Goal: Task Accomplishment & Management: Manage account settings

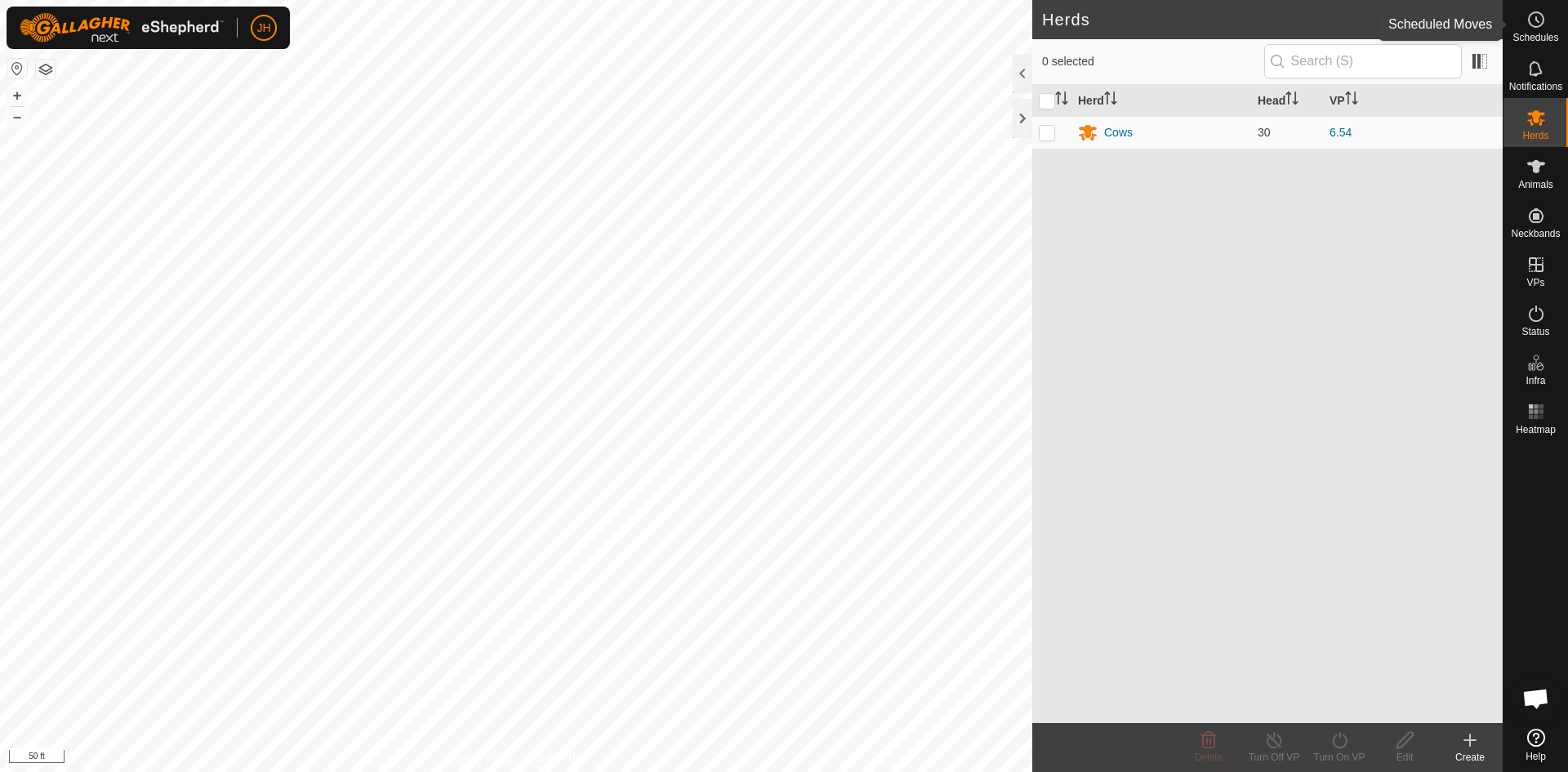
click at [1538, 22] on icon at bounding box center [1537, 20] width 2 height 5
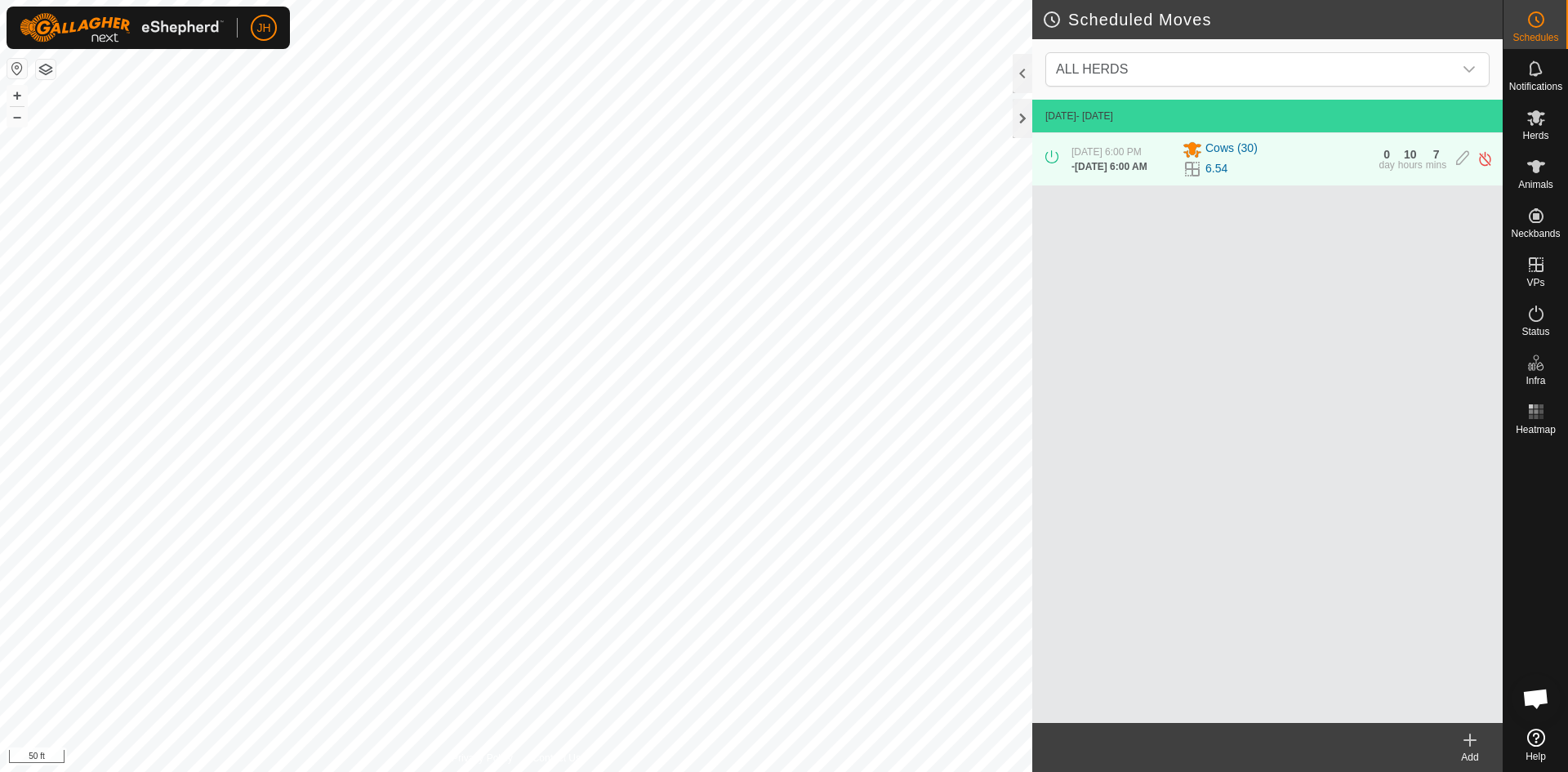
click at [1471, 751] on div "Add" at bounding box center [1469, 757] width 65 height 15
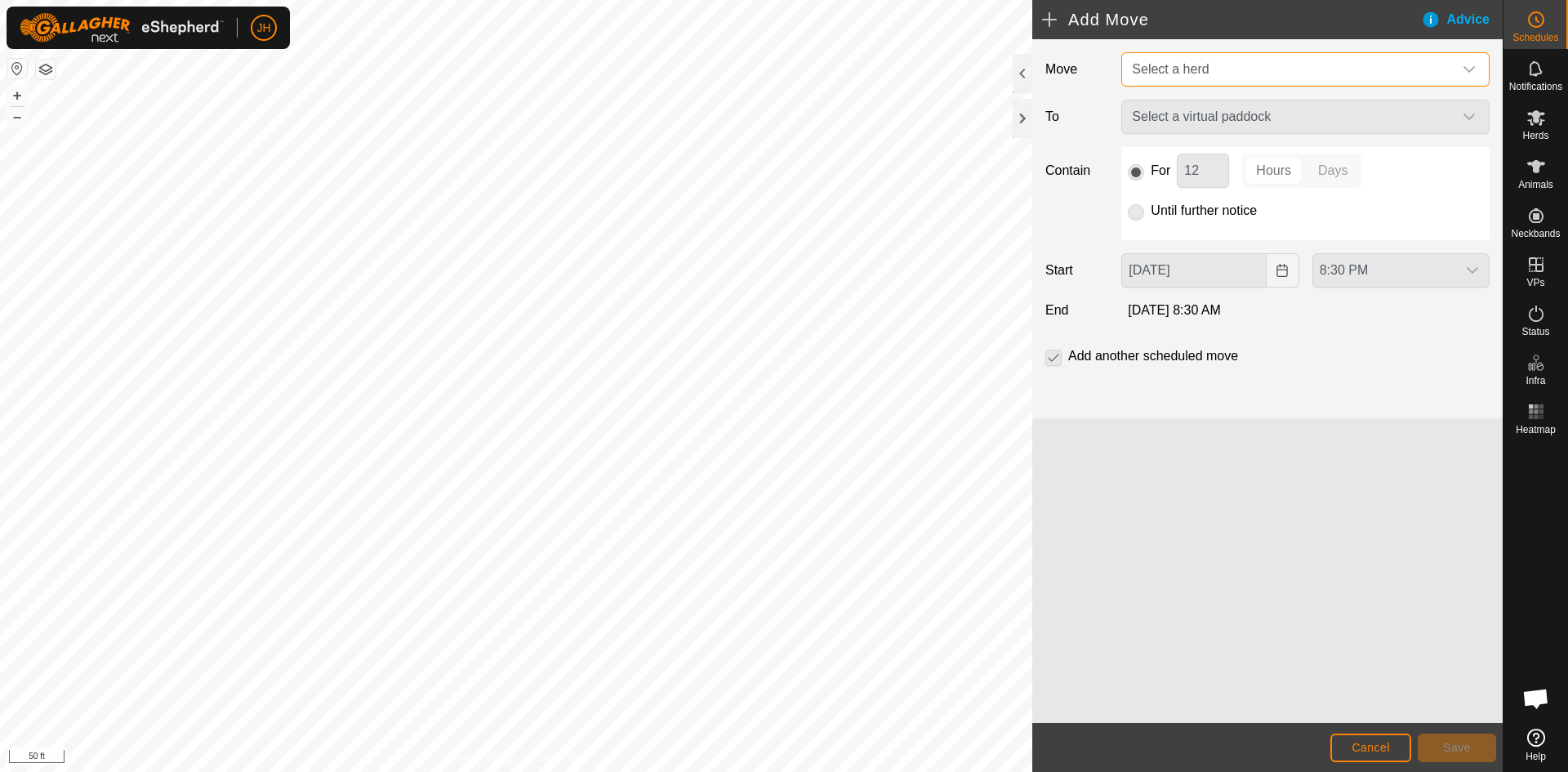
click at [1307, 75] on span "Select a herd" at bounding box center [1289, 70] width 327 height 33
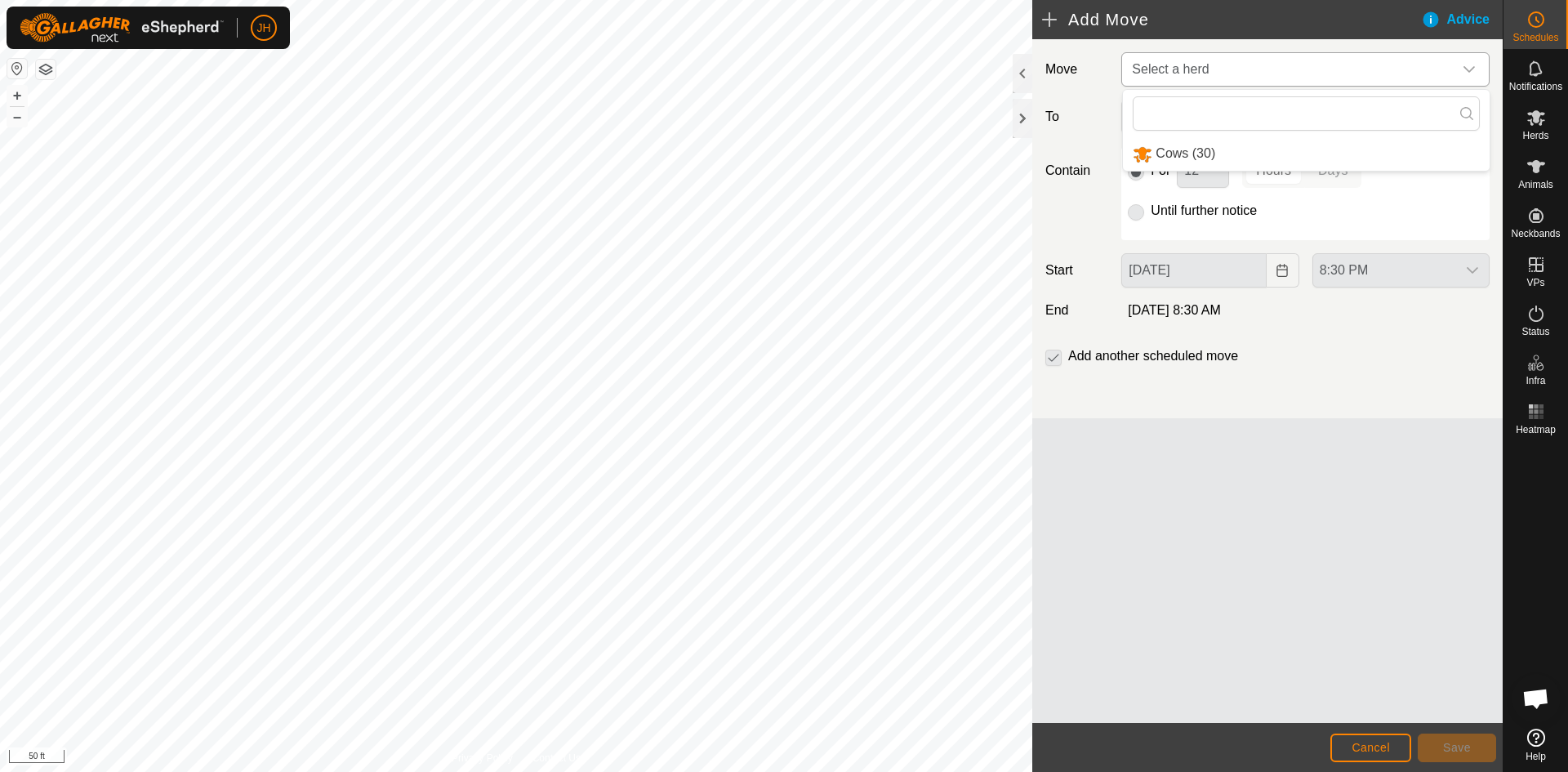
click at [1255, 156] on li "Cows (30)" at bounding box center [1306, 154] width 367 height 34
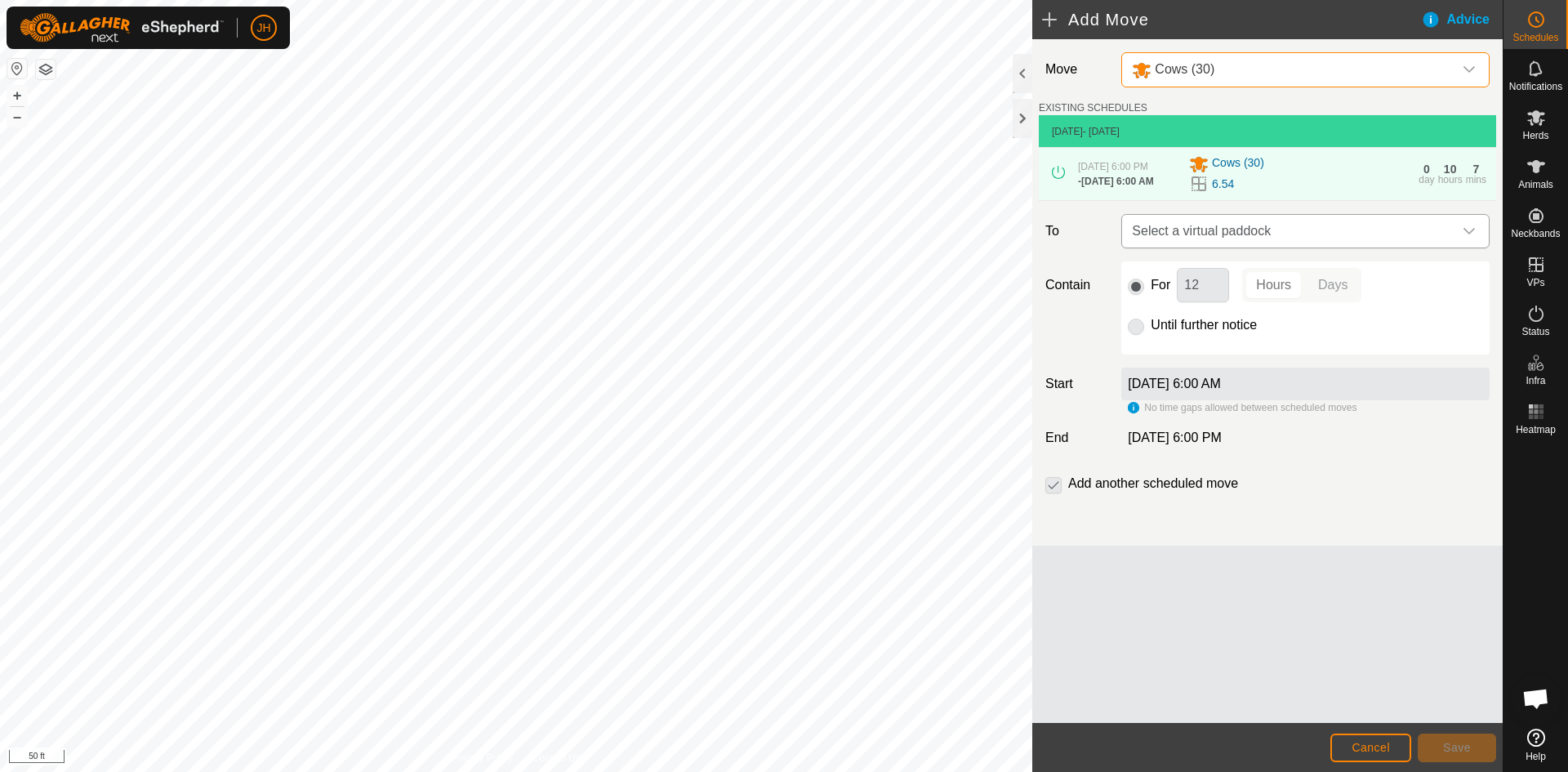
click at [1283, 235] on span "Select a virtual paddock" at bounding box center [1289, 231] width 327 height 33
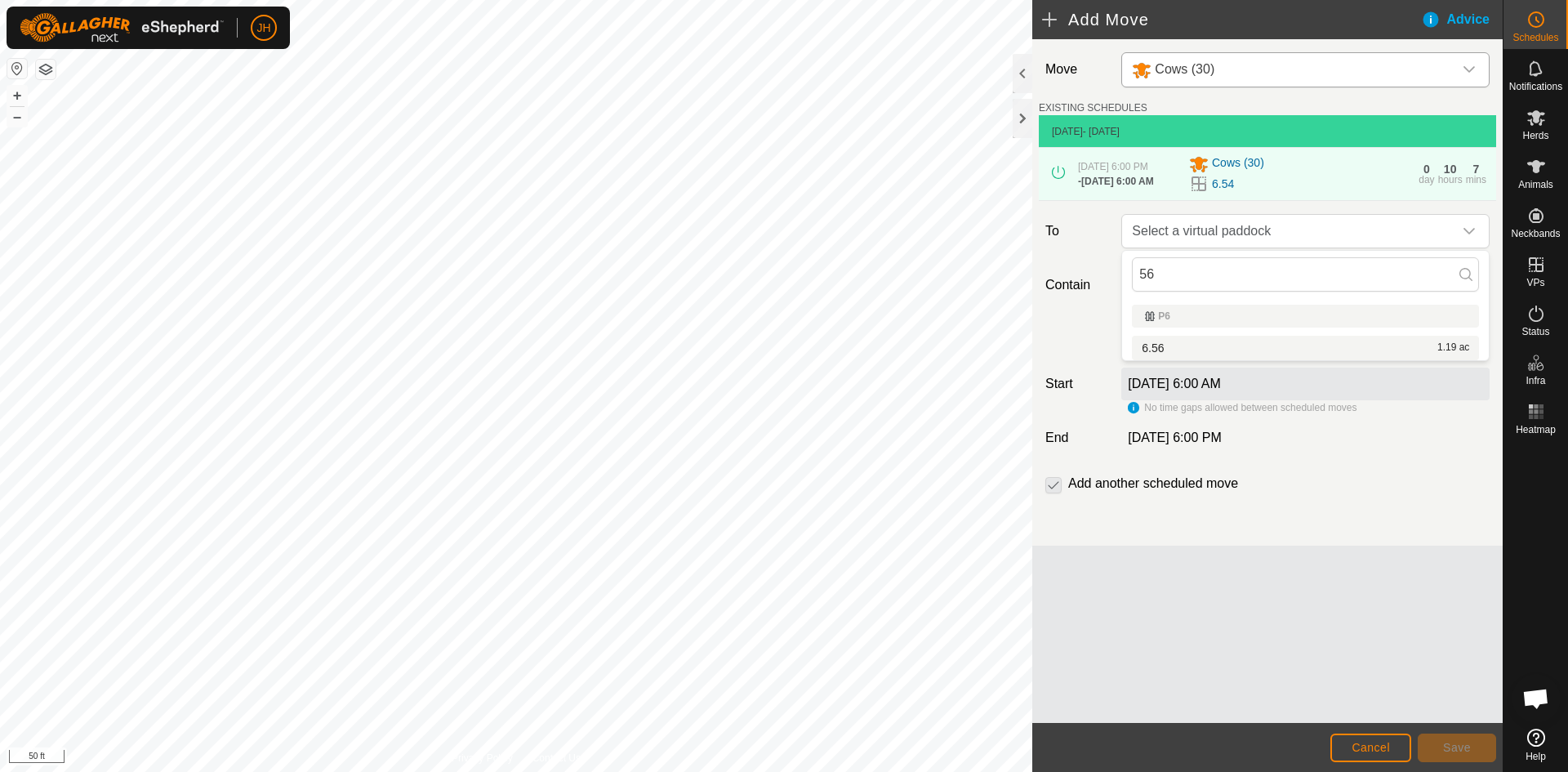
type input "56"
click at [1148, 348] on li "6.56 1.19 ac" at bounding box center [1306, 348] width 347 height 25
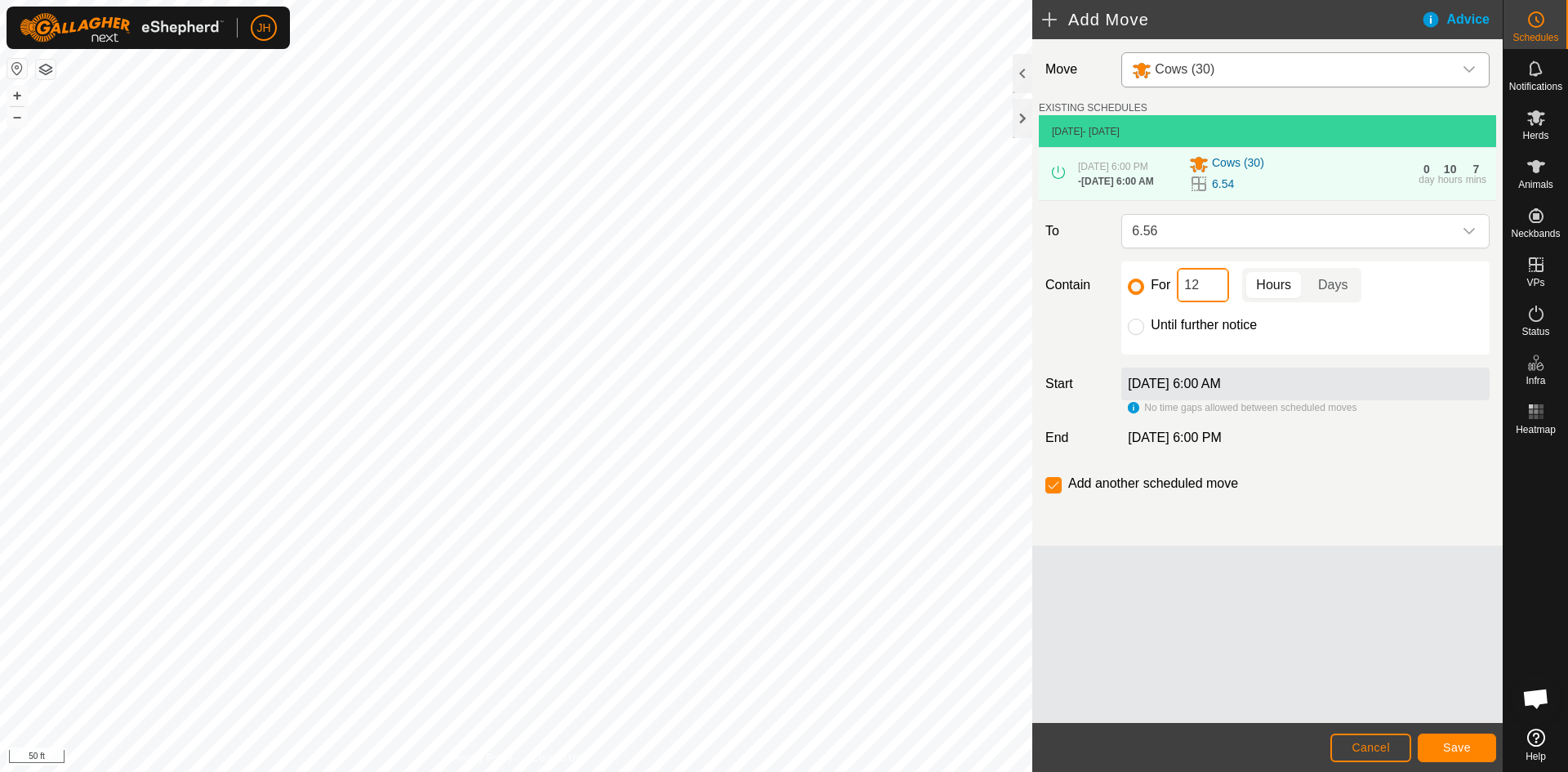
drag, startPoint x: 1222, startPoint y: 288, endPoint x: 1181, endPoint y: 289, distance: 41.0
click at [1181, 289] on input "12" at bounding box center [1203, 286] width 53 height 35
type input "2"
click at [1478, 751] on button "Save" at bounding box center [1456, 747] width 78 height 29
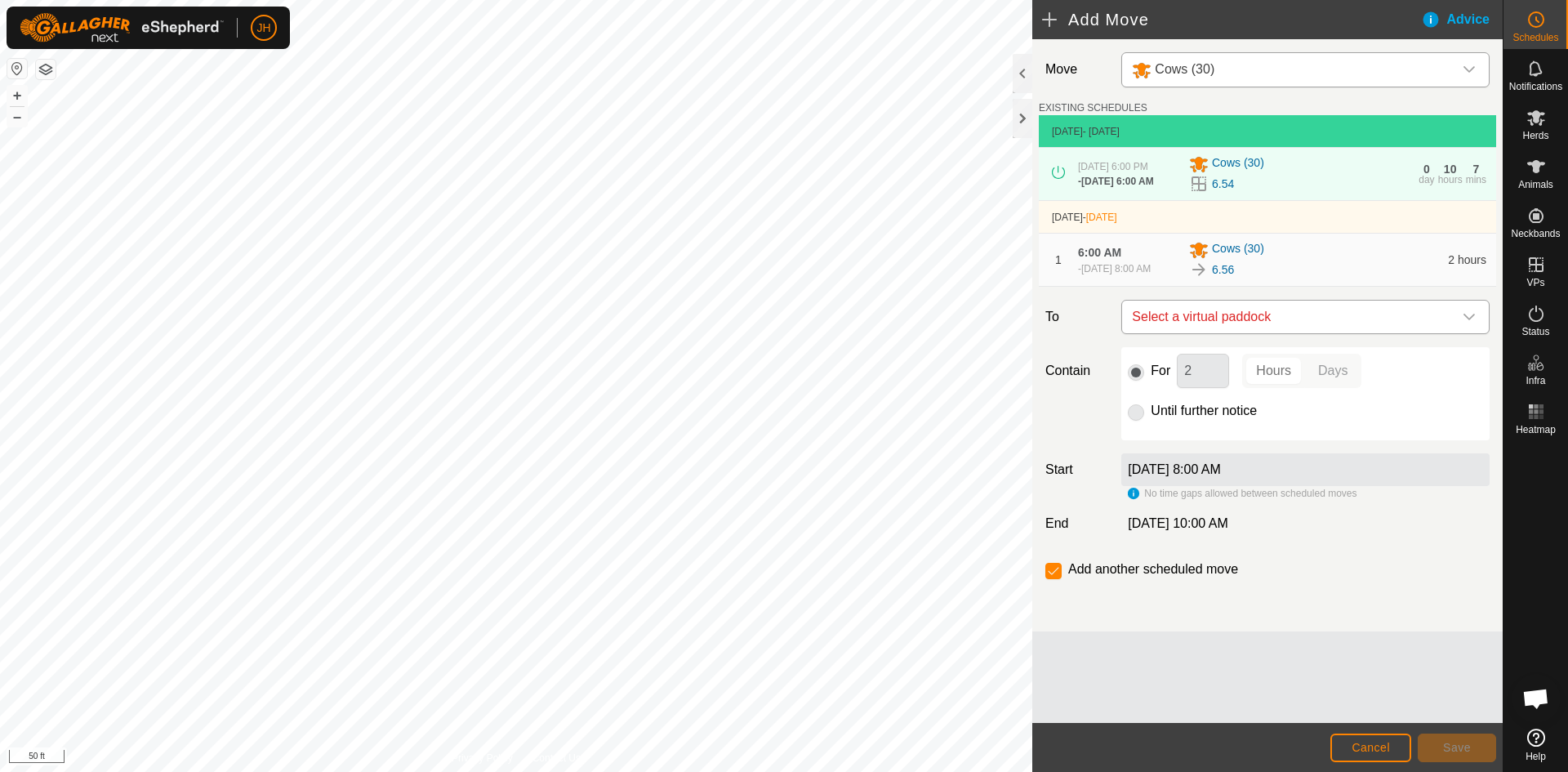
click at [1427, 320] on span "Select a virtual paddock" at bounding box center [1289, 317] width 327 height 33
type input "58"
click at [1144, 432] on li "6.58 1.58 ac" at bounding box center [1306, 434] width 347 height 25
click at [1468, 746] on span "Save" at bounding box center [1457, 747] width 28 height 13
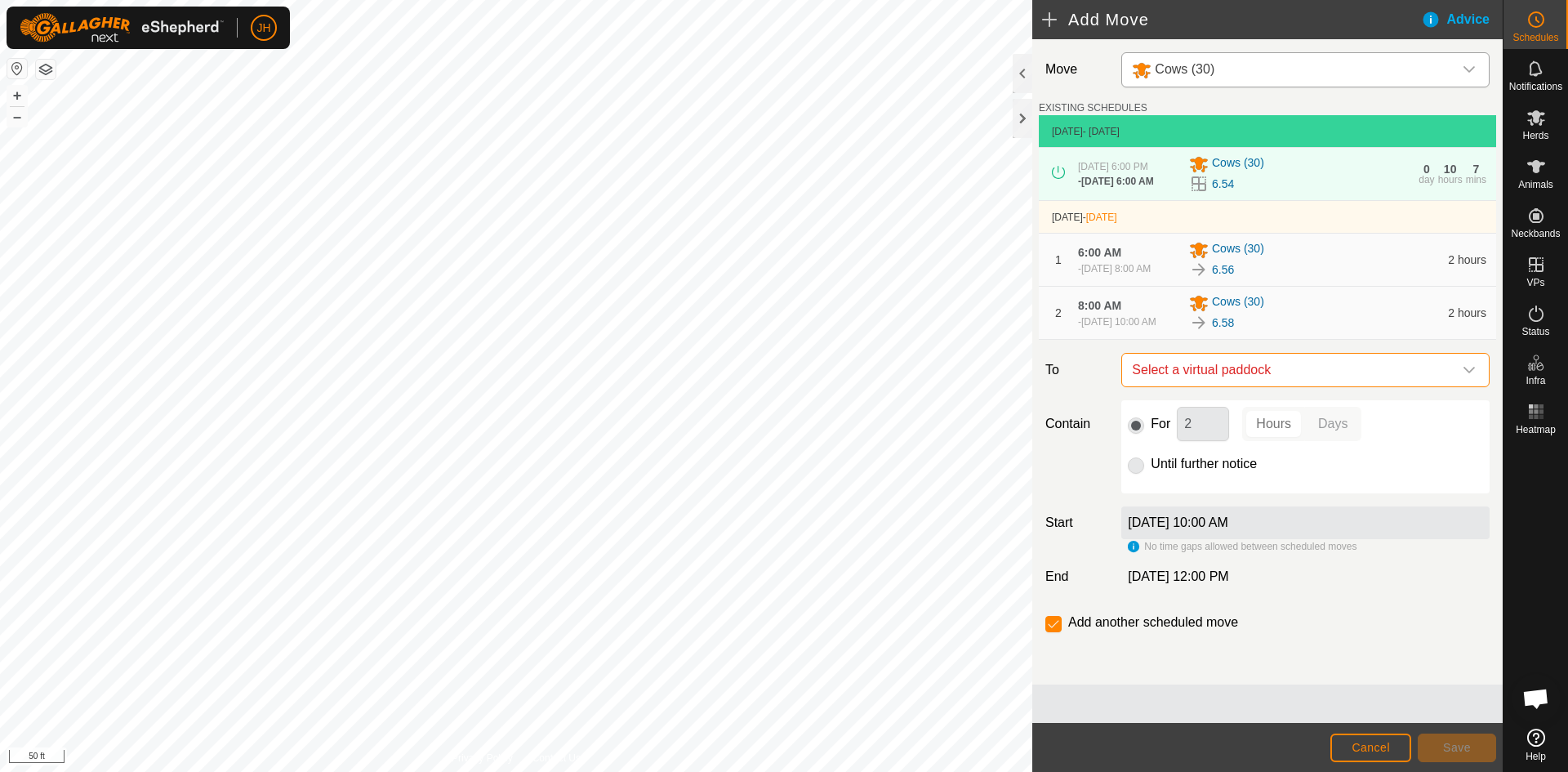
click at [1275, 382] on span "Select a virtual paddock" at bounding box center [1289, 370] width 327 height 33
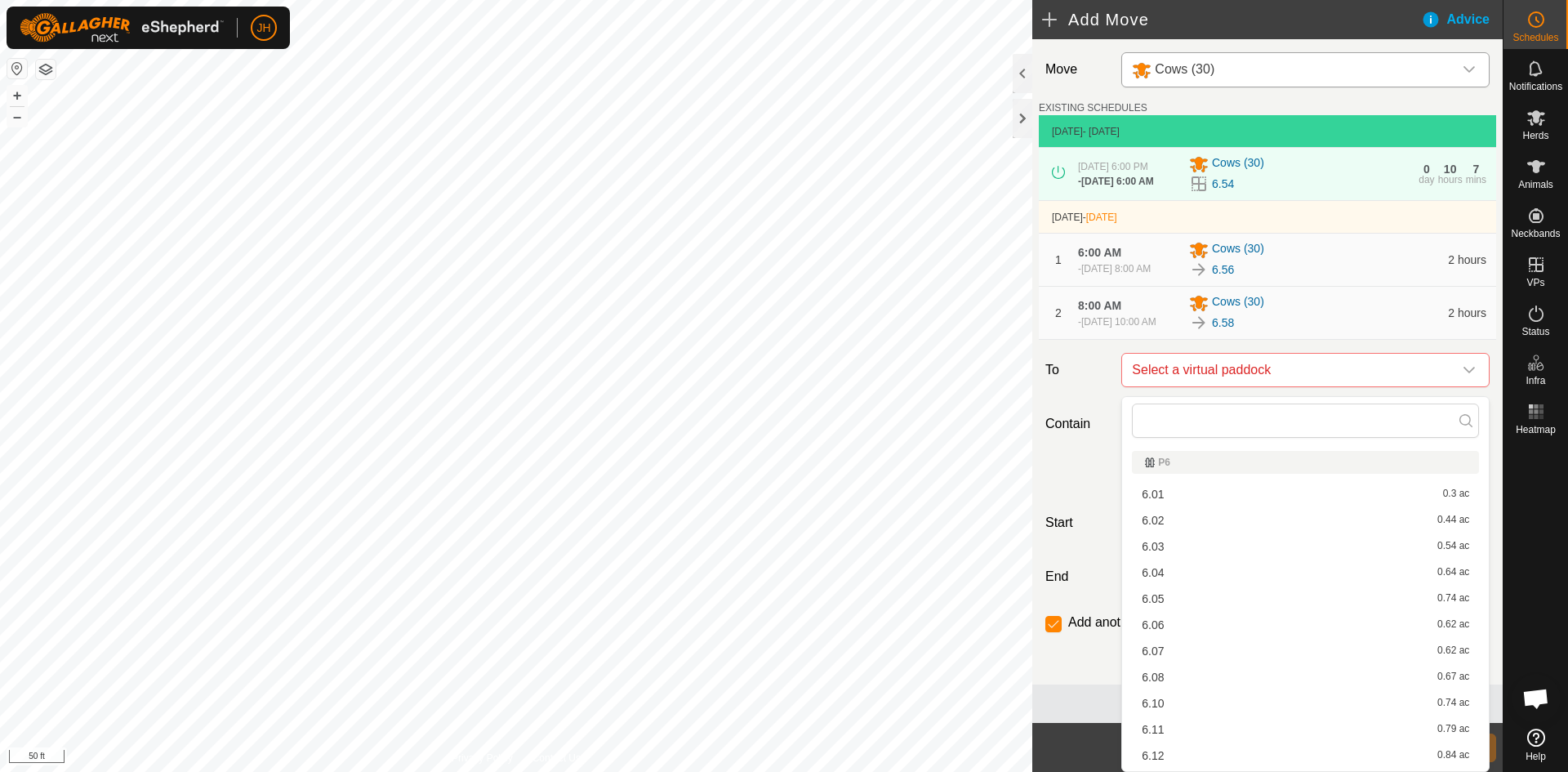
click at [1326, 294] on div "2 8:00 AM - [DATE] 10:00 AM Cows (30) 6.58 2 hours" at bounding box center [1267, 313] width 444 height 53
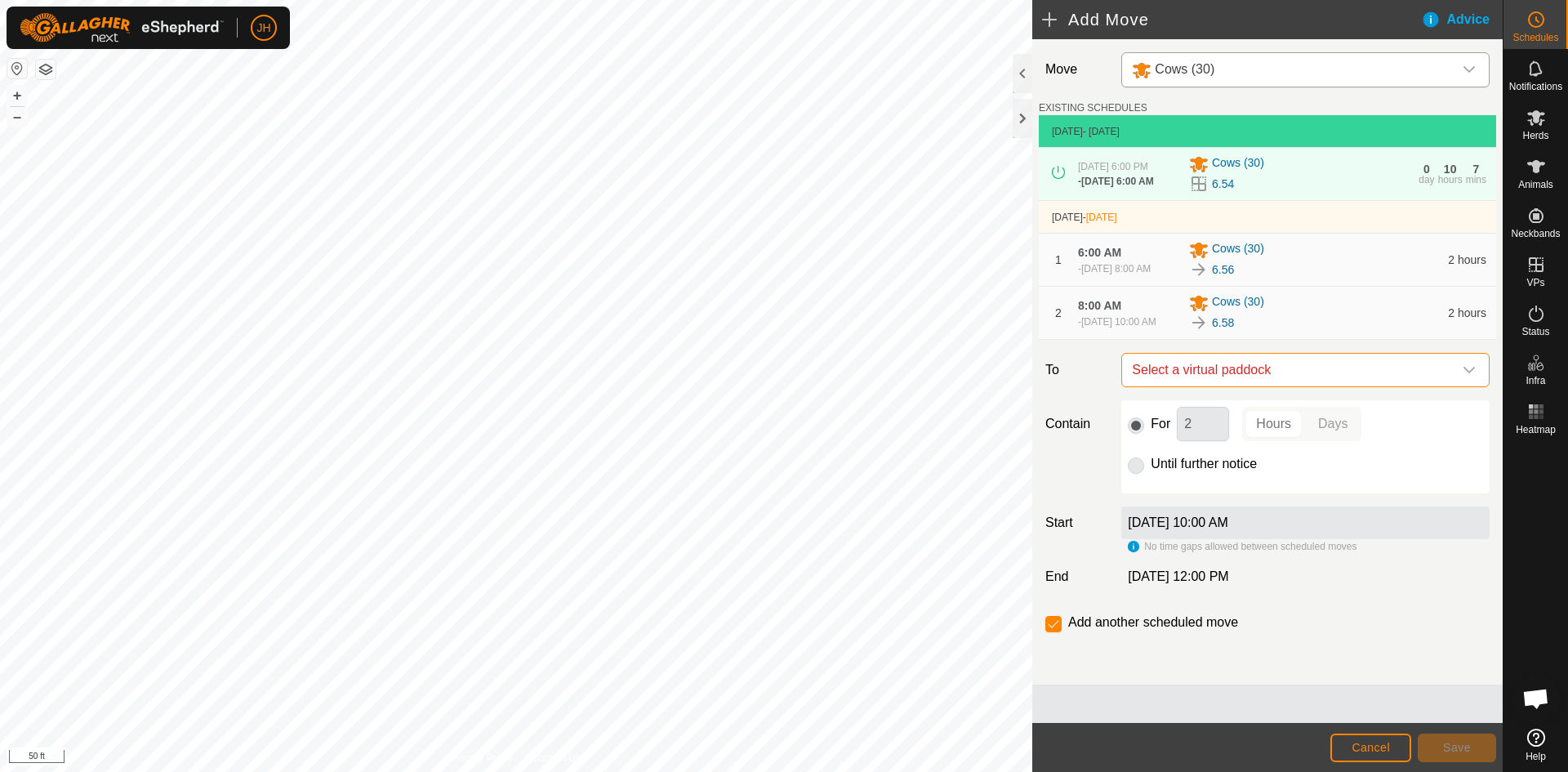
click at [1264, 376] on span "Select a virtual paddock" at bounding box center [1289, 370] width 327 height 33
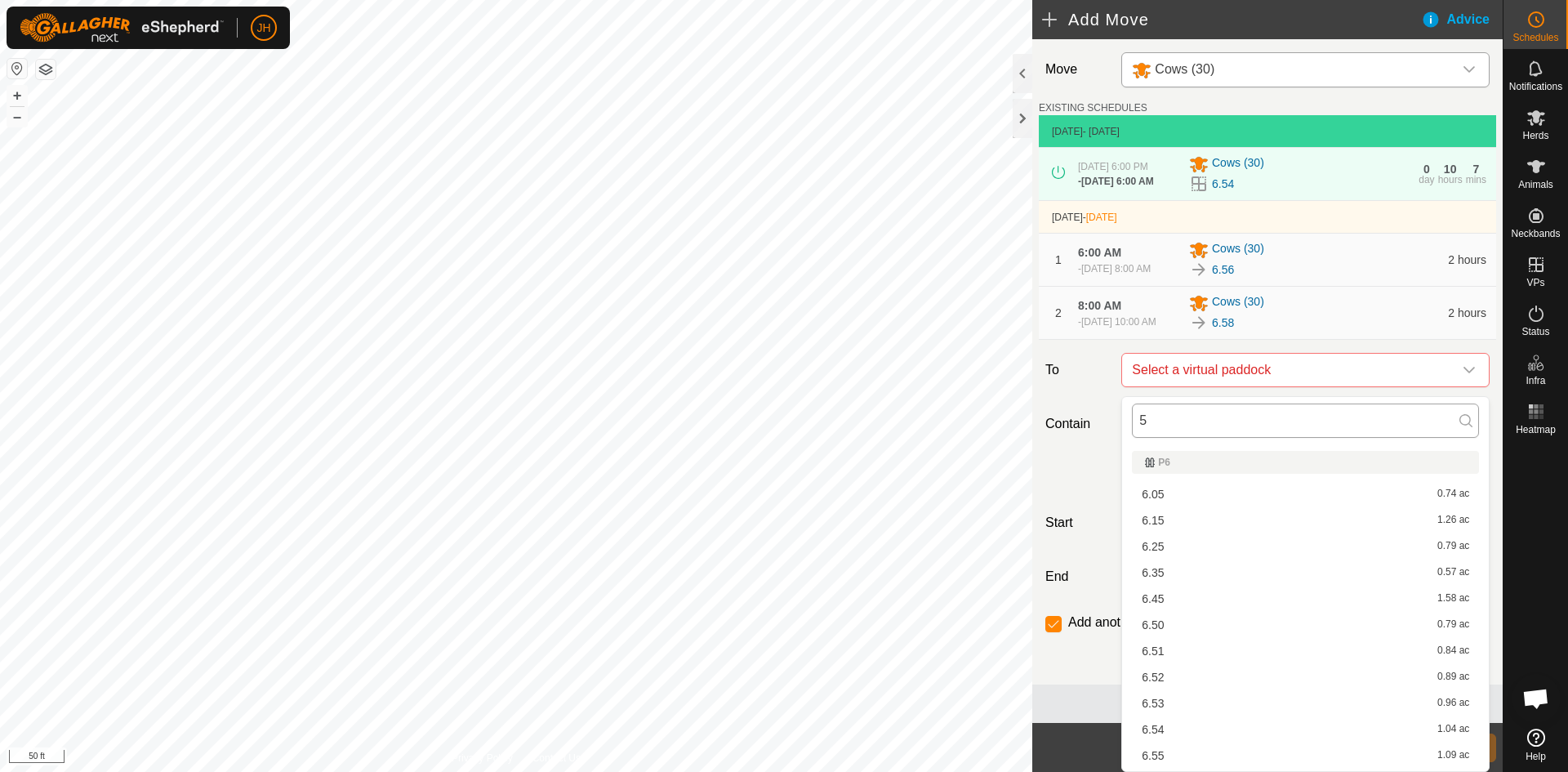
drag, startPoint x: 1149, startPoint y: 419, endPoint x: 1138, endPoint y: 423, distance: 11.7
click at [1138, 422] on input "5" at bounding box center [1306, 421] width 347 height 35
type input "6"
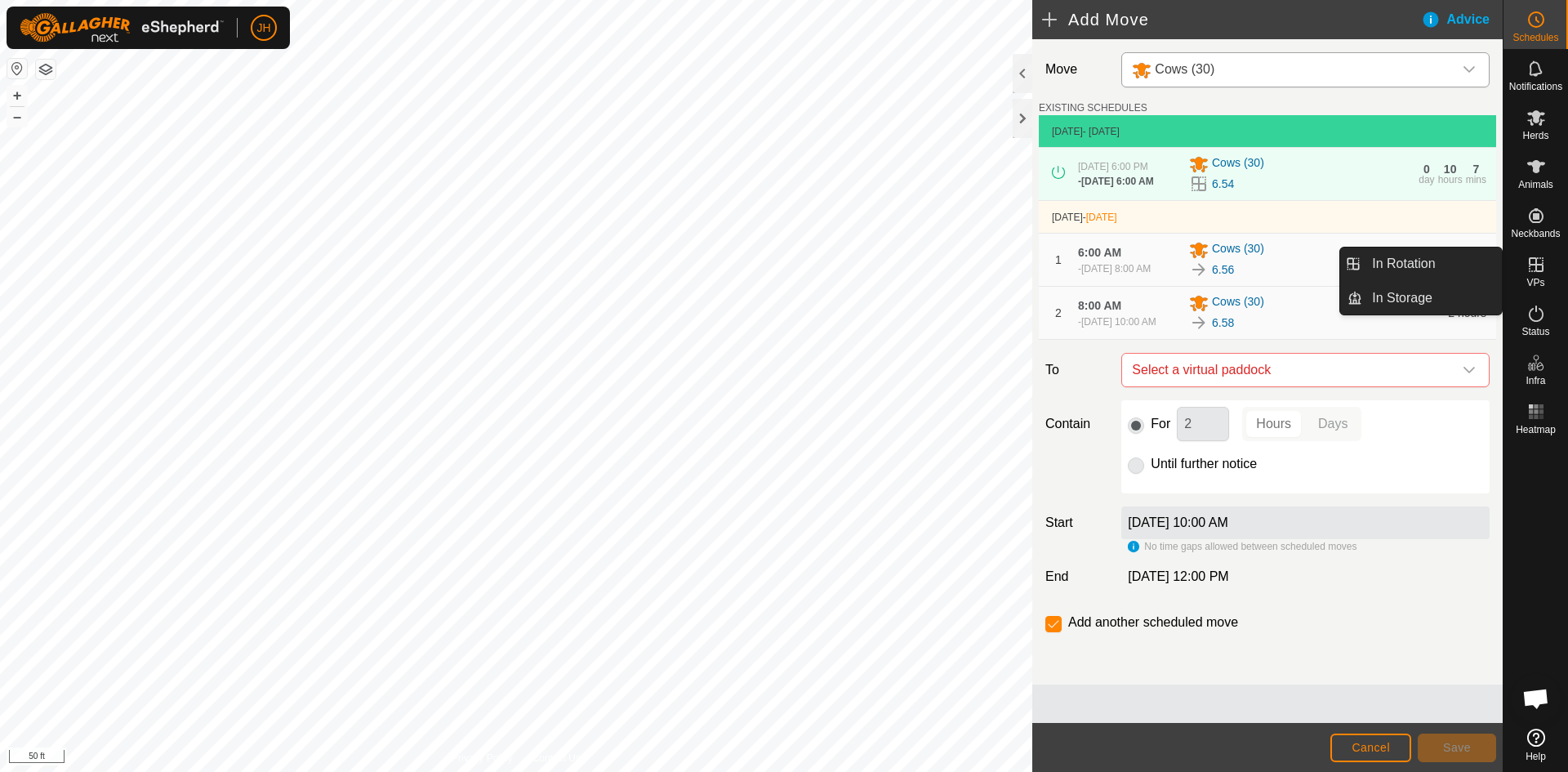
drag, startPoint x: 1538, startPoint y: 268, endPoint x: 1527, endPoint y: 265, distance: 11.4
click at [1538, 268] on icon at bounding box center [1536, 265] width 20 height 20
drag, startPoint x: 1473, startPoint y: 258, endPoint x: 1514, endPoint y: 262, distance: 41.2
click at [1472, 259] on link "In Rotation" at bounding box center [1432, 264] width 140 height 33
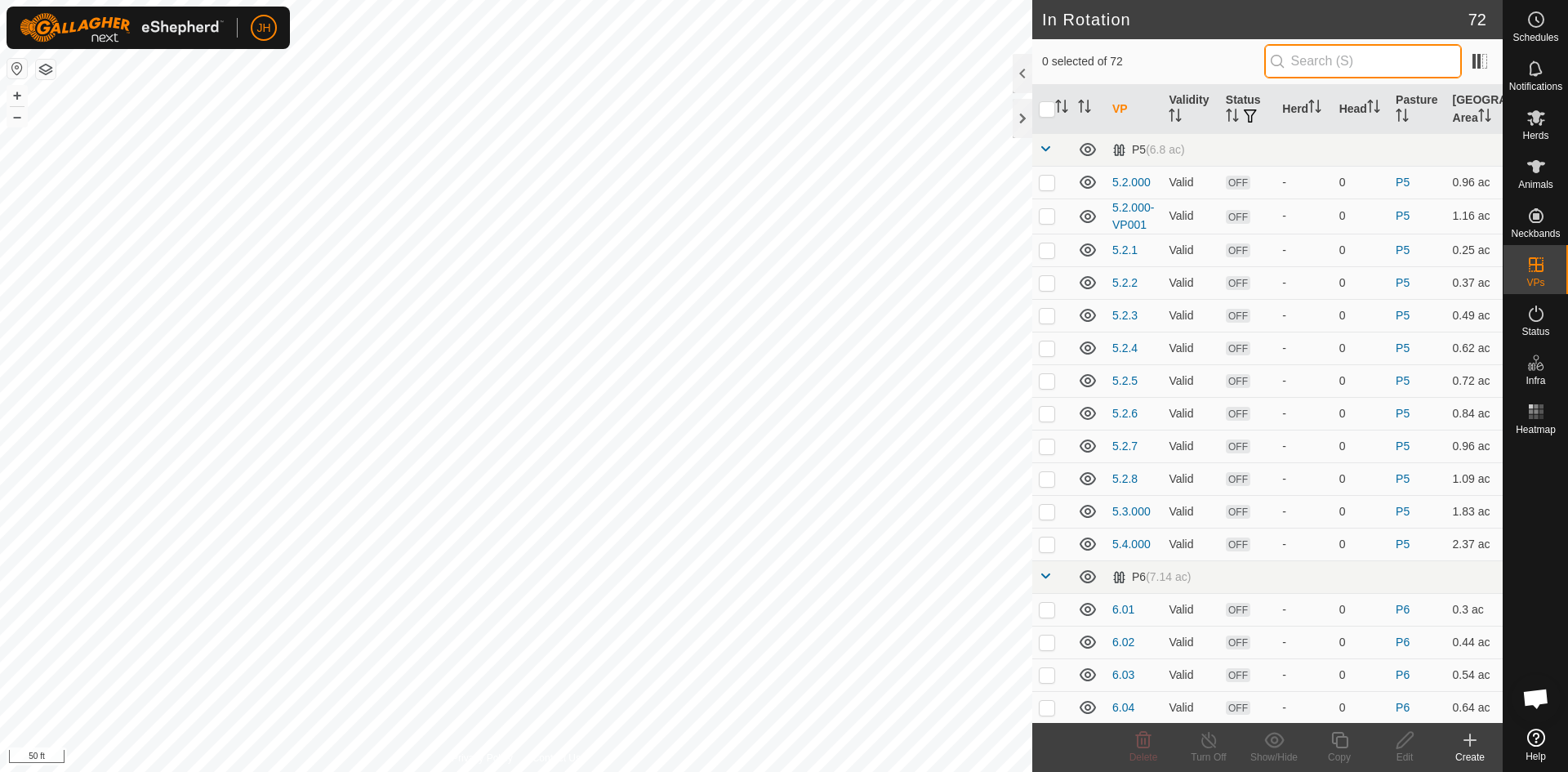
click at [1317, 67] on input "text" at bounding box center [1362, 62] width 197 height 35
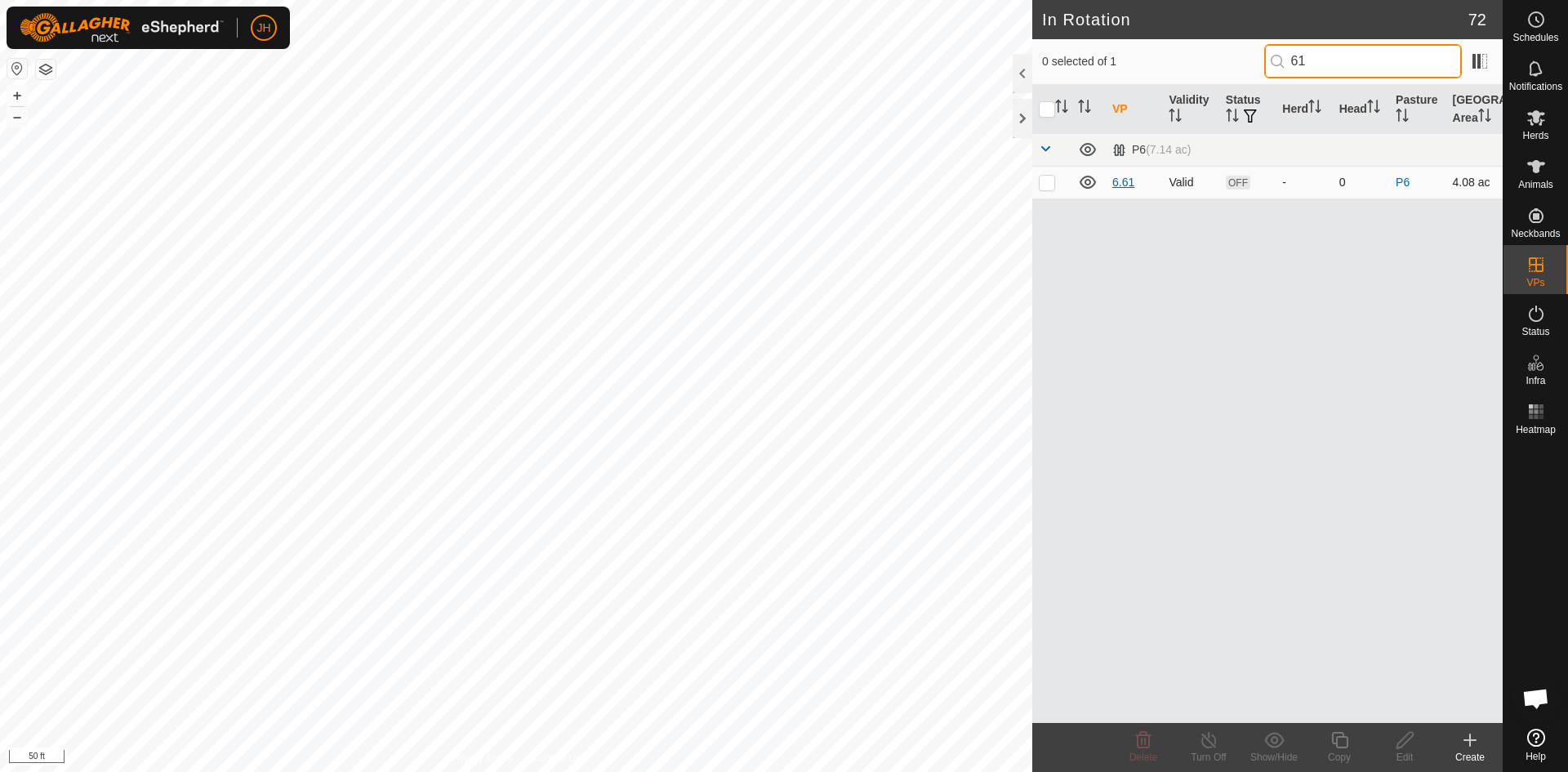
type input "61"
click at [1122, 186] on link "6.61" at bounding box center [1123, 182] width 22 height 13
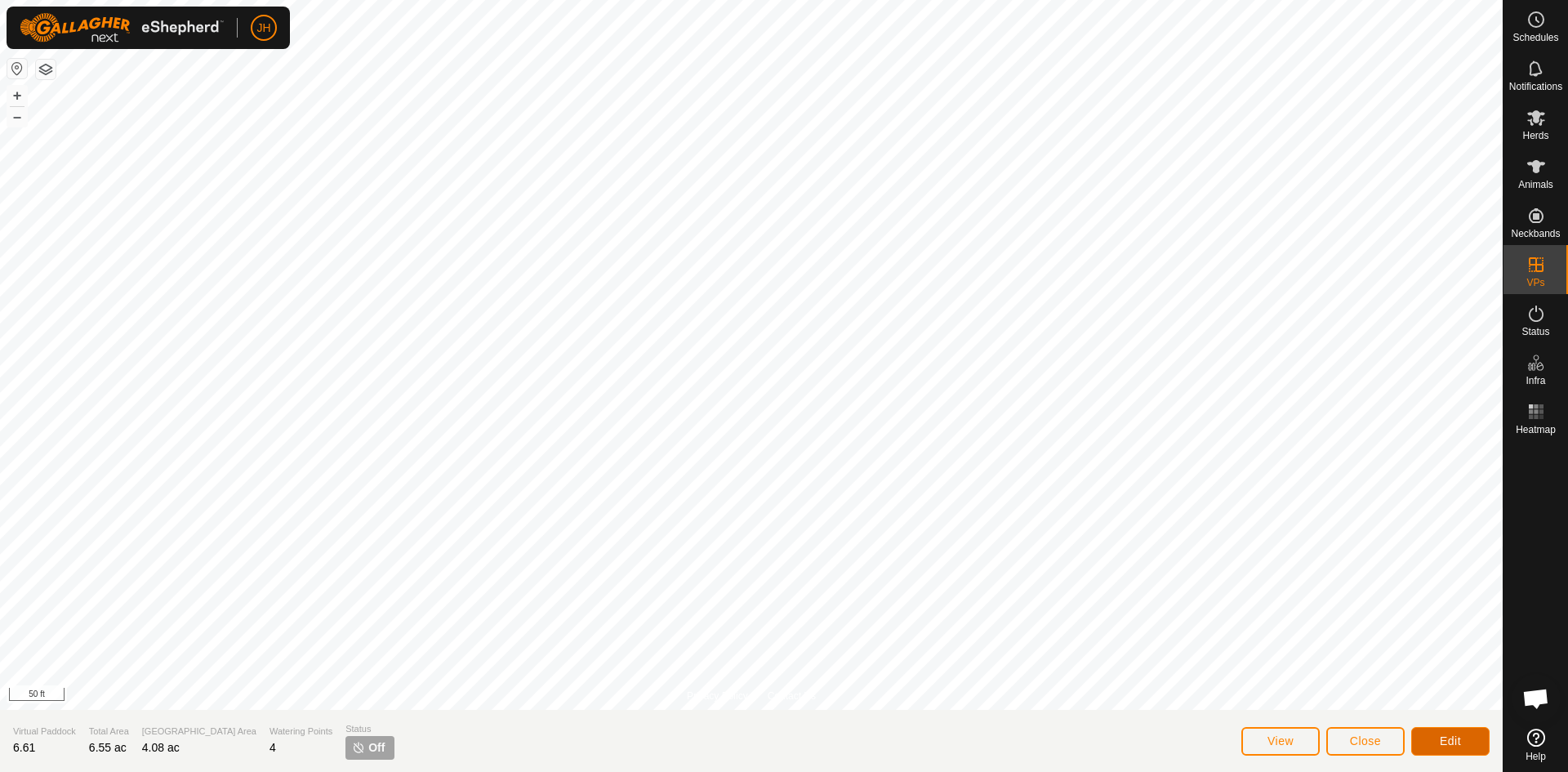
click at [1458, 742] on span "Edit" at bounding box center [1450, 741] width 21 height 13
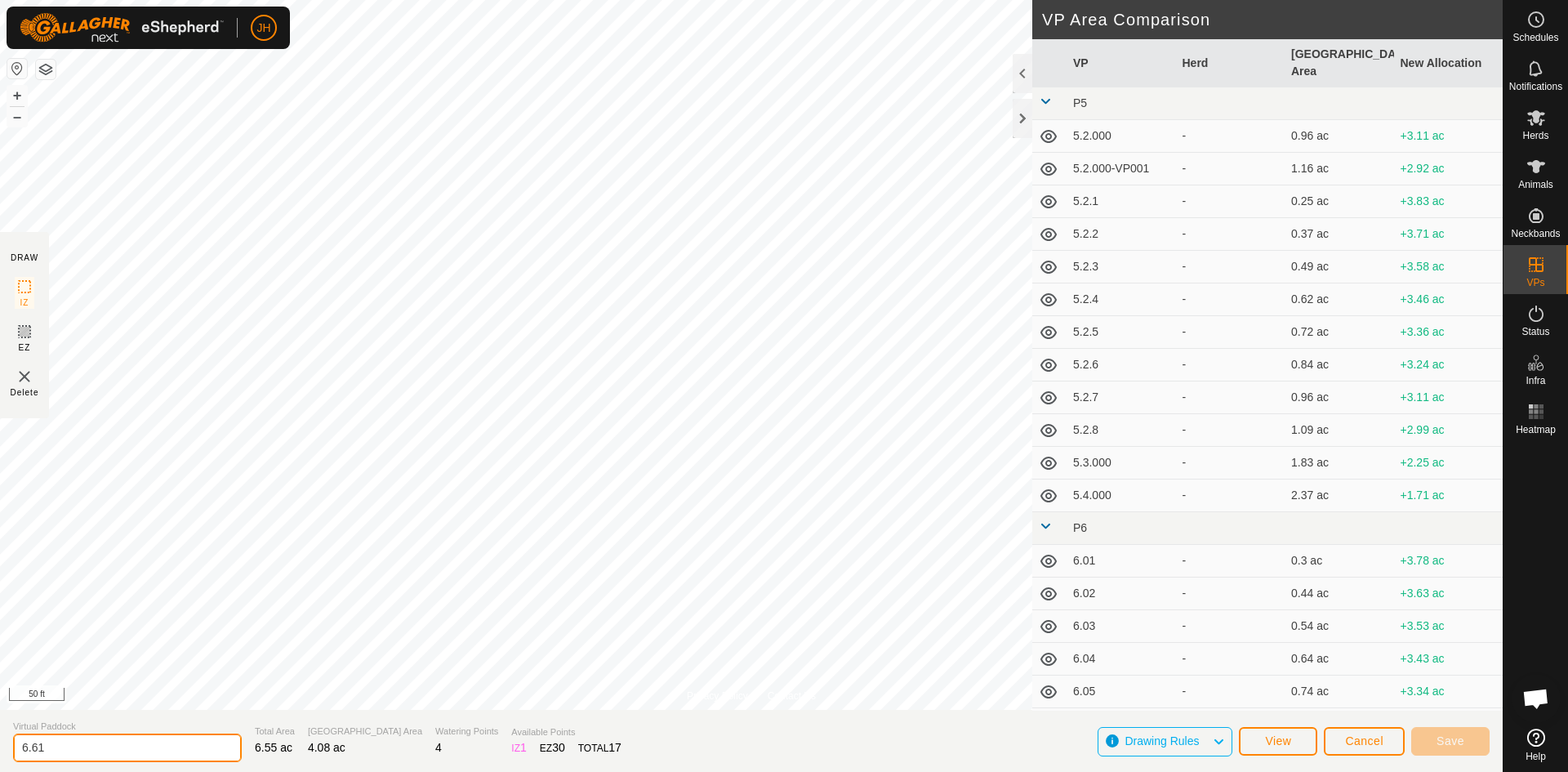
click at [59, 746] on input "6.61" at bounding box center [128, 747] width 229 height 29
type input "6.60"
click at [1435, 750] on button "Save" at bounding box center [1450, 741] width 78 height 29
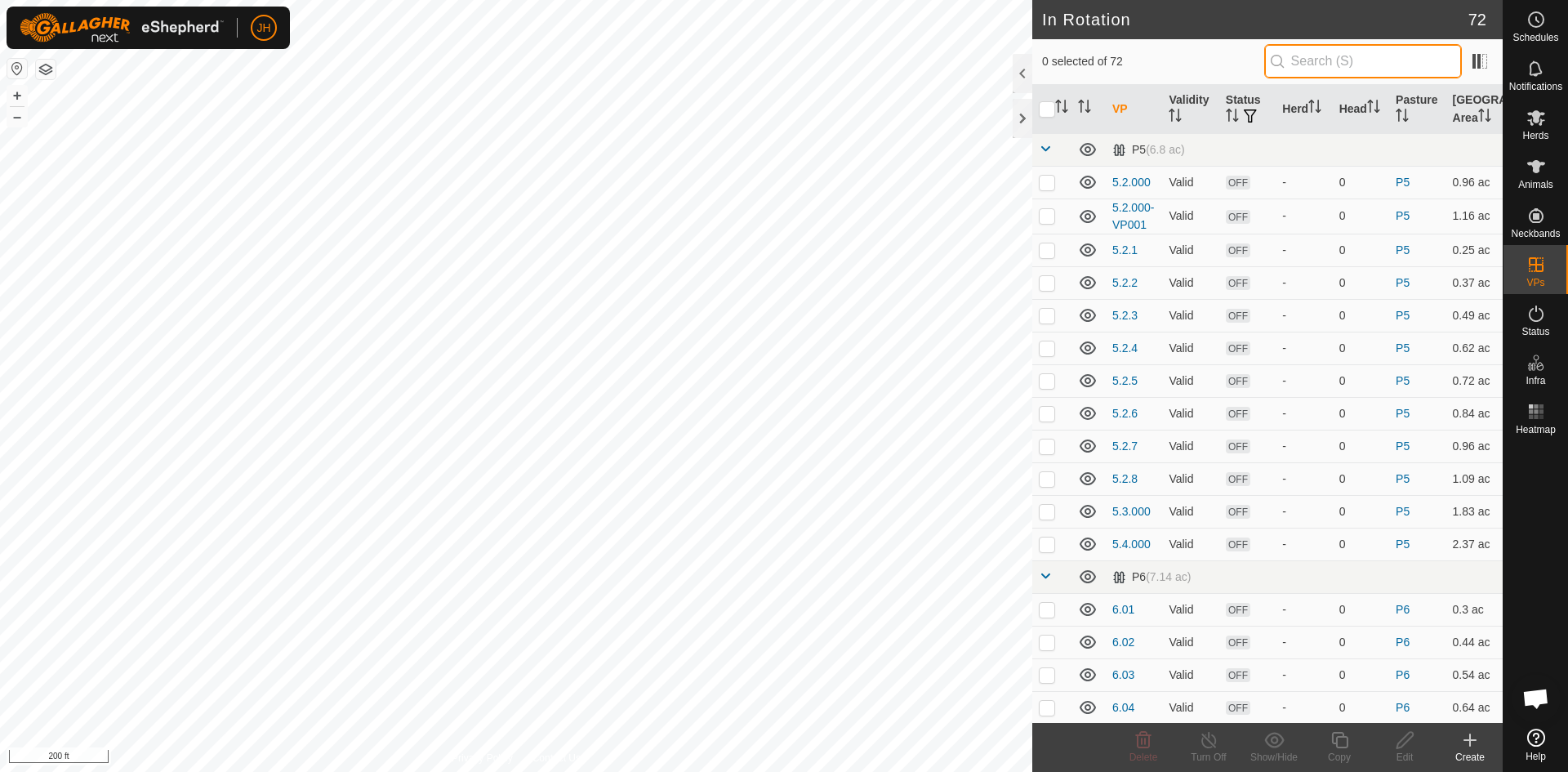
click at [1292, 68] on input "text" at bounding box center [1362, 62] width 197 height 35
type input "3"
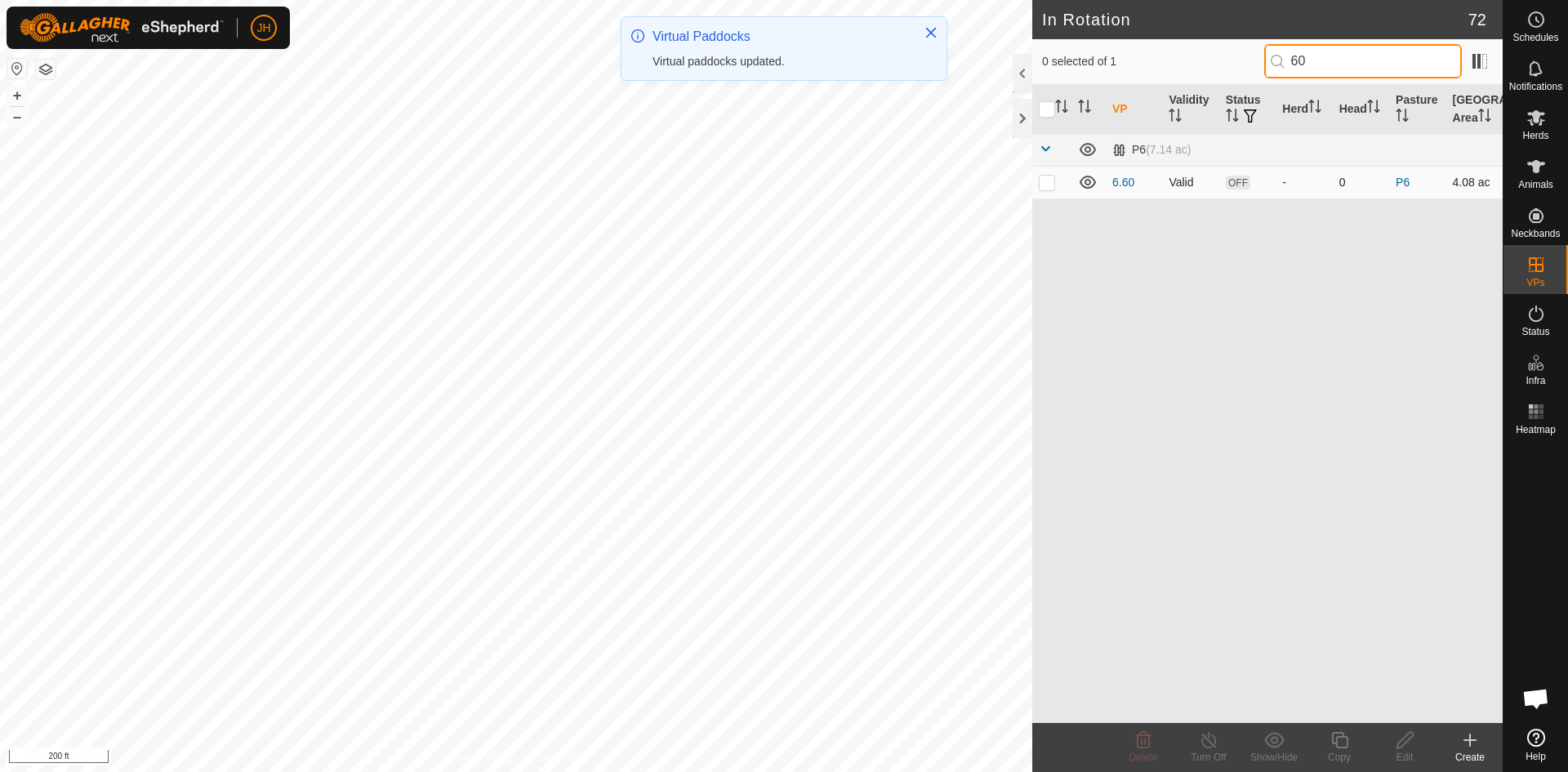
type input "60"
click at [1051, 187] on p-checkbox at bounding box center [1046, 182] width 16 height 13
checkbox input "true"
click at [1399, 747] on div "Edit" at bounding box center [1403, 747] width 65 height 49
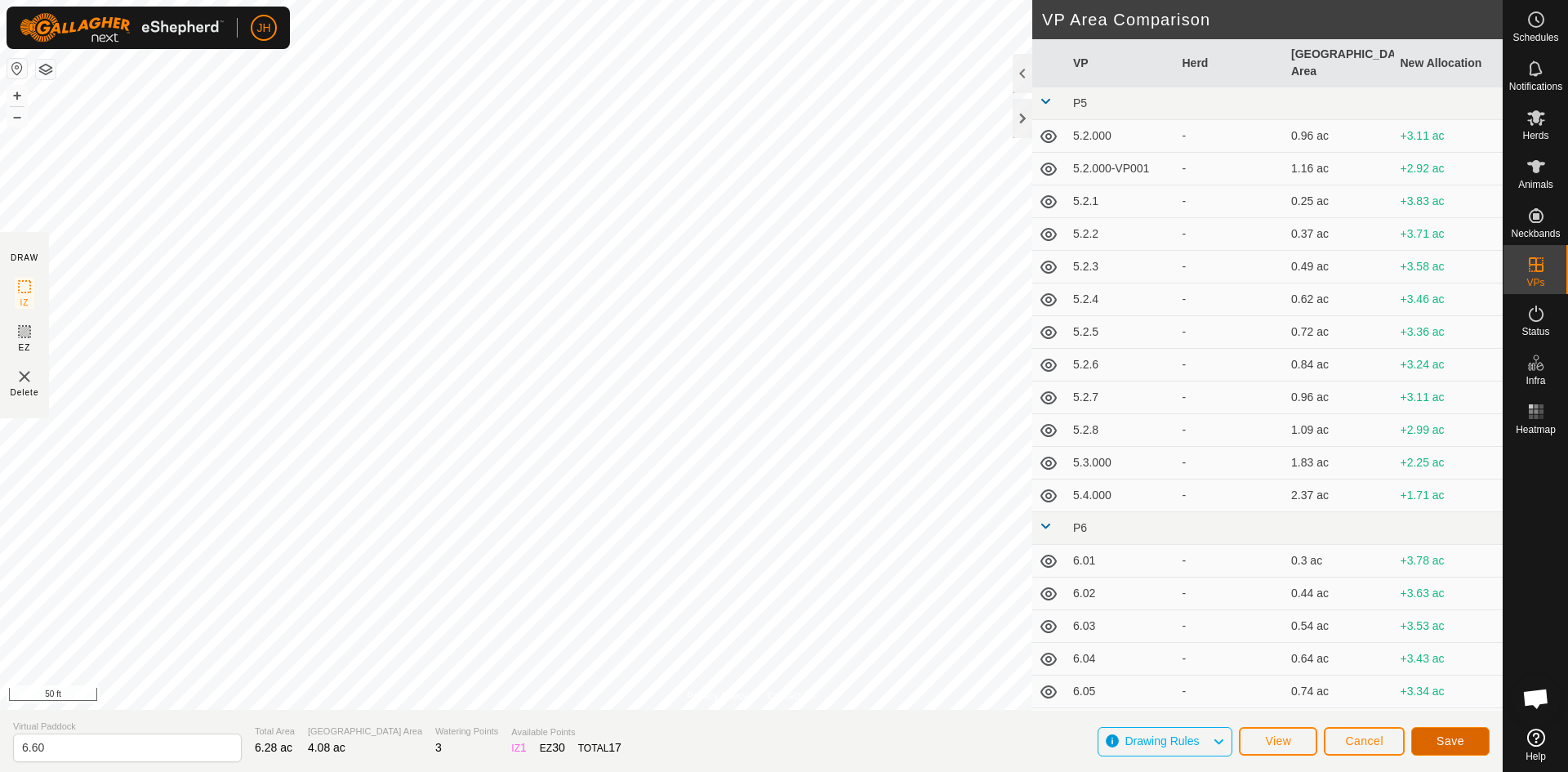
click at [1443, 739] on span "Save" at bounding box center [1450, 741] width 28 height 13
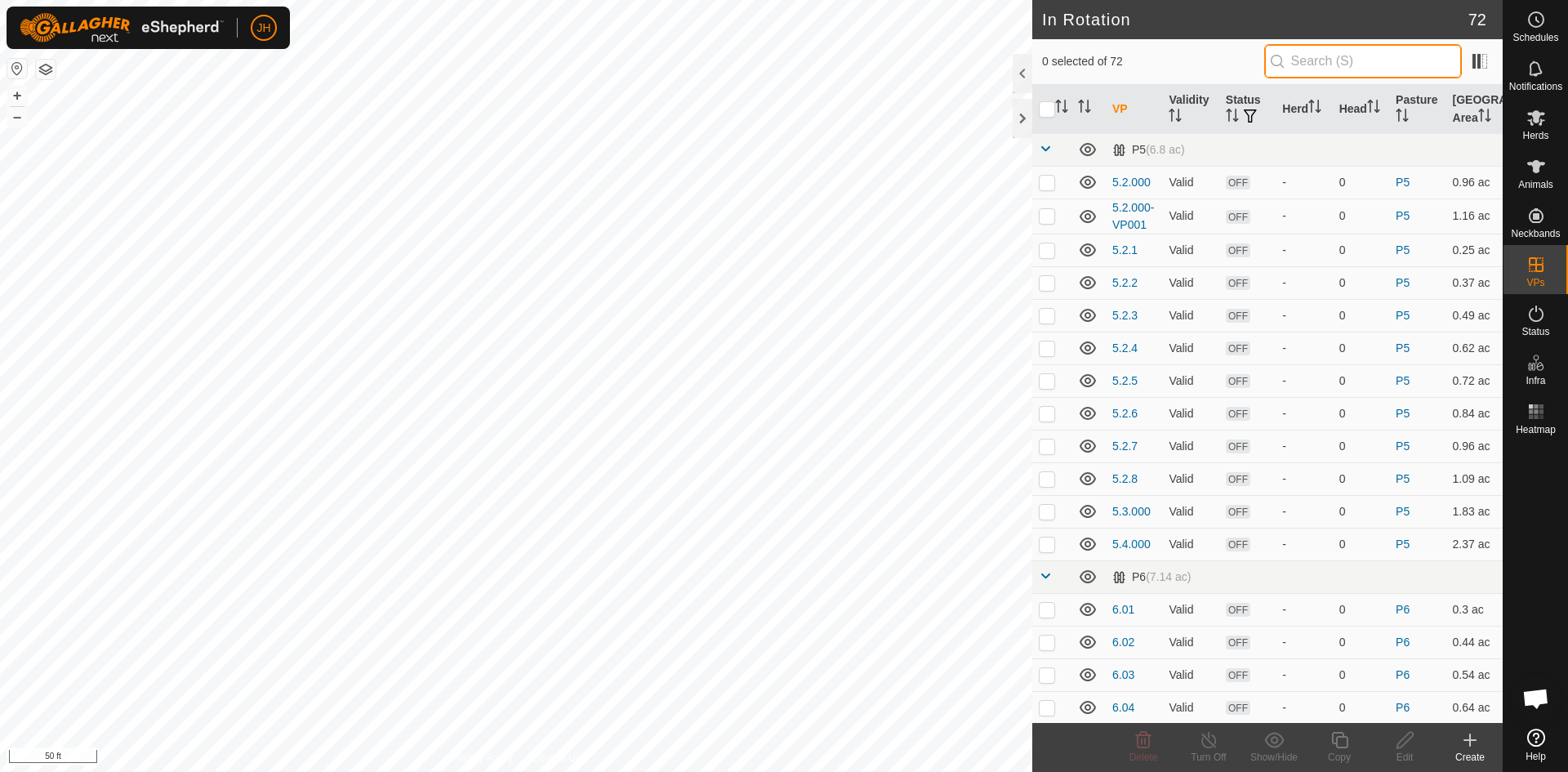
click at [1289, 60] on input "text" at bounding box center [1362, 62] width 197 height 35
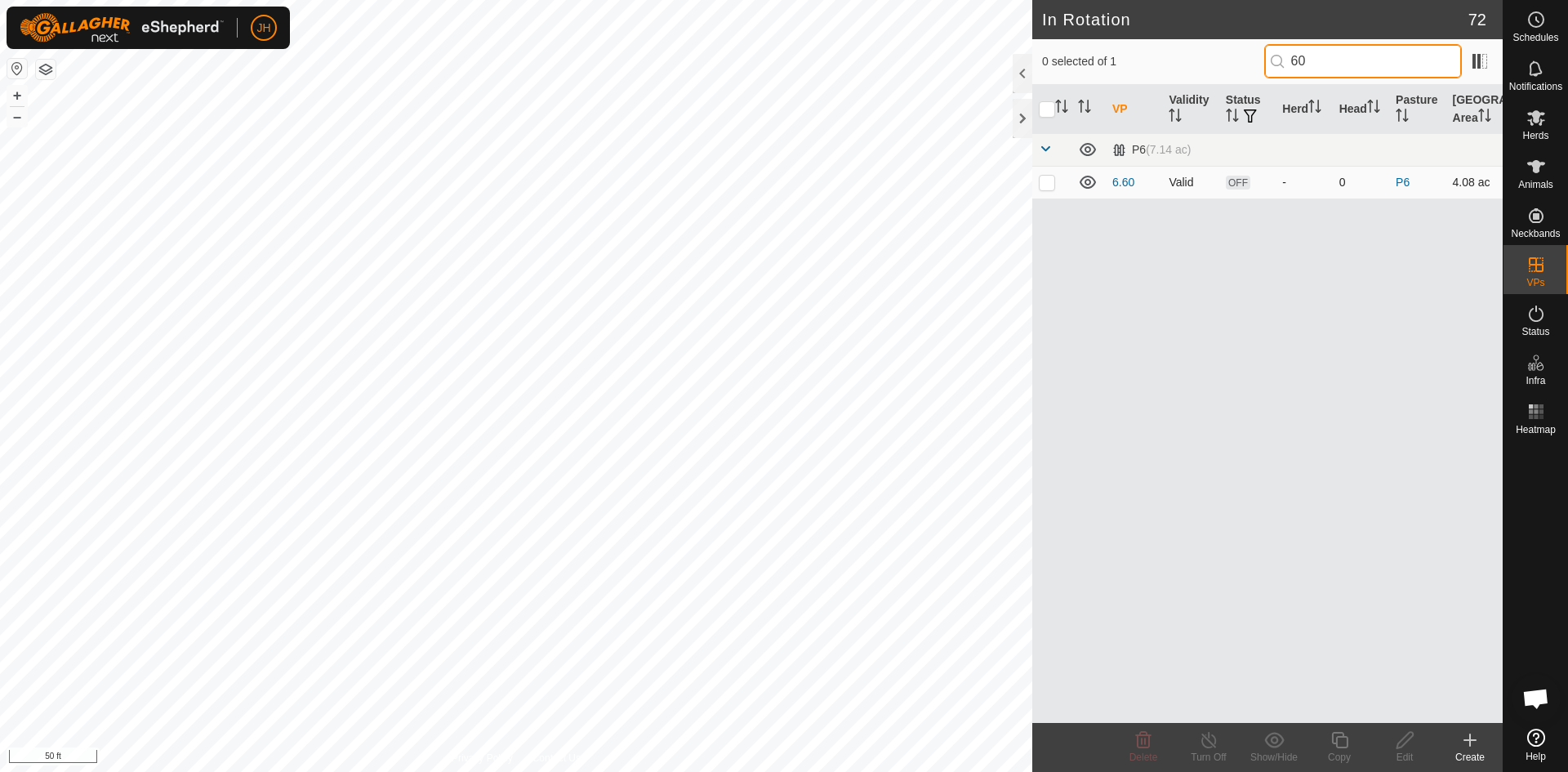
type input "60"
click at [1046, 186] on p-checkbox at bounding box center [1046, 182] width 16 height 13
checkbox input "true"
click at [1336, 746] on icon at bounding box center [1339, 740] width 16 height 16
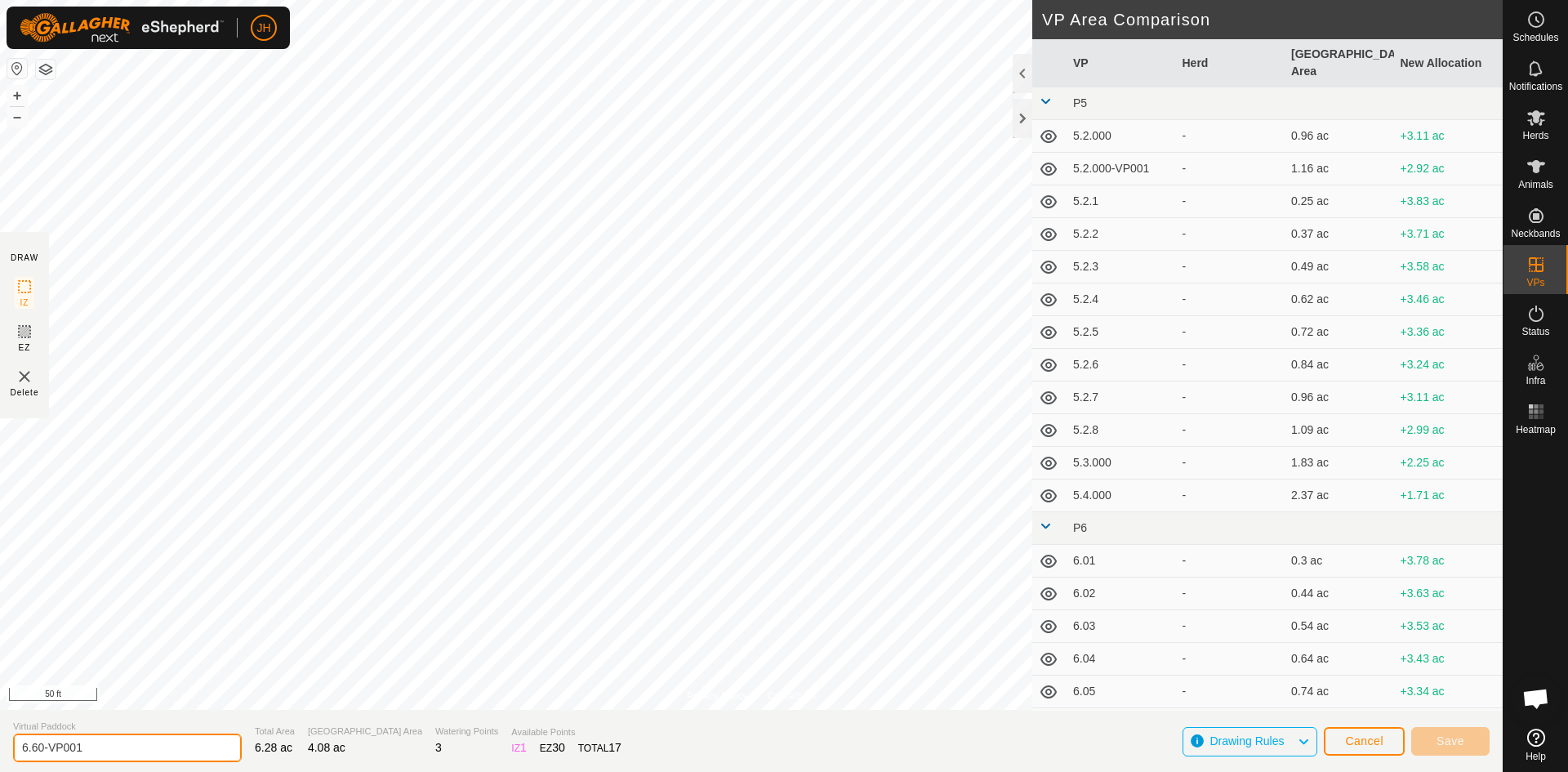
drag, startPoint x: 74, startPoint y: 748, endPoint x: 41, endPoint y: 745, distance: 33.1
click at [41, 745] on input "6.60-VP001" at bounding box center [128, 747] width 229 height 29
type input "6.60-VP001"
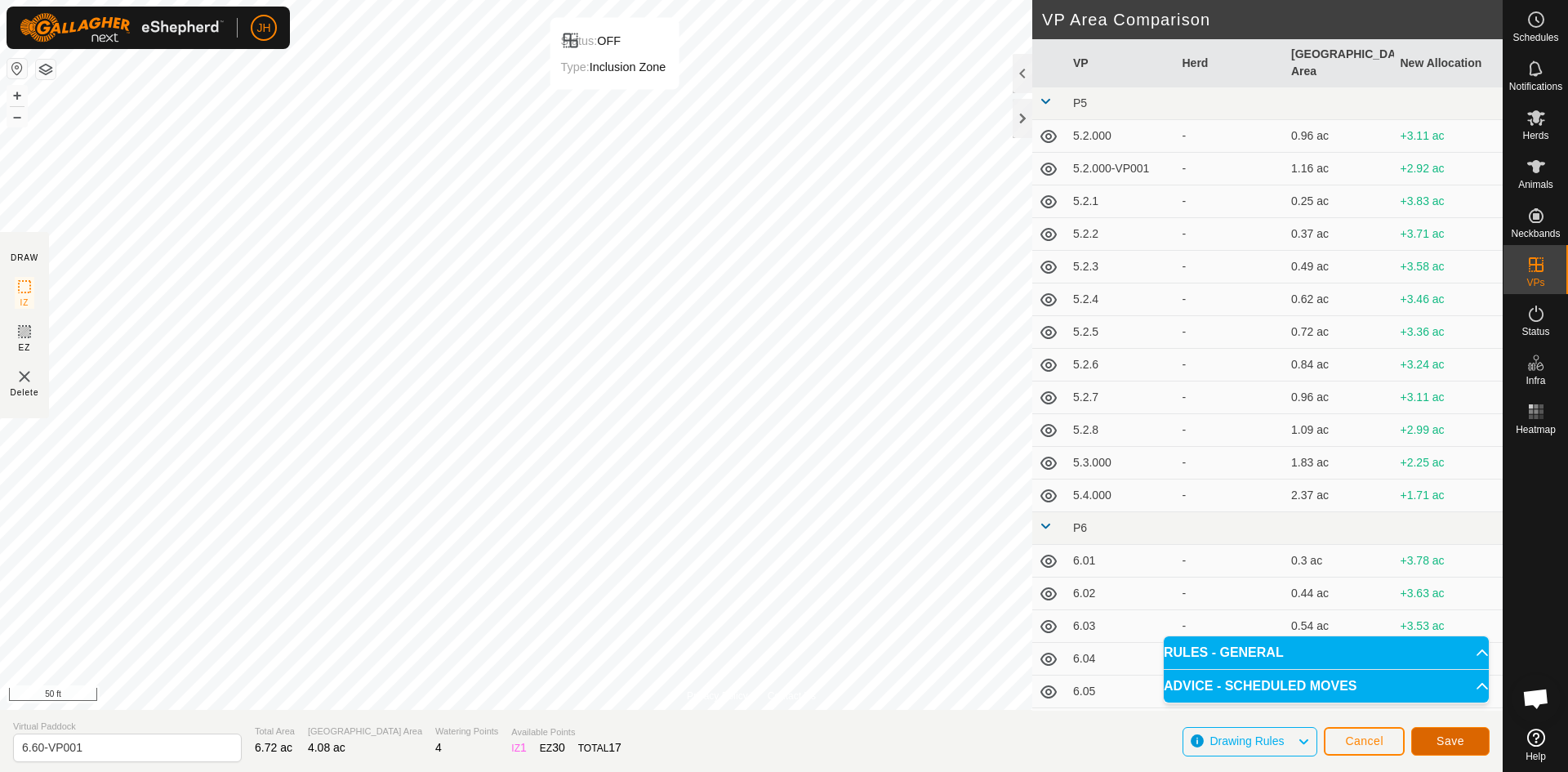
click at [1450, 749] on button "Save" at bounding box center [1450, 741] width 78 height 29
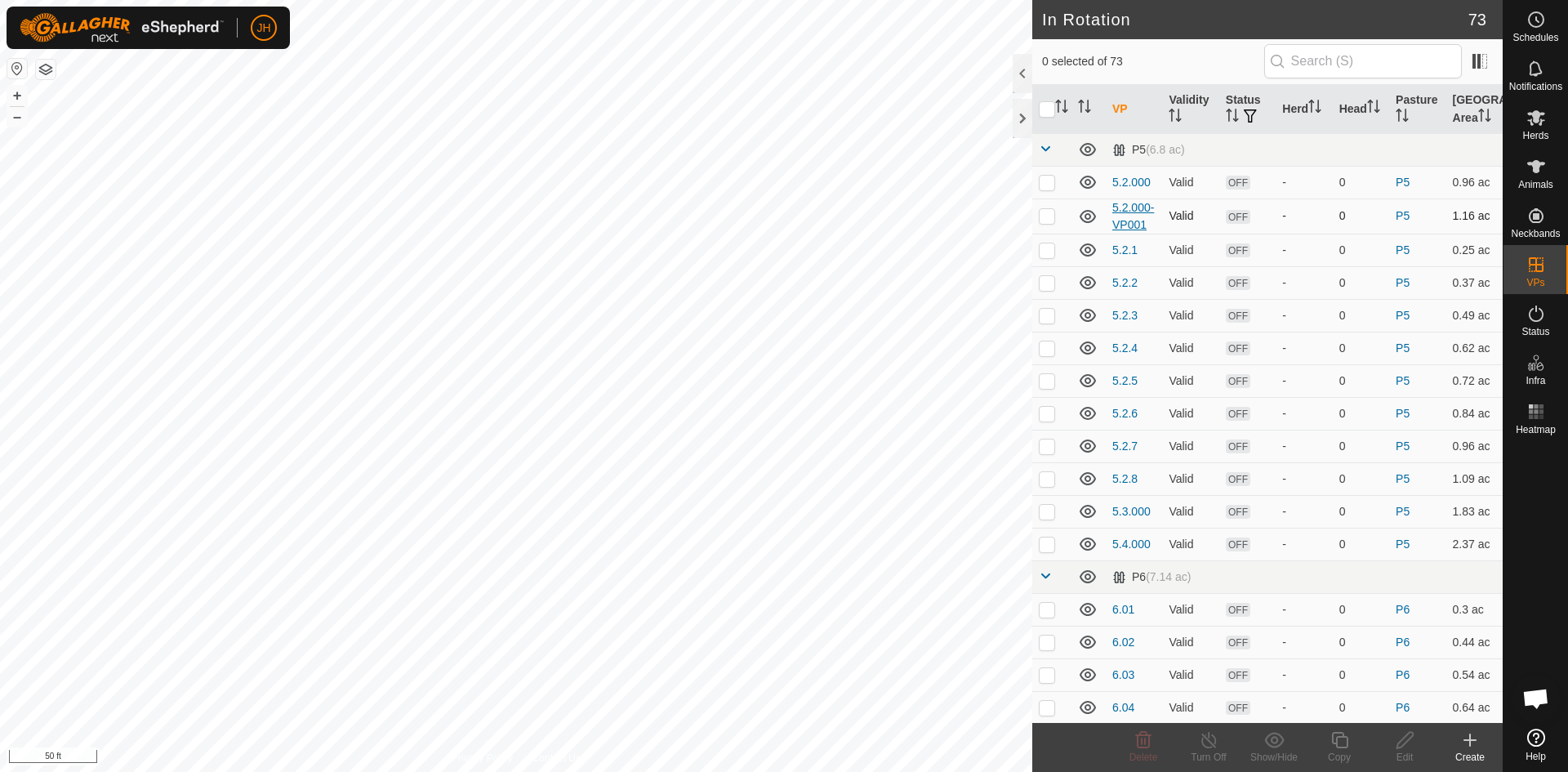
checkbox input "true"
click at [1406, 752] on div "Edit" at bounding box center [1403, 757] width 65 height 15
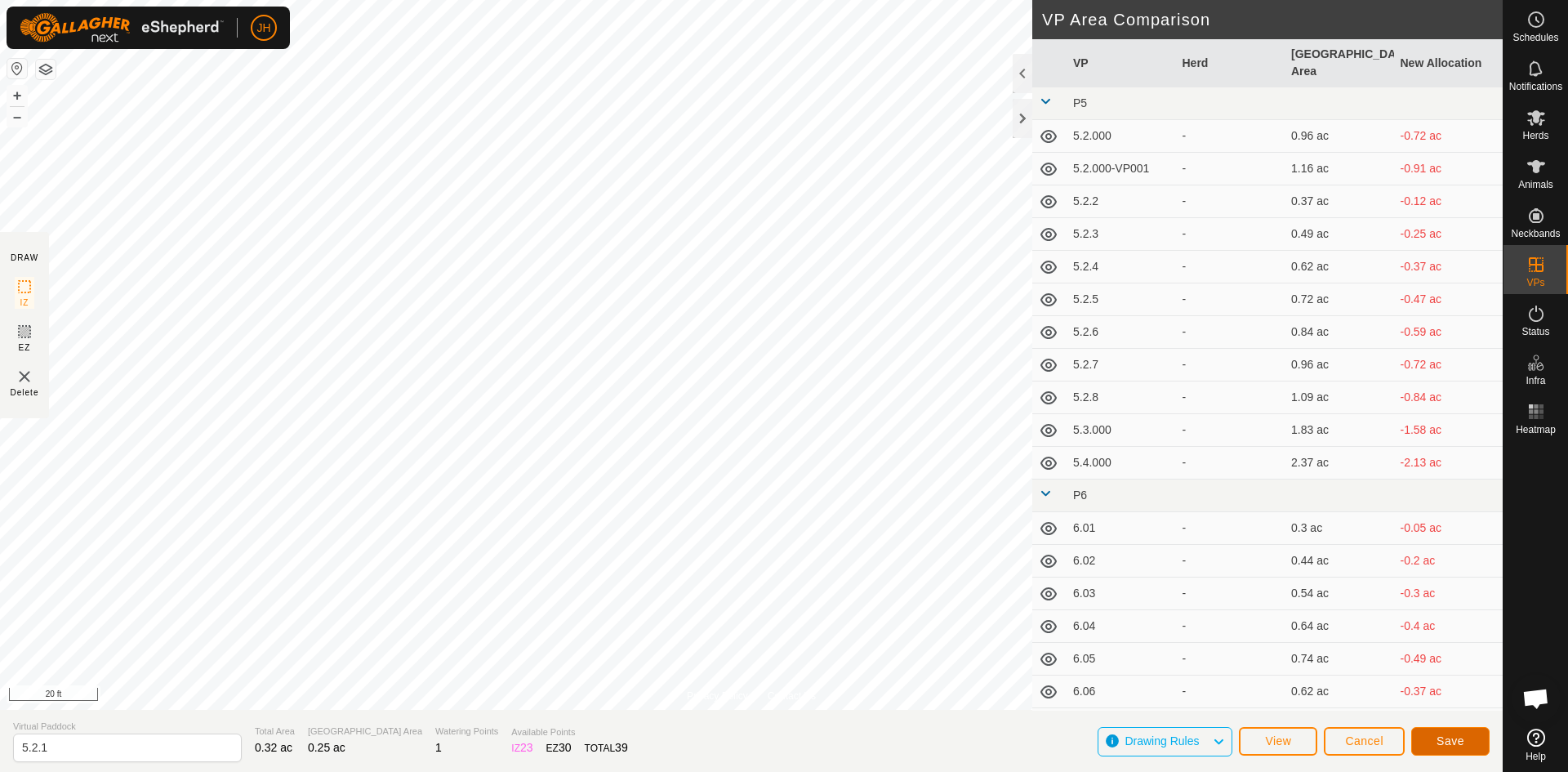
click at [1463, 743] on span "Save" at bounding box center [1450, 741] width 28 height 13
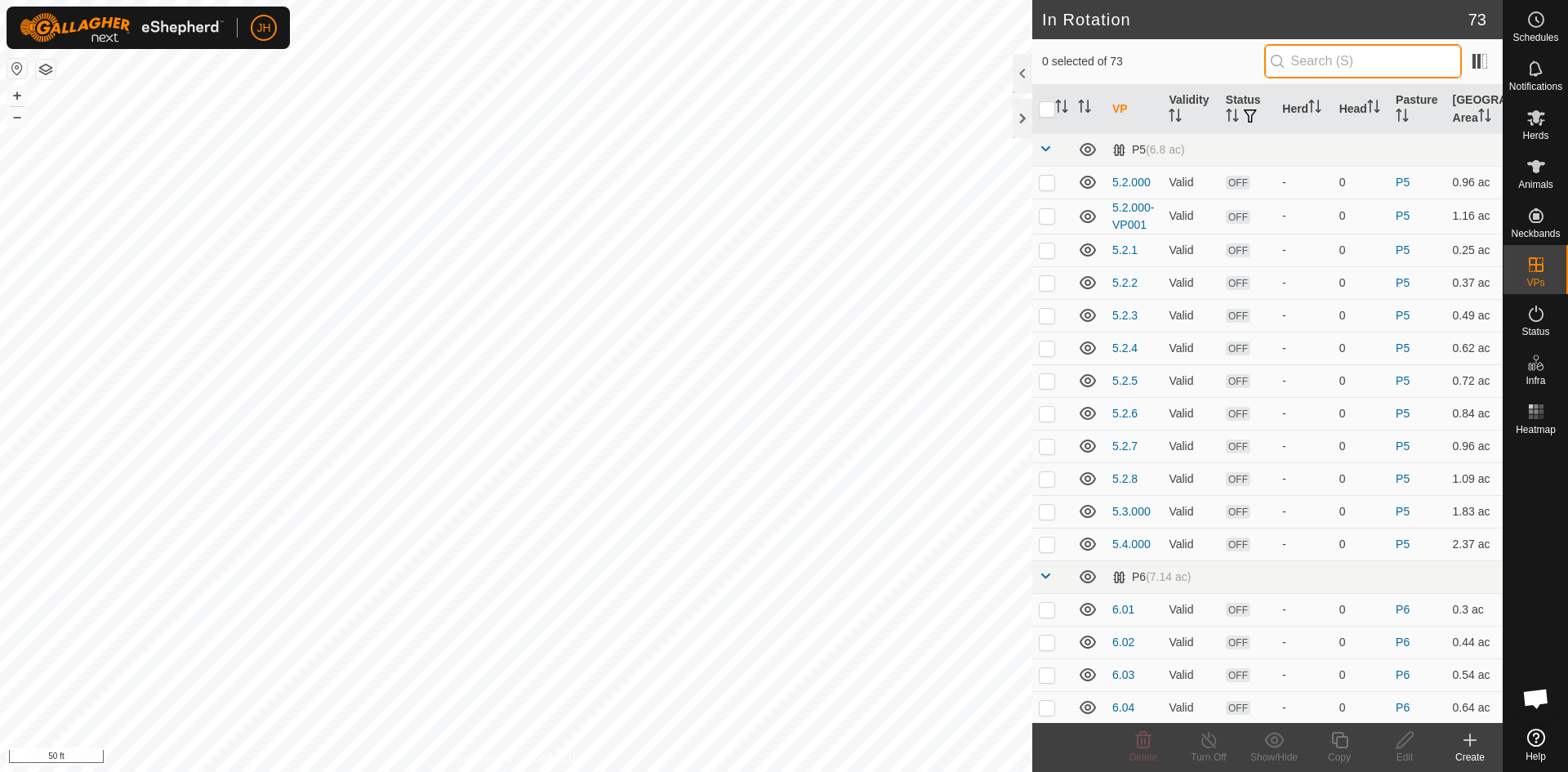
click at [1294, 67] on input "text" at bounding box center [1362, 62] width 197 height 35
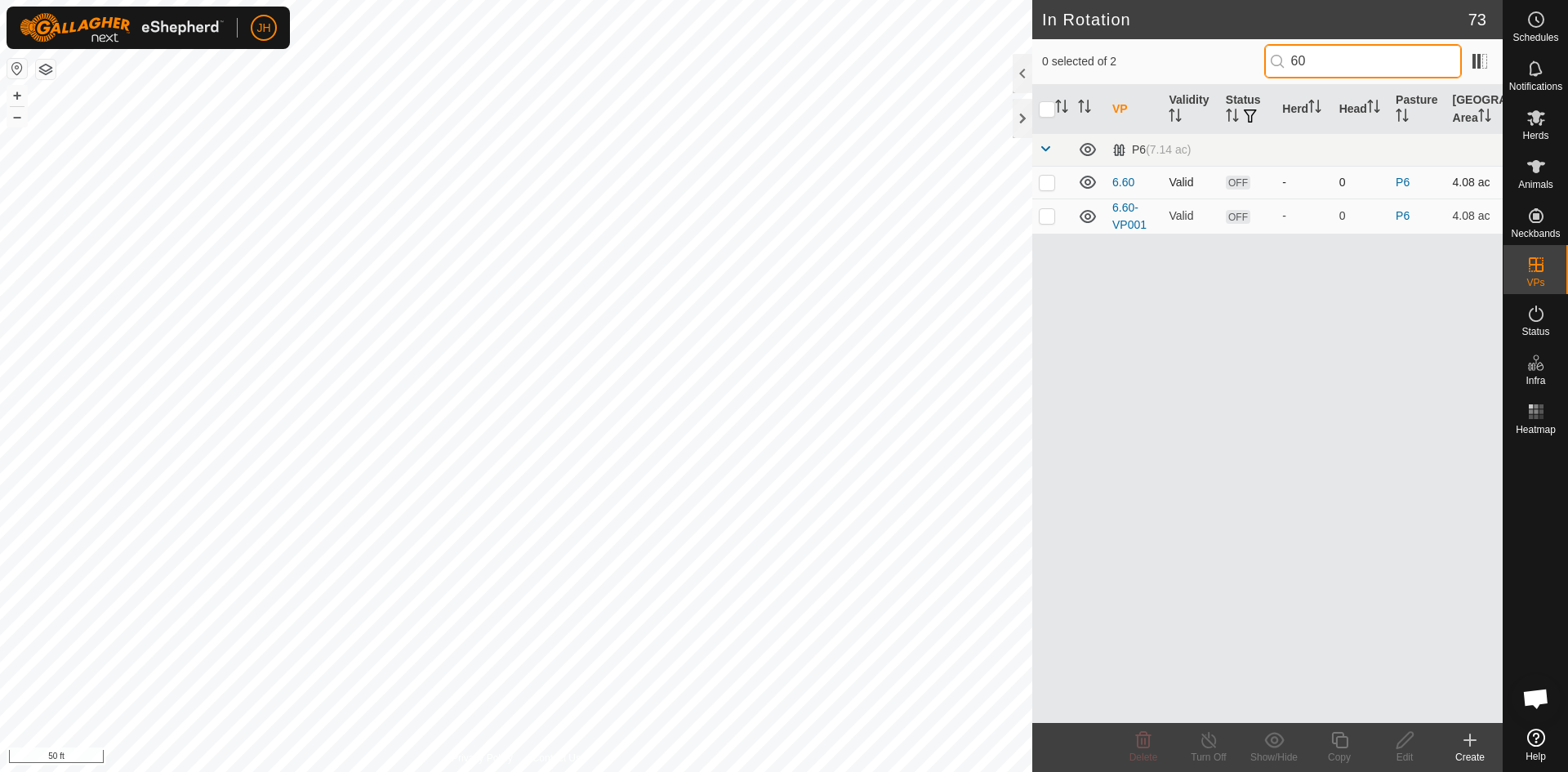
type input "60"
click at [1048, 188] on td at bounding box center [1052, 182] width 39 height 33
checkbox input "true"
click at [1399, 745] on icon at bounding box center [1404, 740] width 21 height 20
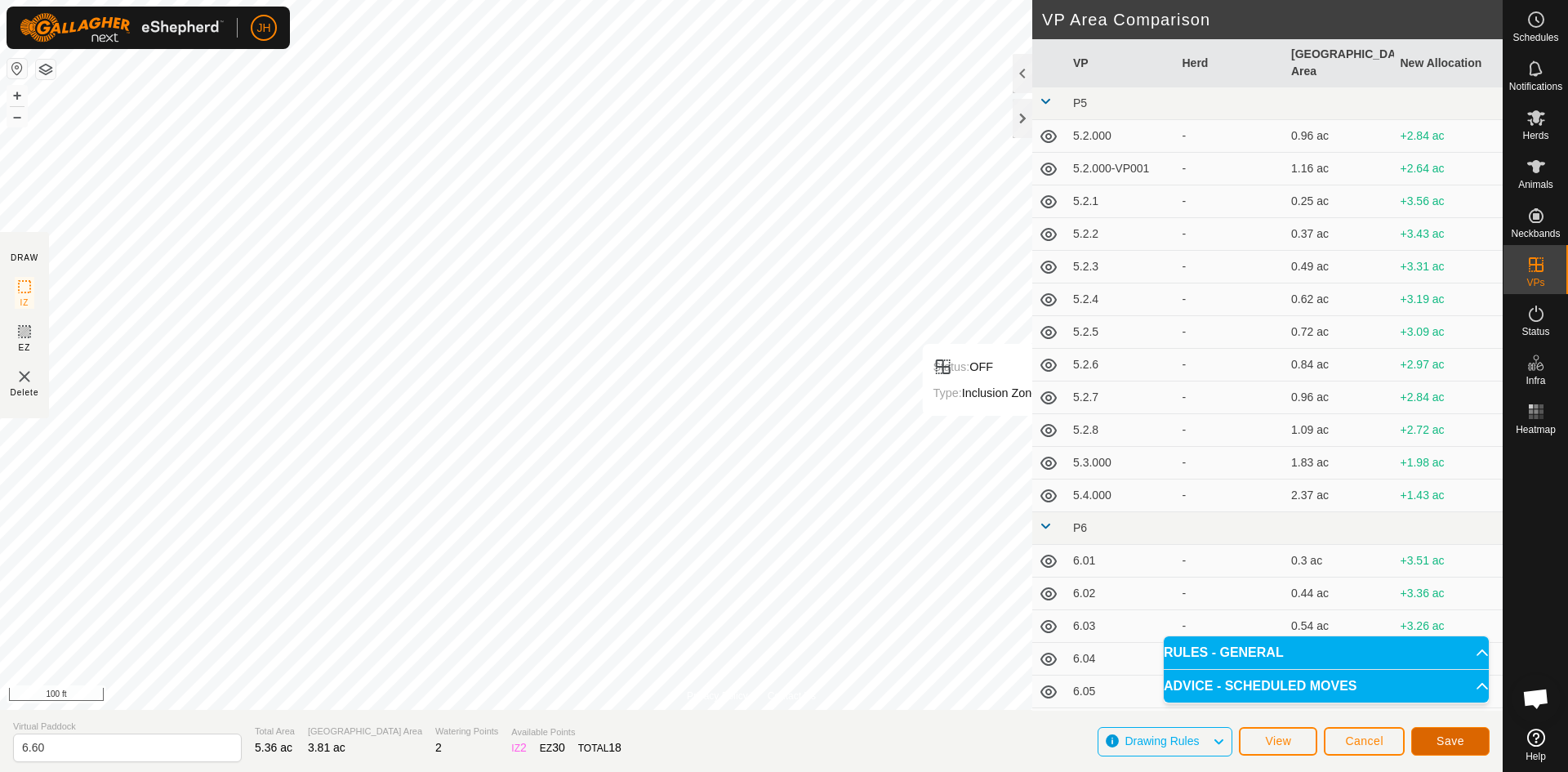
click at [1452, 744] on span "Save" at bounding box center [1450, 741] width 28 height 13
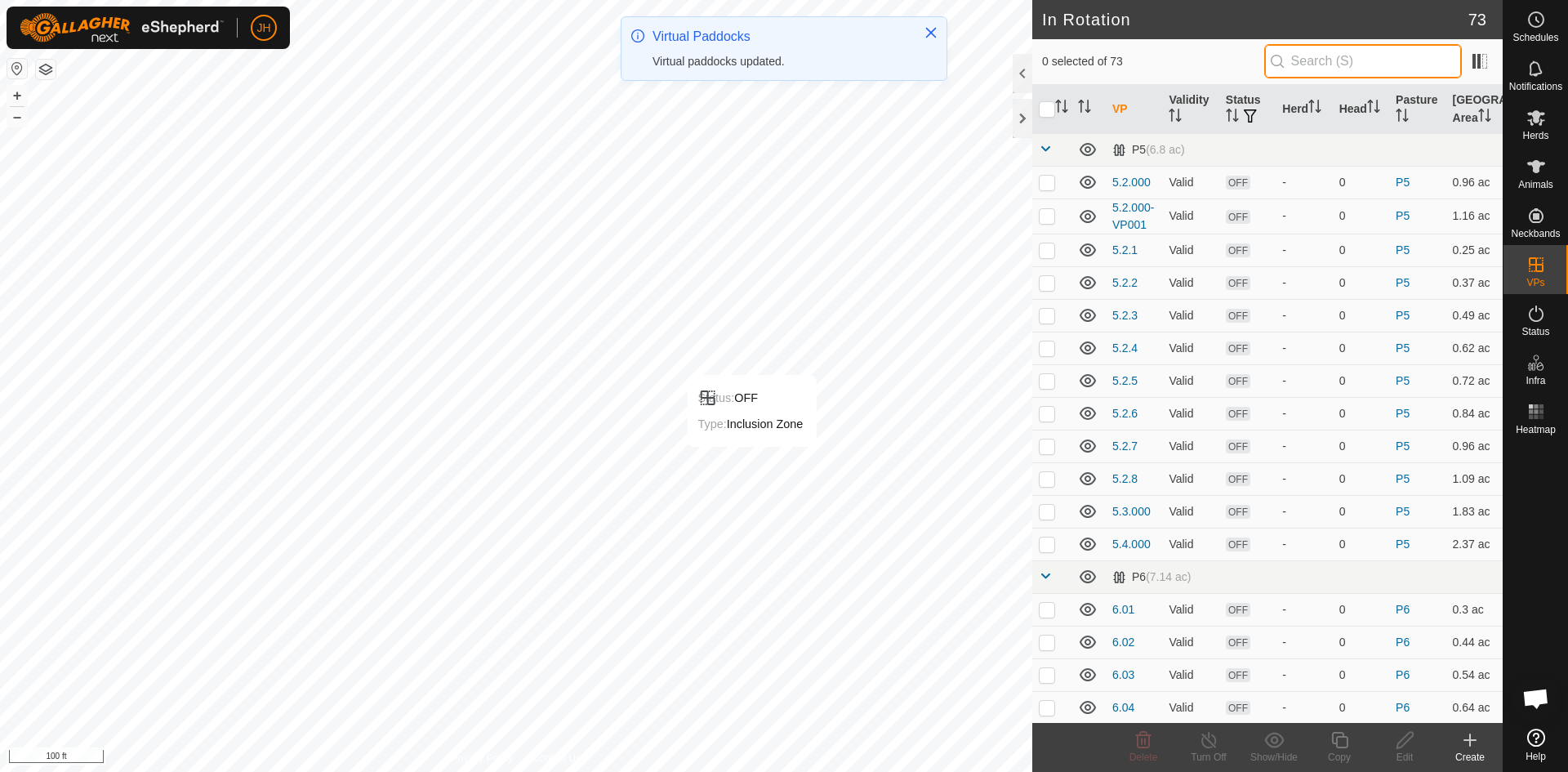
click at [1273, 63] on input "text" at bounding box center [1362, 62] width 197 height 35
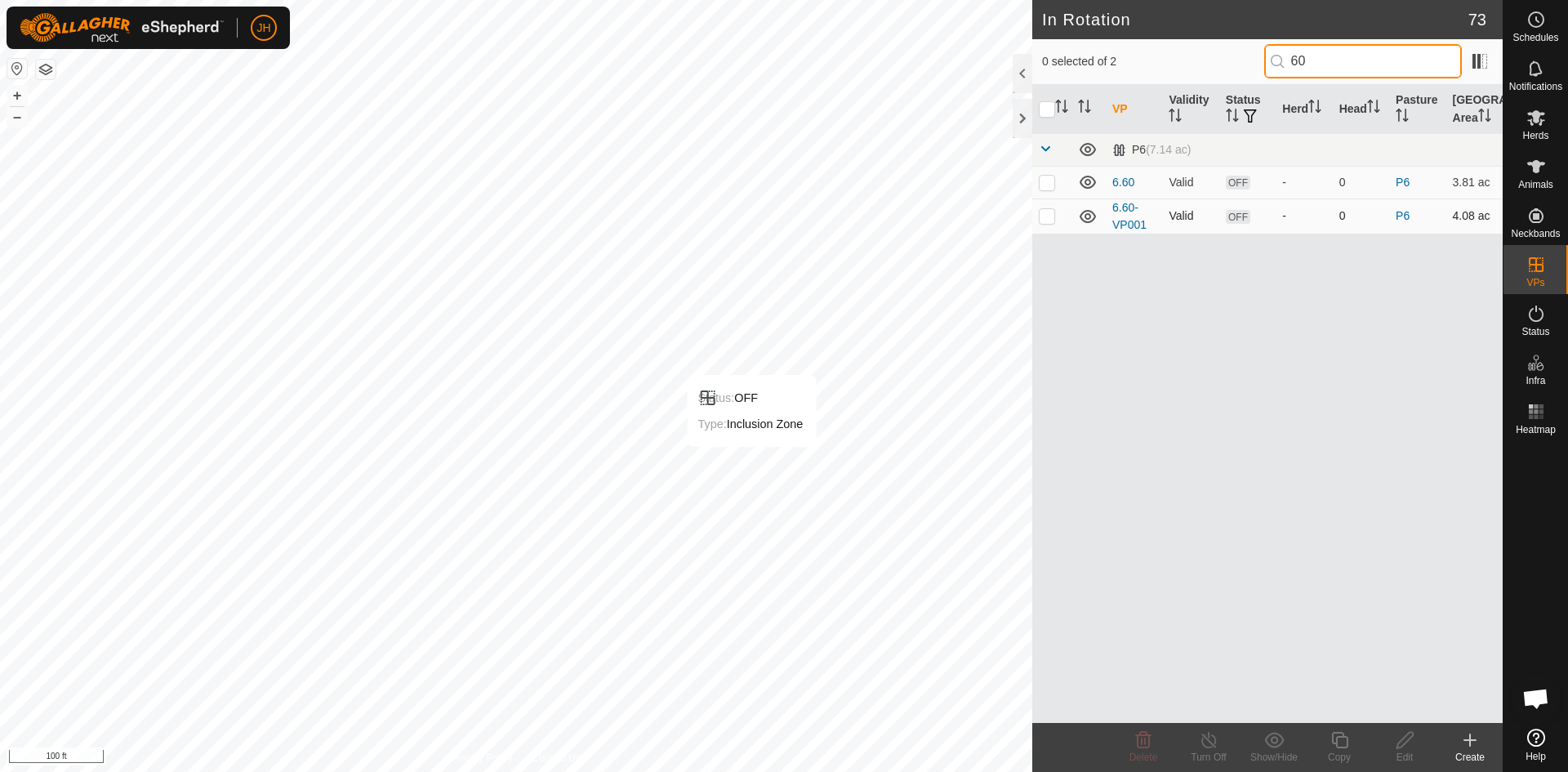
type input "60"
click at [1046, 218] on p-checkbox at bounding box center [1046, 216] width 16 height 13
checkbox input "true"
click at [1402, 750] on div "Edit" at bounding box center [1403, 757] width 65 height 15
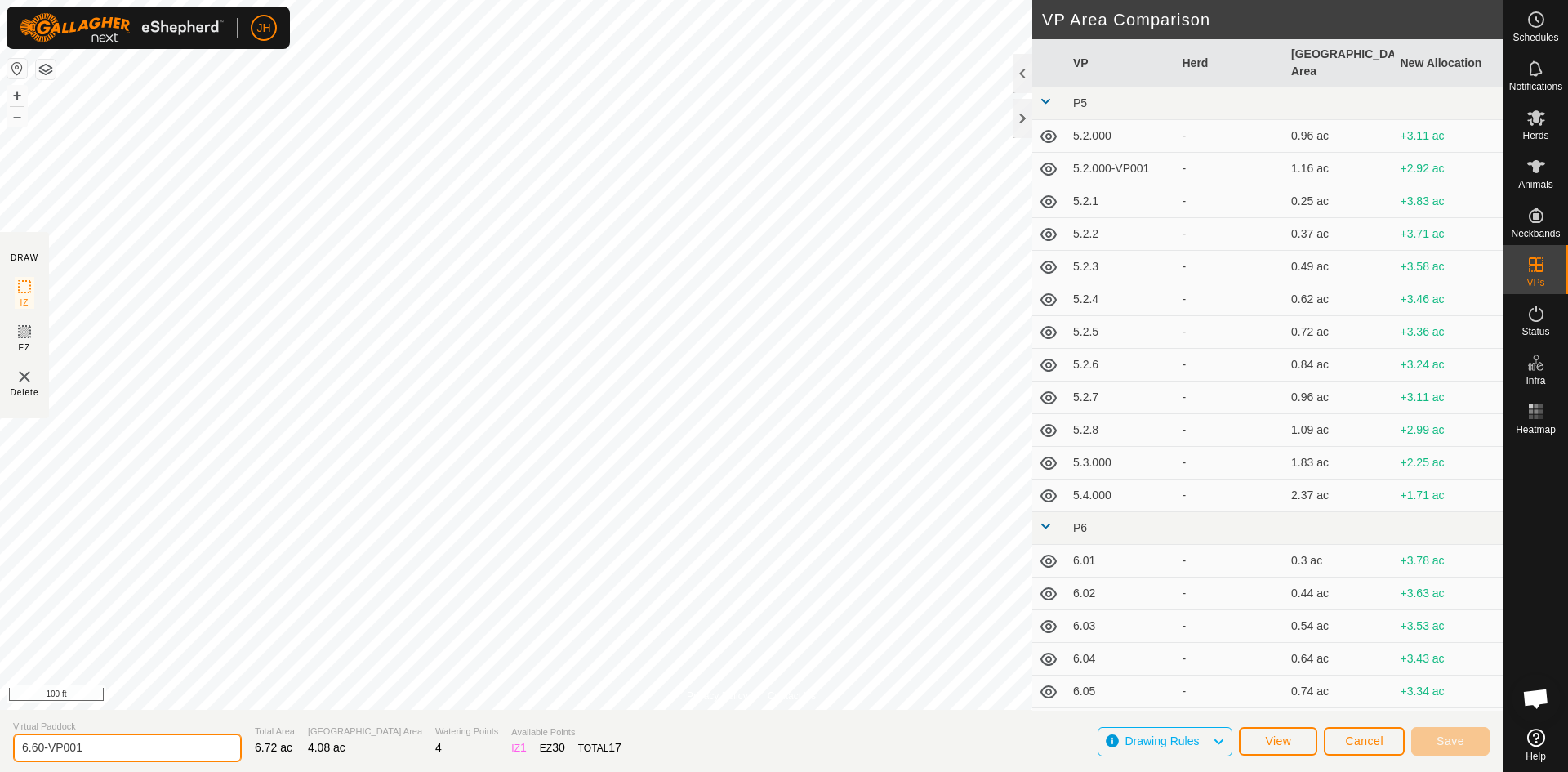
drag, startPoint x: 81, startPoint y: 748, endPoint x: 43, endPoint y: 751, distance: 38.1
click at [43, 751] on input "6.60-VP001" at bounding box center [128, 747] width 229 height 29
type input "6.61"
click at [1453, 744] on span "Save" at bounding box center [1450, 741] width 28 height 13
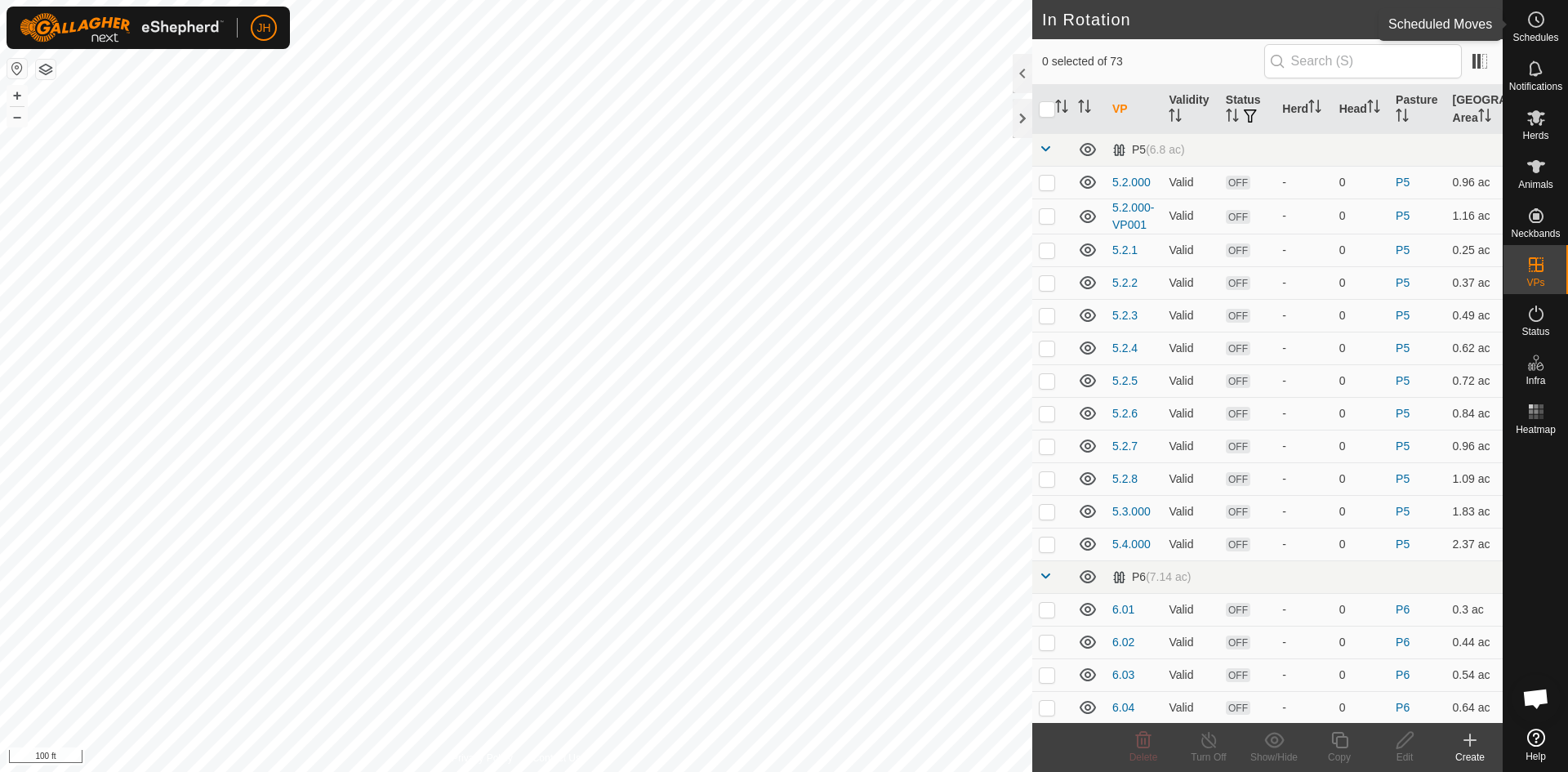
click at [1529, 23] on circle at bounding box center [1536, 20] width 15 height 15
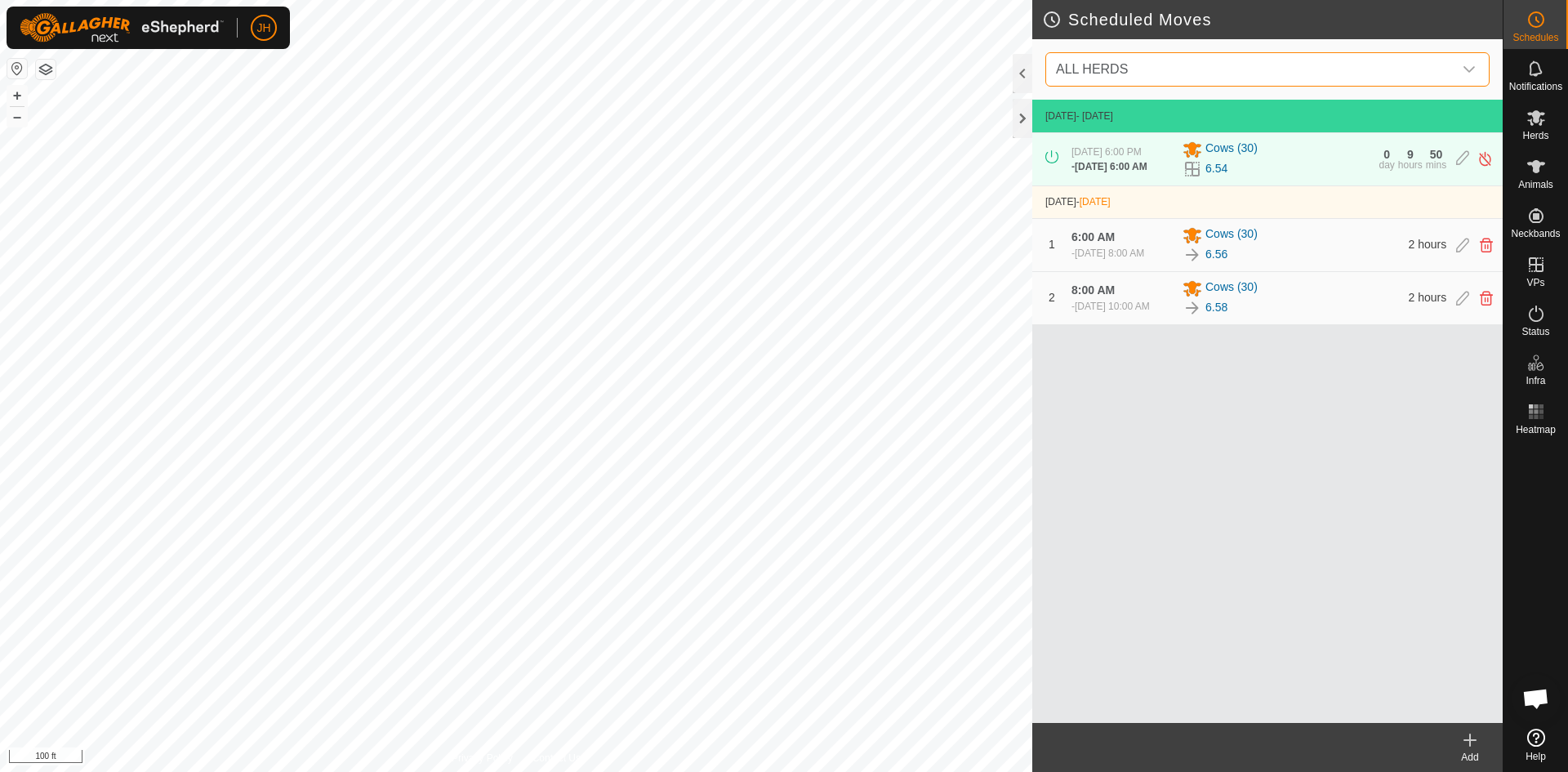
click at [1450, 72] on span "ALL HERDS" at bounding box center [1250, 70] width 403 height 33
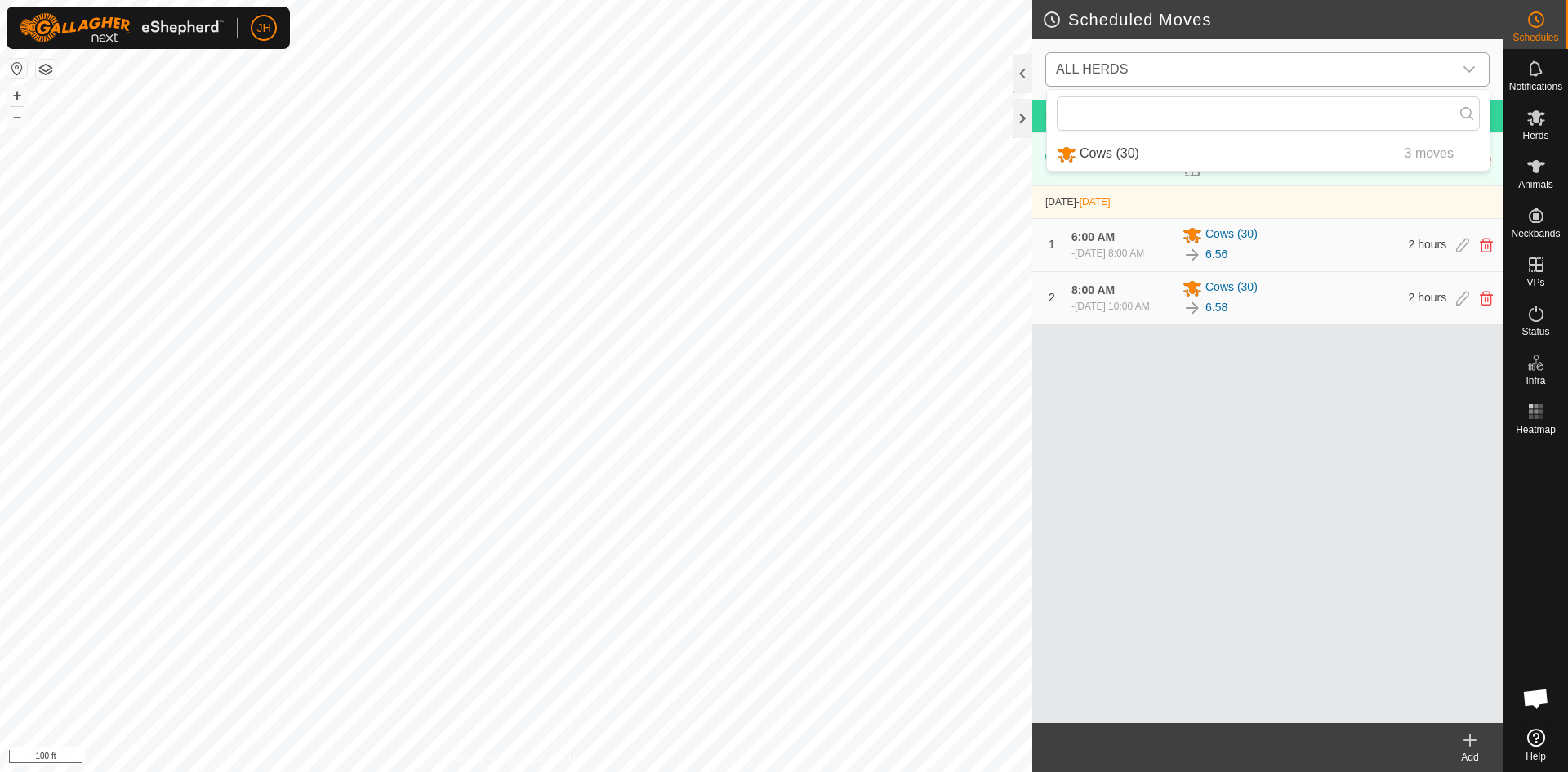
click at [1393, 161] on li "Cows (30) 3 moves" at bounding box center [1268, 154] width 443 height 34
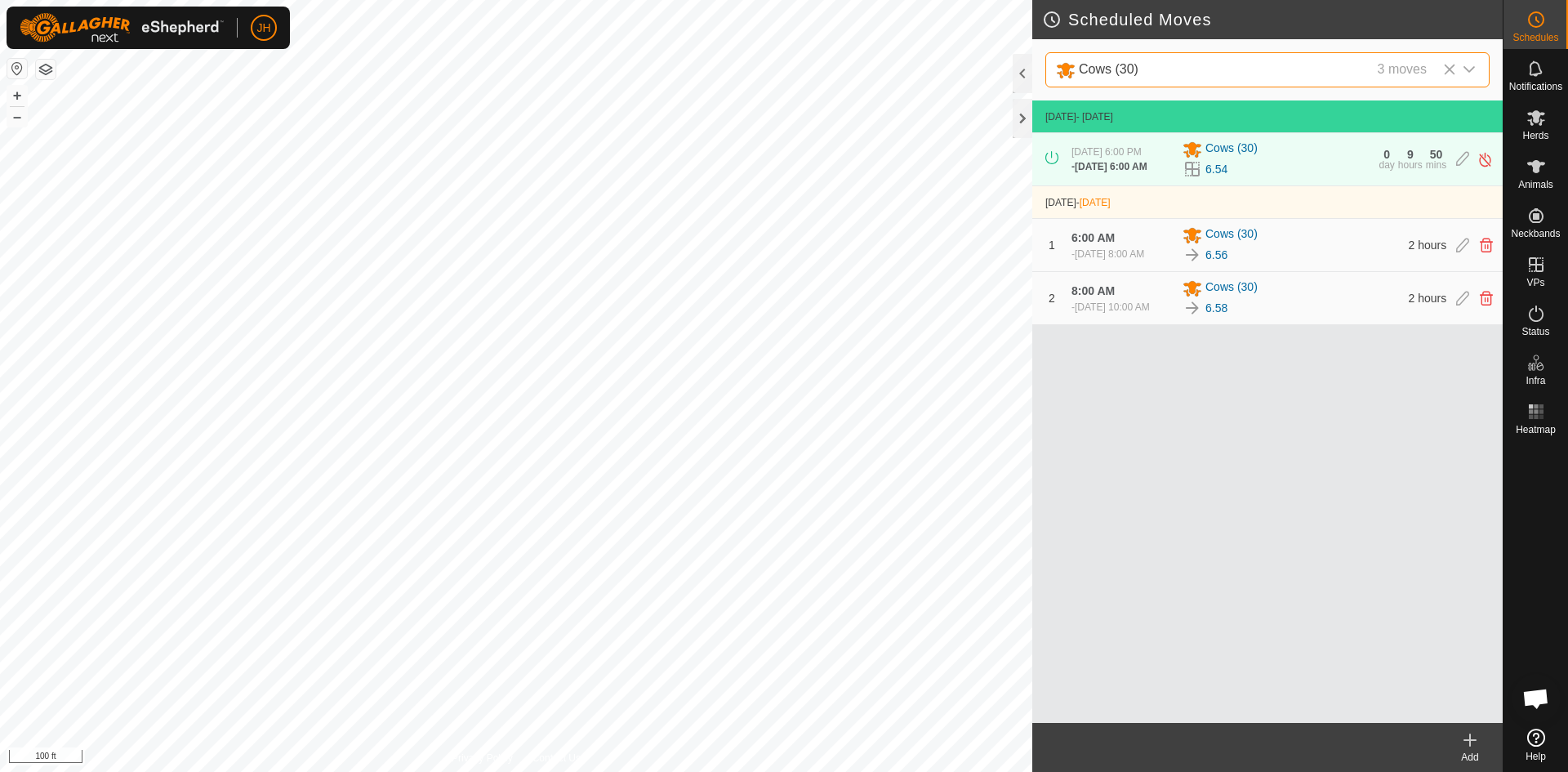
click at [1474, 755] on div "Add" at bounding box center [1469, 757] width 65 height 15
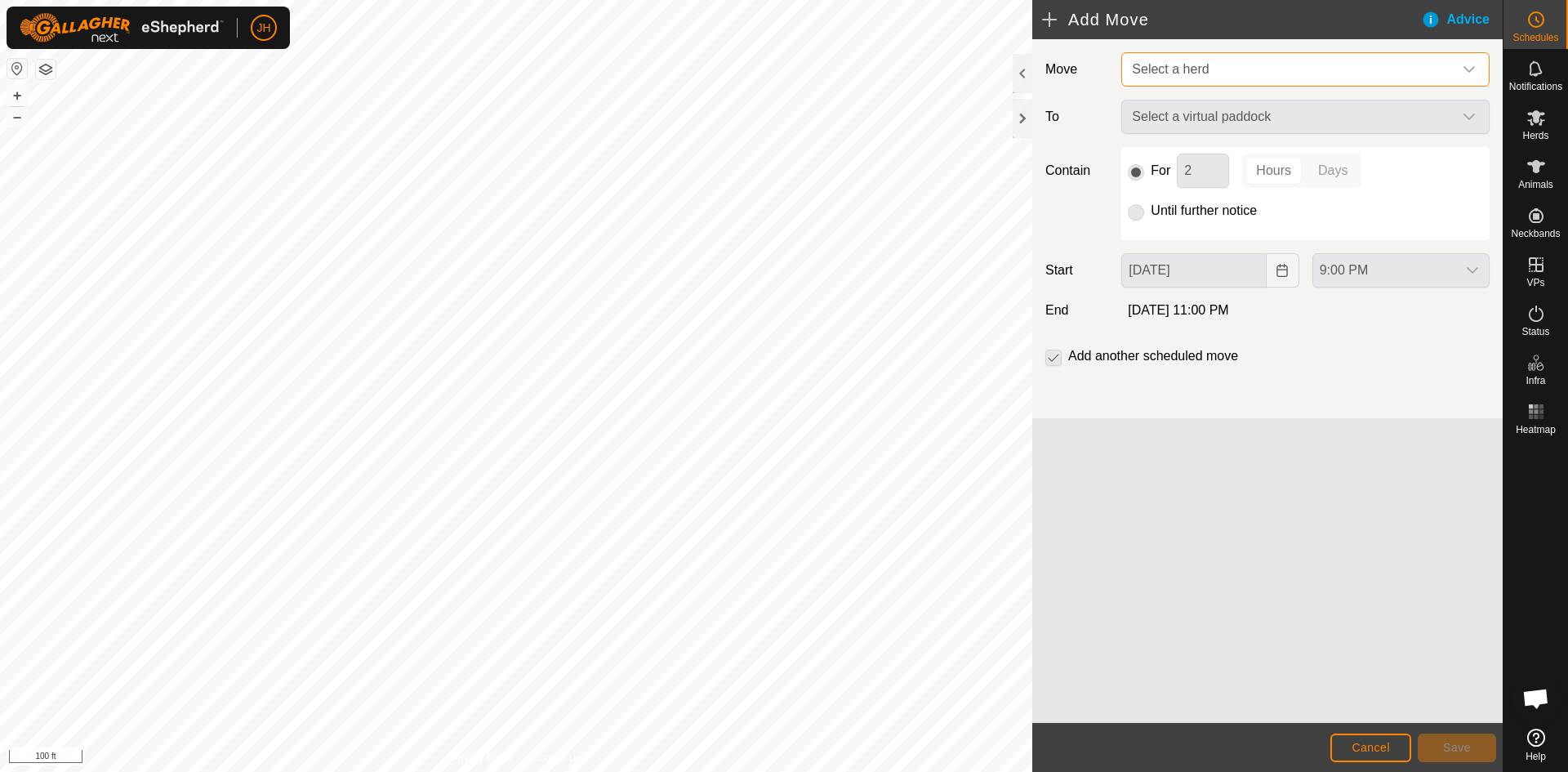
click at [1249, 81] on span "Select a herd" at bounding box center [1289, 70] width 327 height 33
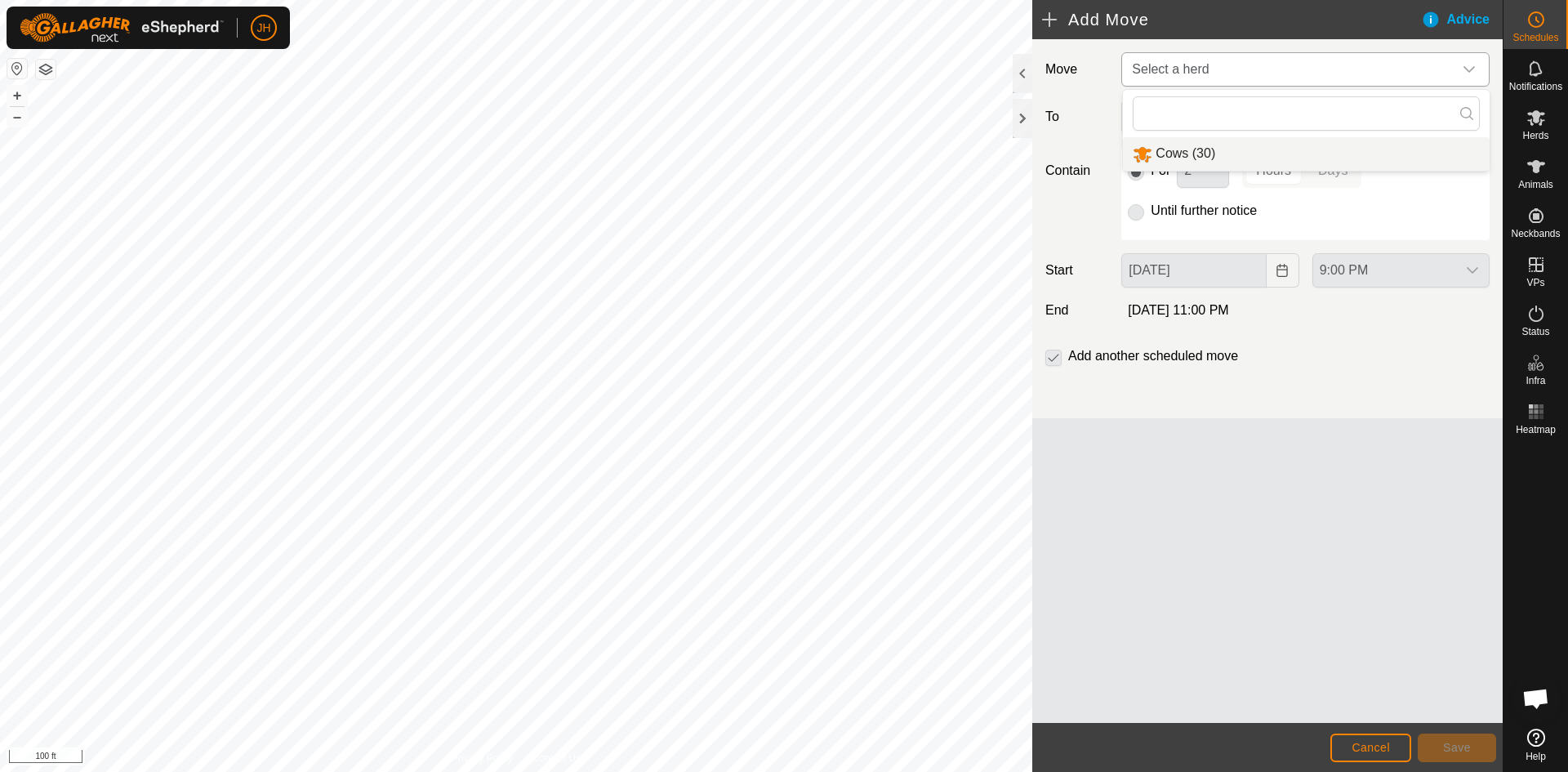
click at [1195, 151] on li "Cows (30)" at bounding box center [1306, 154] width 367 height 34
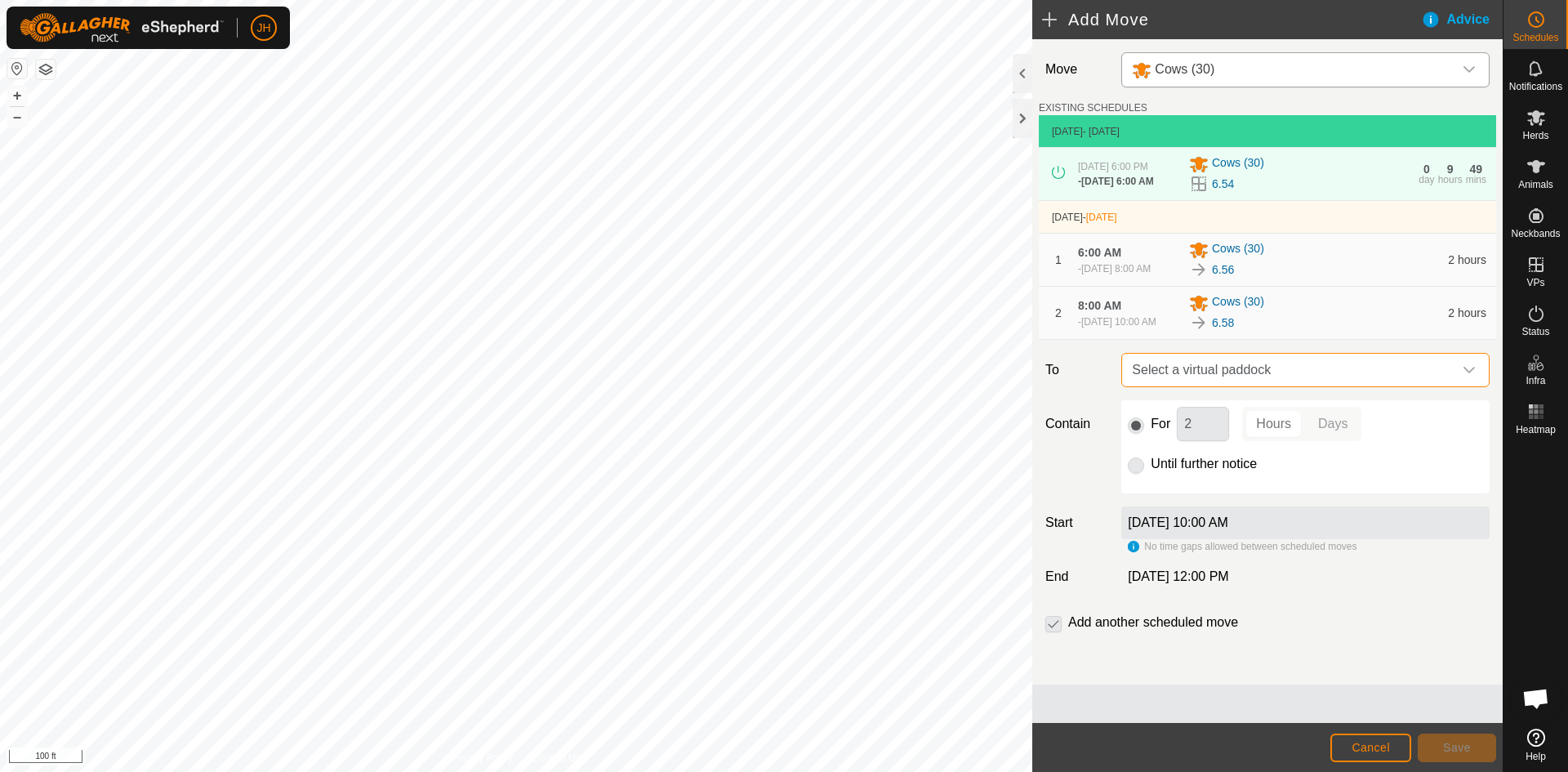
click at [1310, 379] on span "Select a virtual paddock" at bounding box center [1289, 370] width 327 height 33
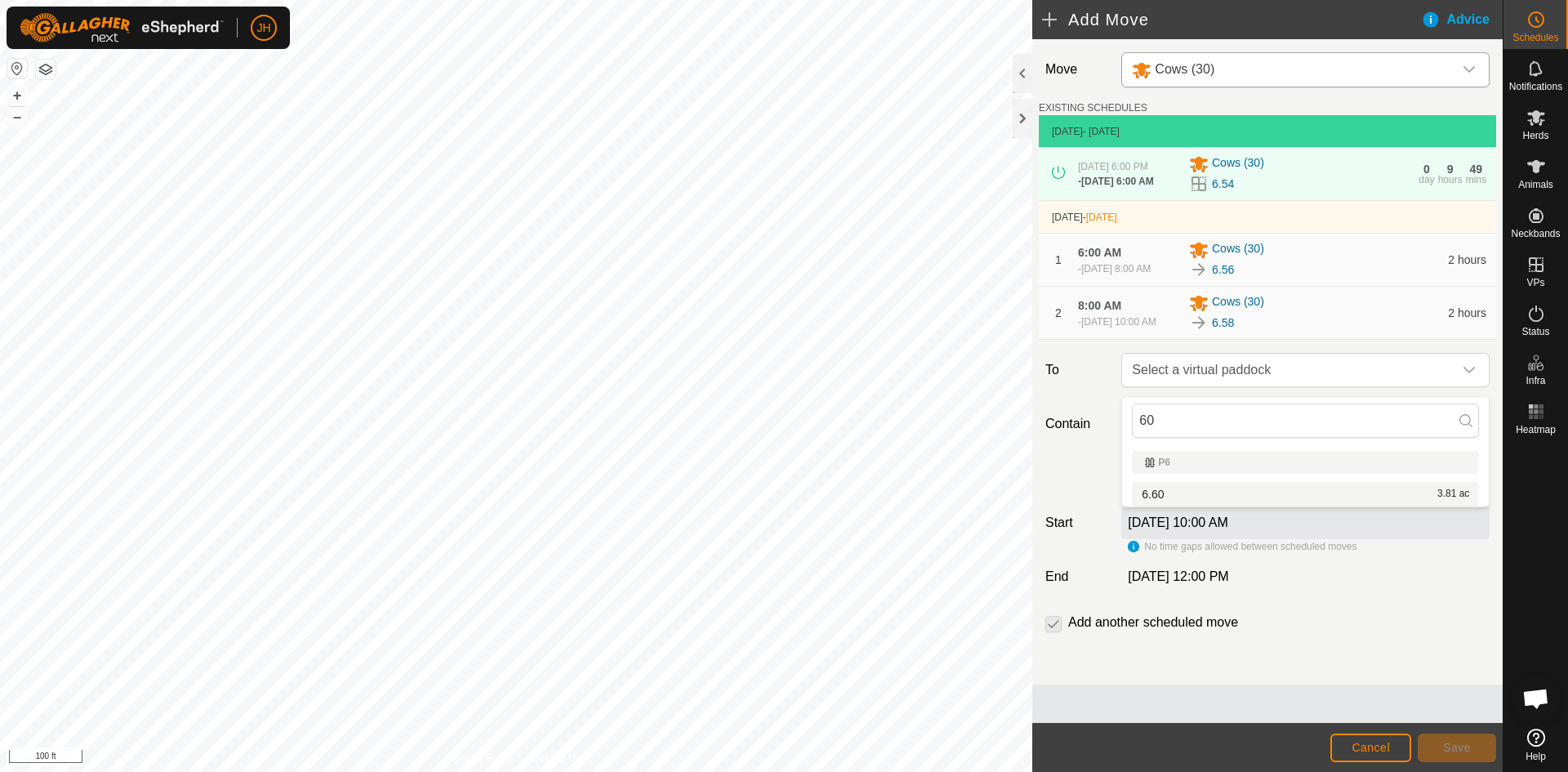
type input "60"
click at [1305, 493] on li "6.60 3.81 ac" at bounding box center [1306, 495] width 347 height 25
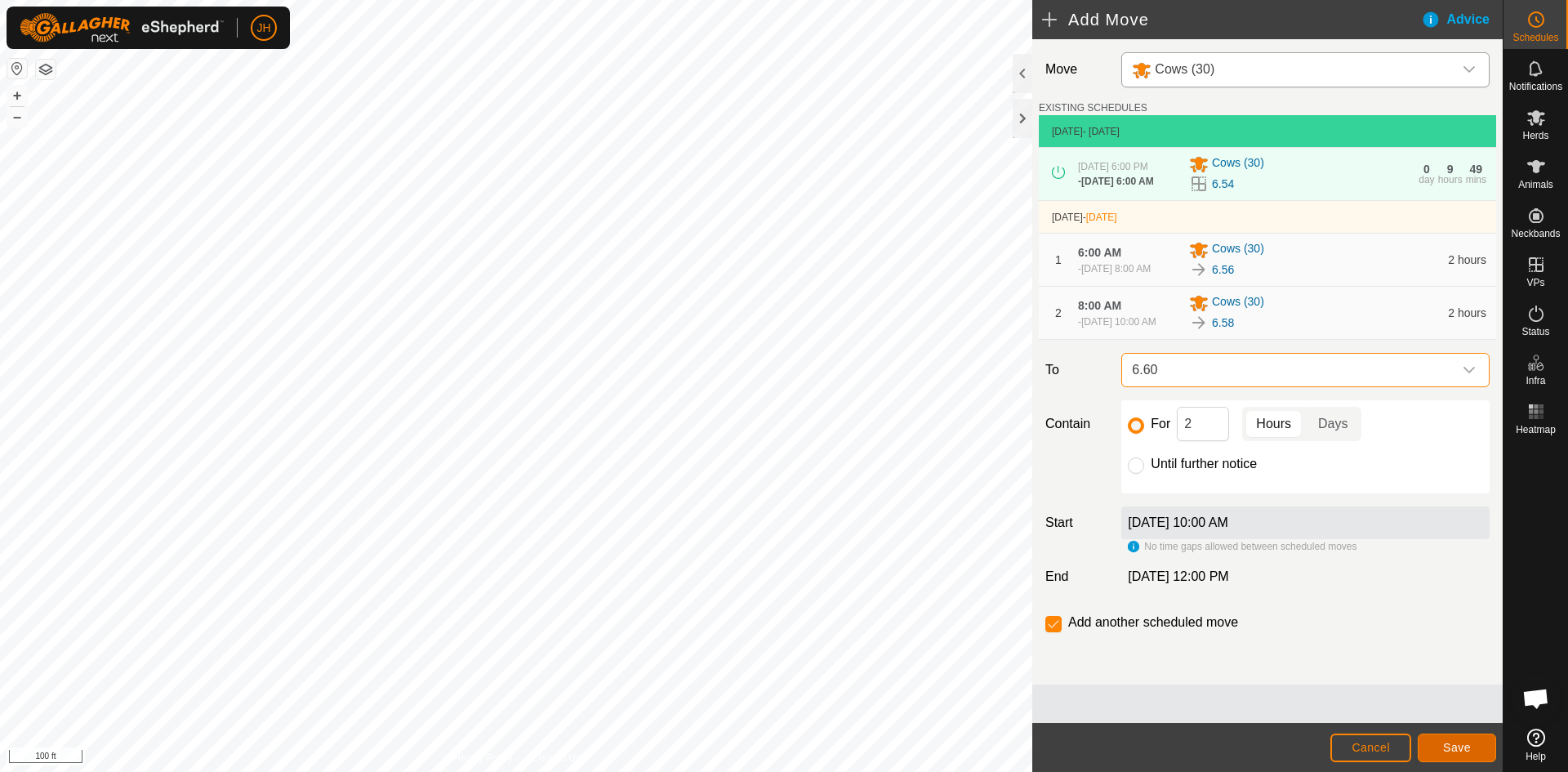
click at [1453, 751] on span "Save" at bounding box center [1457, 747] width 28 height 13
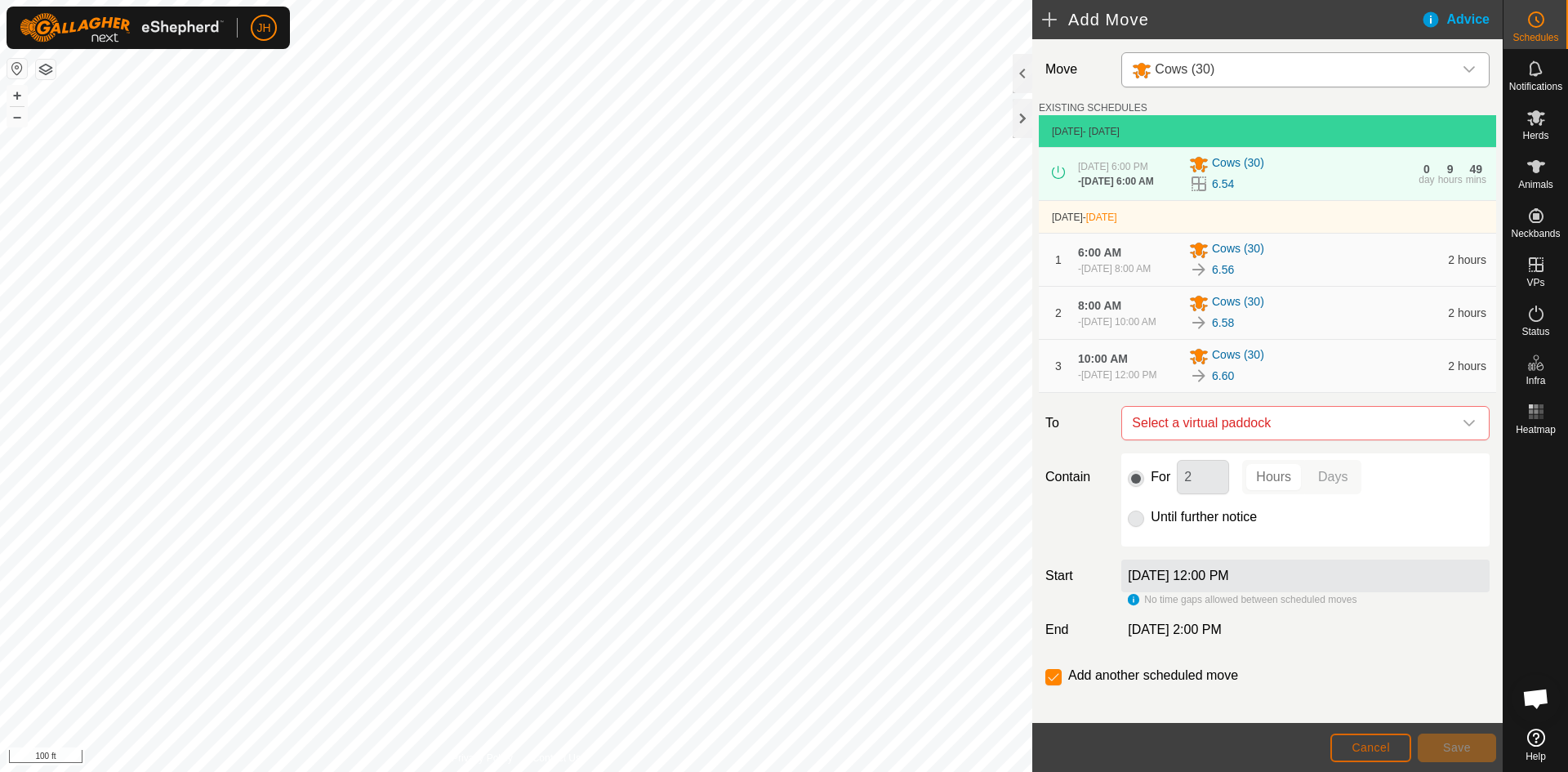
click at [1373, 743] on span "Cancel" at bounding box center [1371, 747] width 39 height 13
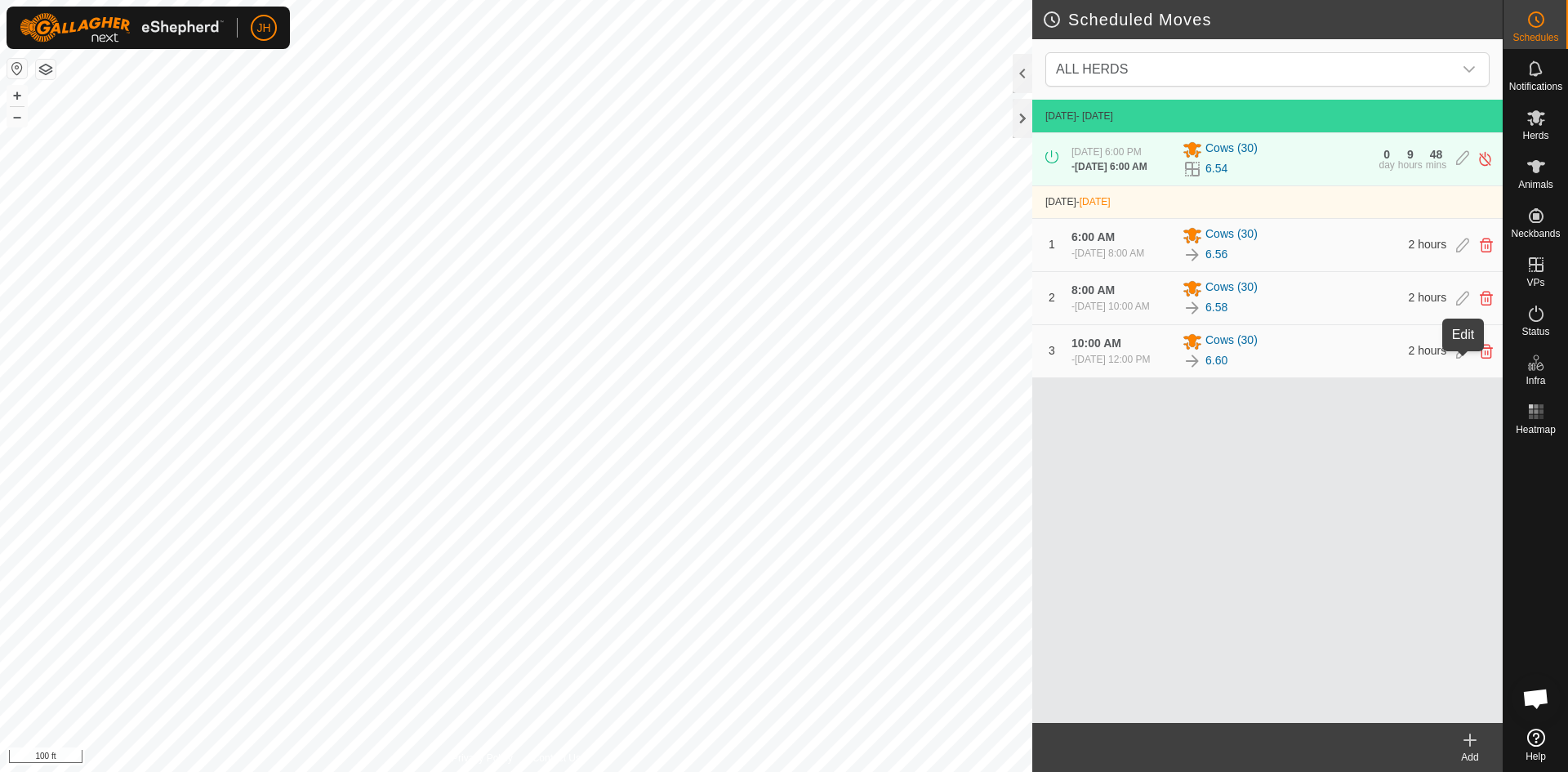
click at [1460, 359] on icon at bounding box center [1463, 351] width 13 height 15
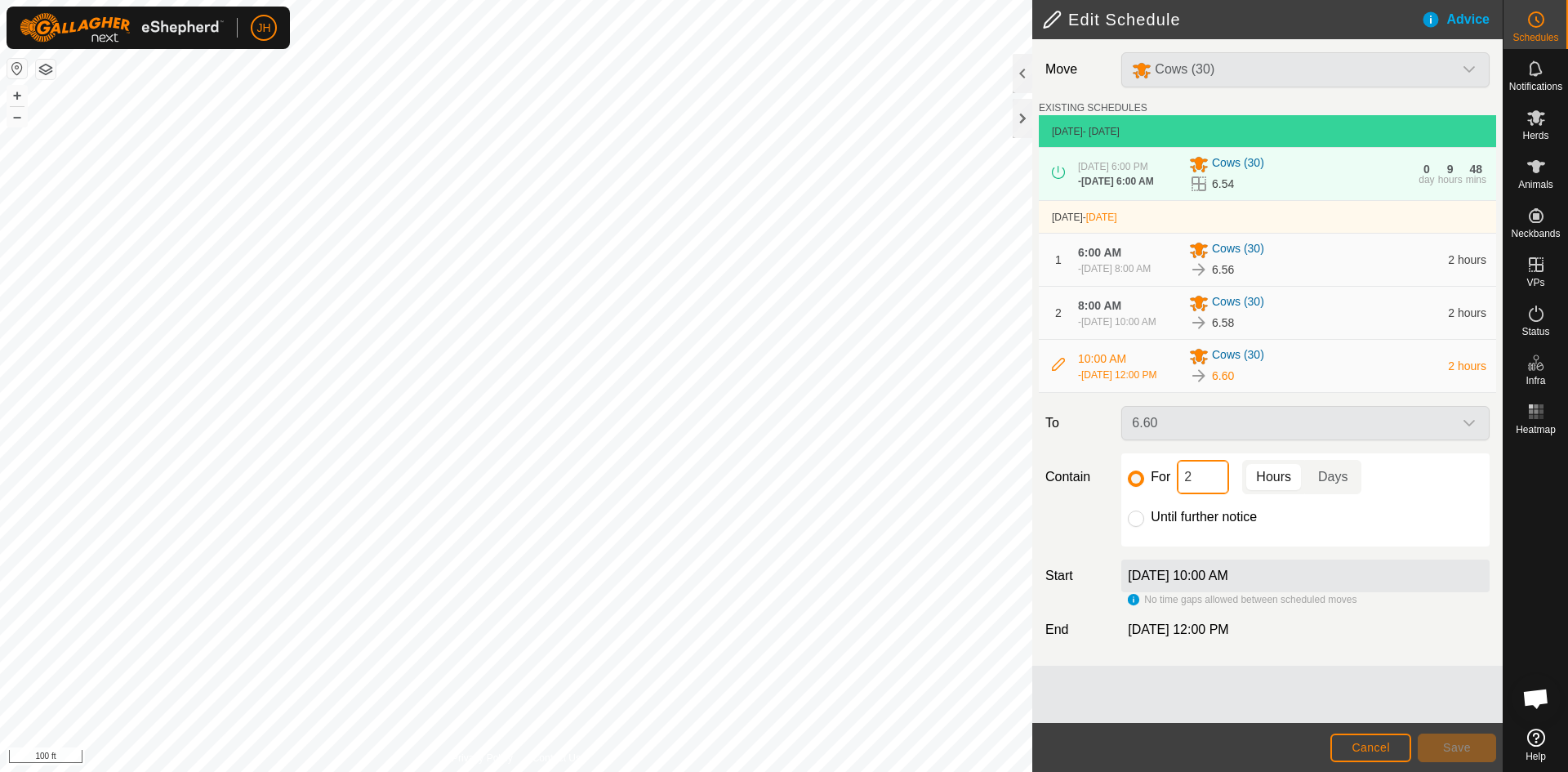
drag, startPoint x: 1206, startPoint y: 489, endPoint x: 1179, endPoint y: 495, distance: 27.7
click at [1179, 494] on input "2" at bounding box center [1203, 477] width 53 height 35
type input "7"
click at [1449, 745] on span "Save" at bounding box center [1457, 747] width 28 height 13
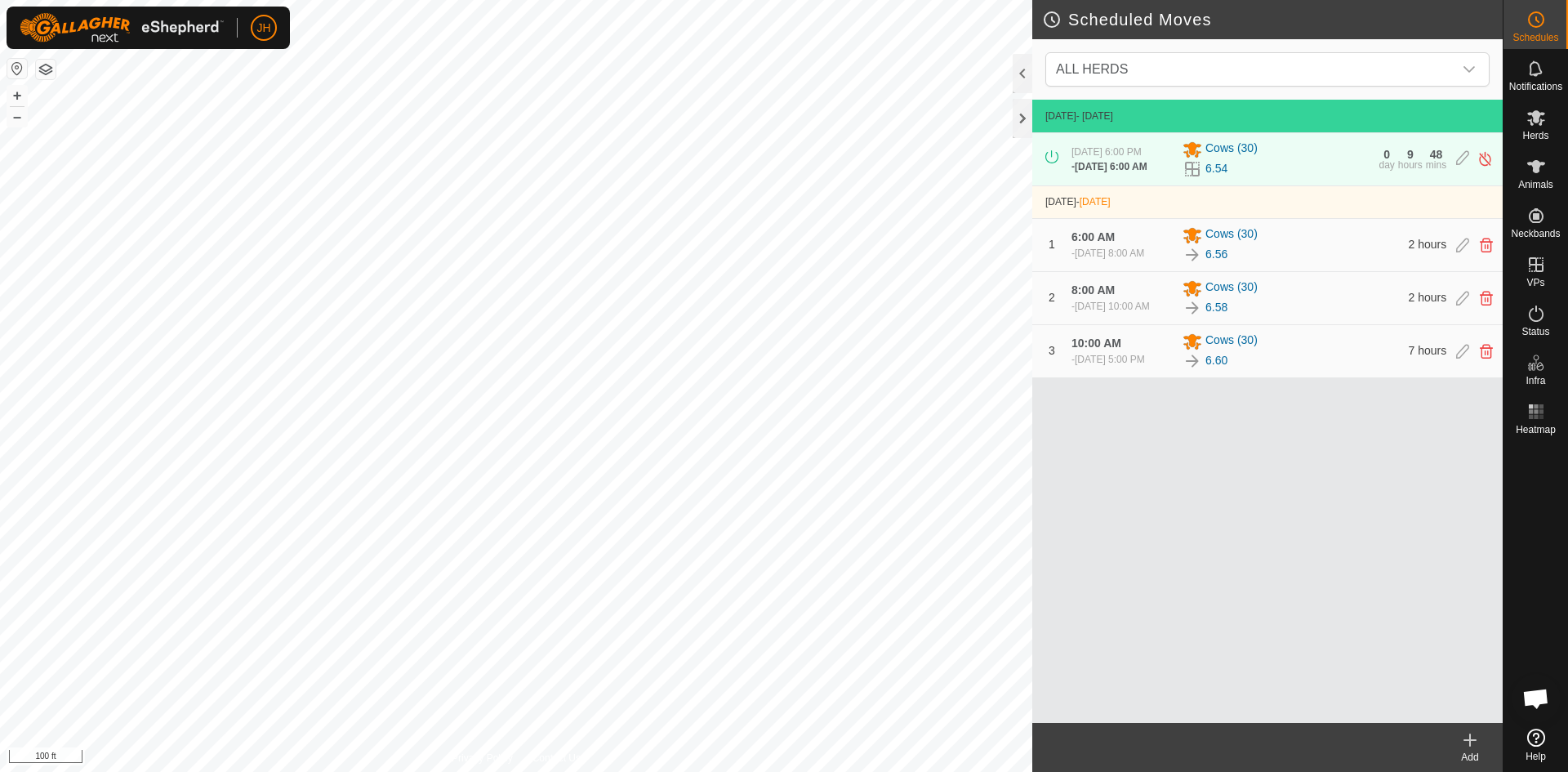
click at [1473, 747] on icon at bounding box center [1470, 740] width 20 height 20
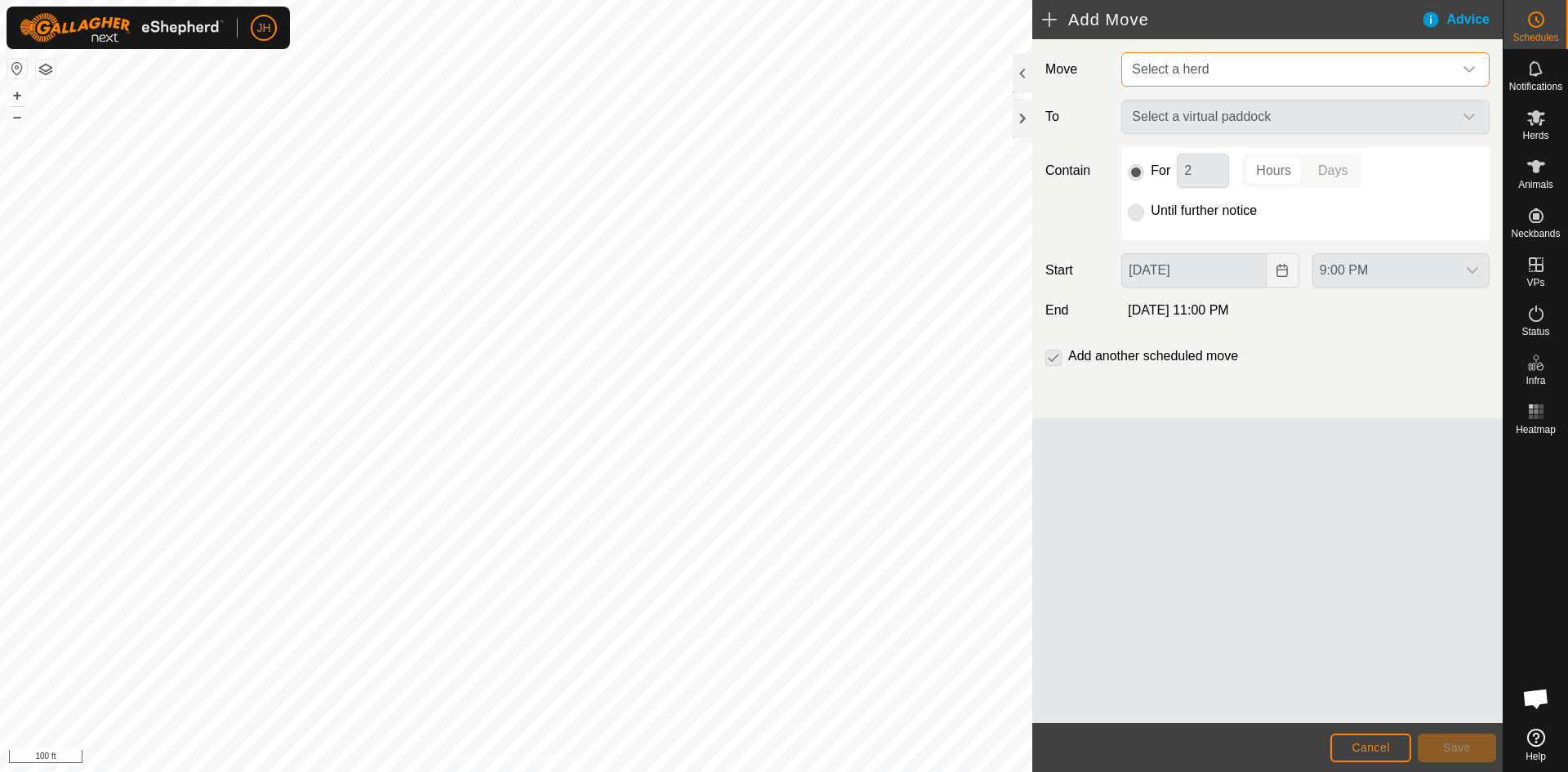
click at [1413, 79] on span "Select a herd" at bounding box center [1289, 70] width 327 height 33
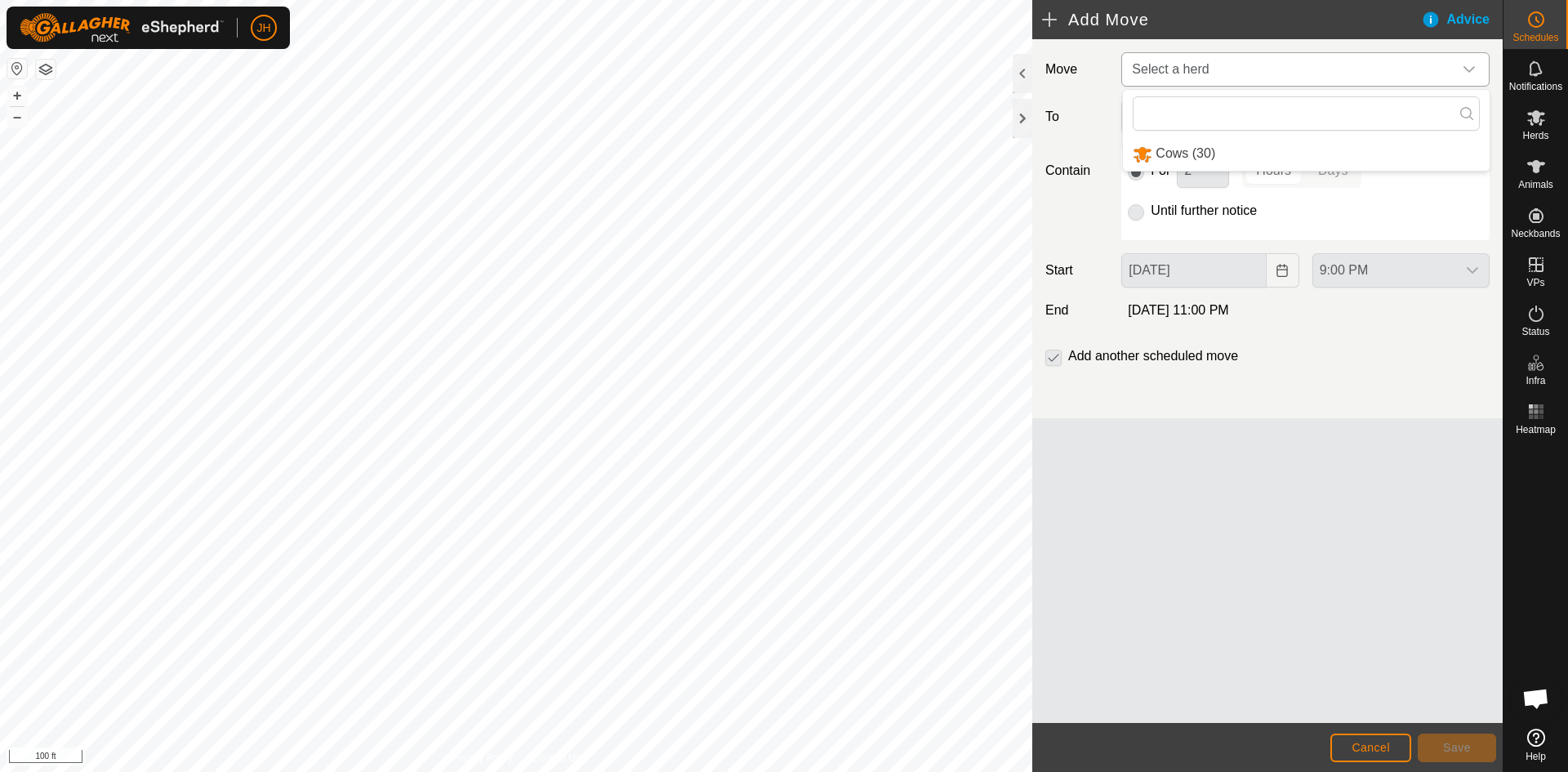
click at [1184, 159] on li "Cows (30)" at bounding box center [1306, 154] width 367 height 34
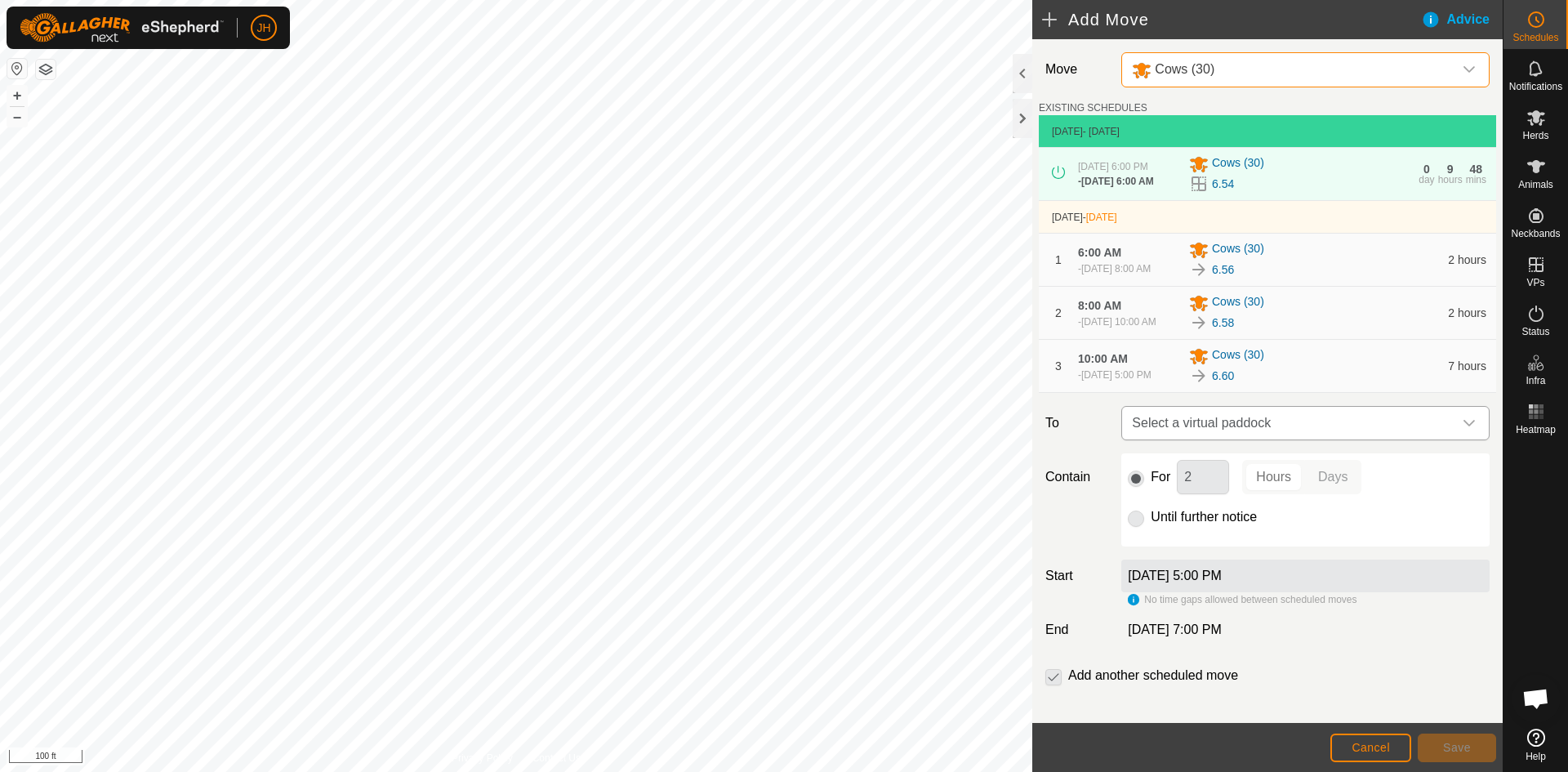
click at [1282, 428] on span "Select a virtual paddock" at bounding box center [1289, 423] width 327 height 33
type input "61"
click at [1156, 546] on li "6.61 4.08 ac" at bounding box center [1306, 547] width 347 height 25
click at [1135, 526] on input "Until further notice" at bounding box center [1136, 519] width 16 height 16
radio input "true"
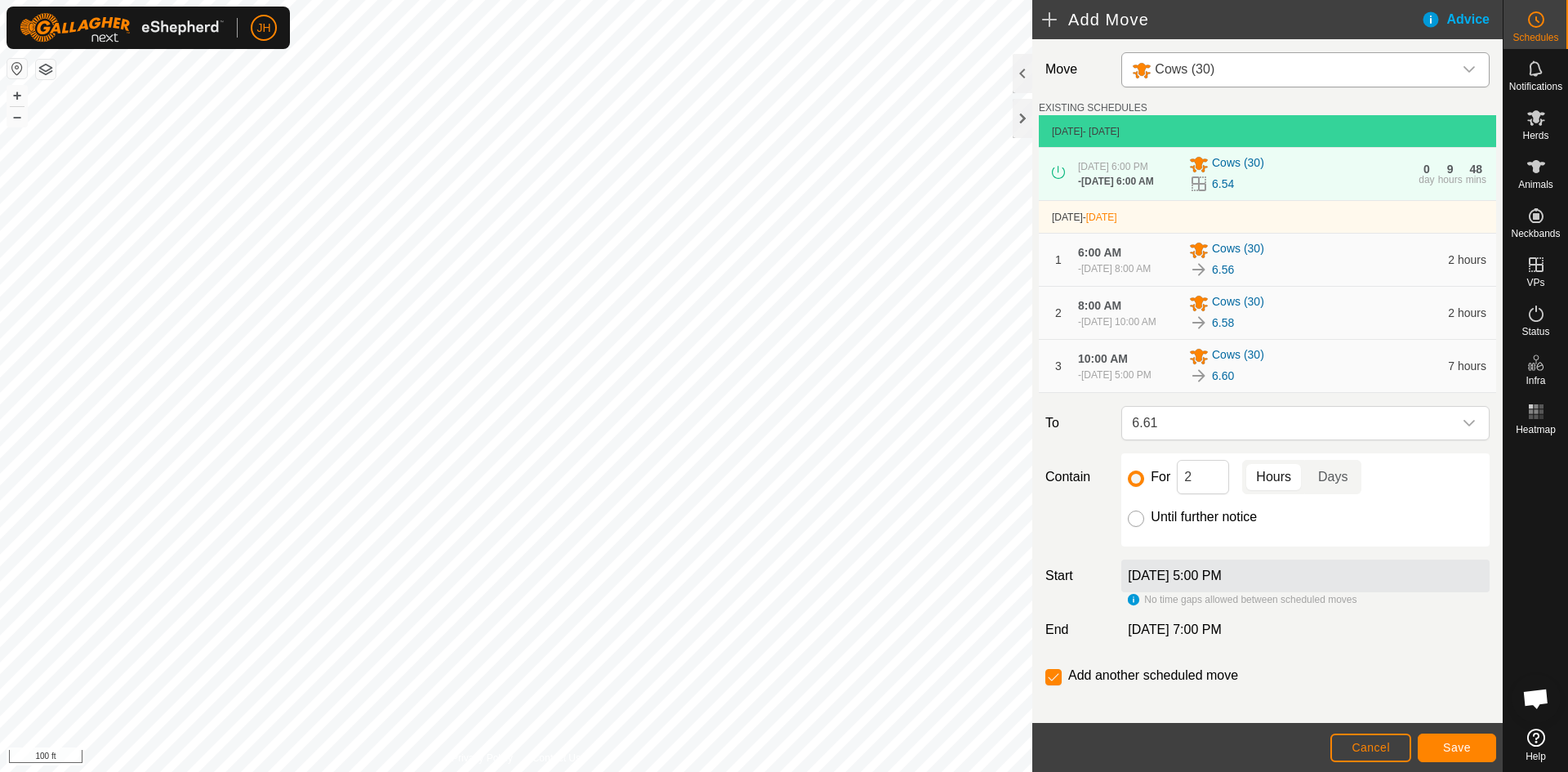
checkbox input "false"
click at [1459, 750] on span "Save" at bounding box center [1457, 747] width 28 height 13
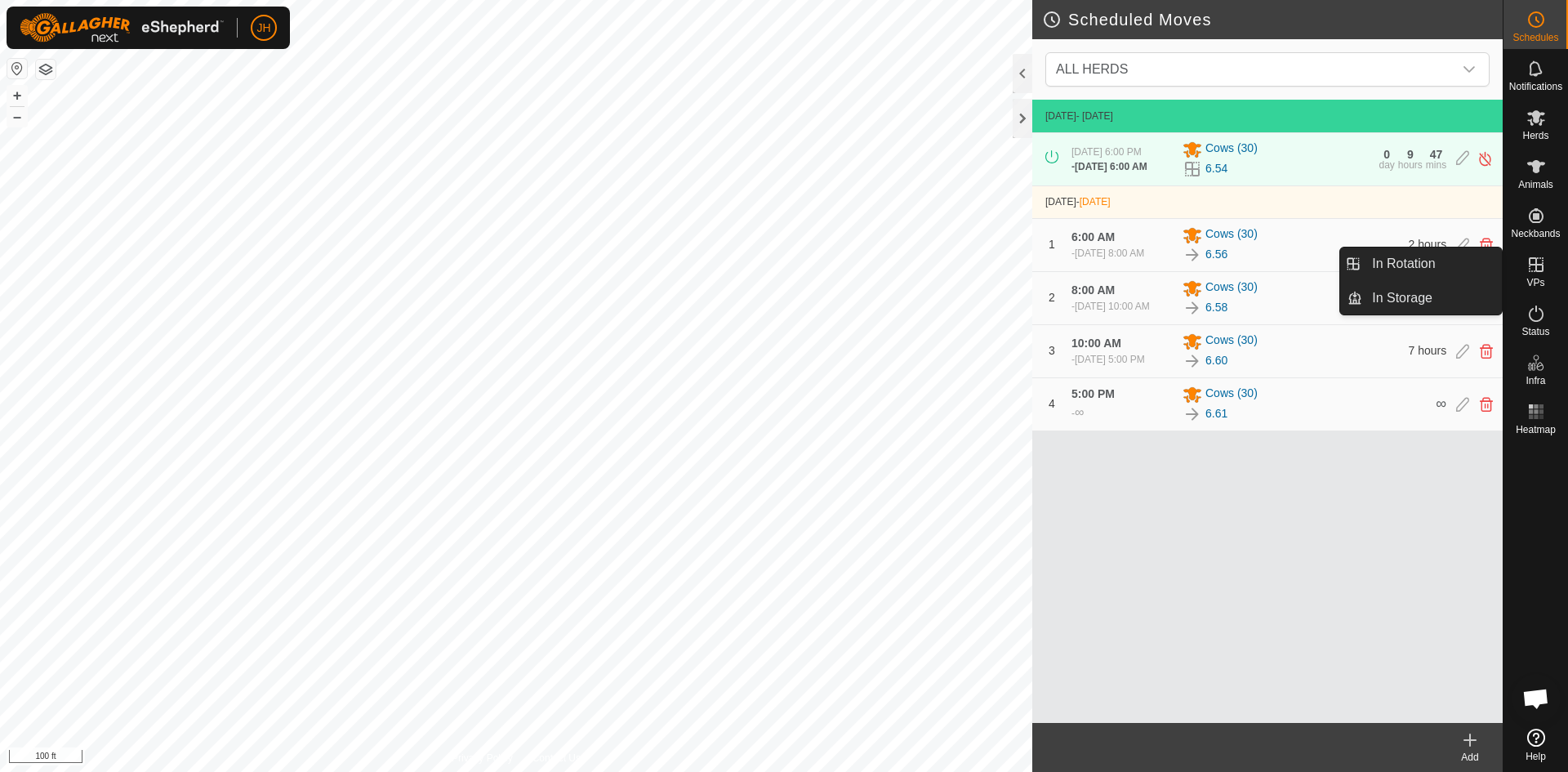
click at [1534, 271] on icon at bounding box center [1536, 265] width 15 height 15
click at [1474, 260] on link "In Rotation" at bounding box center [1432, 264] width 140 height 33
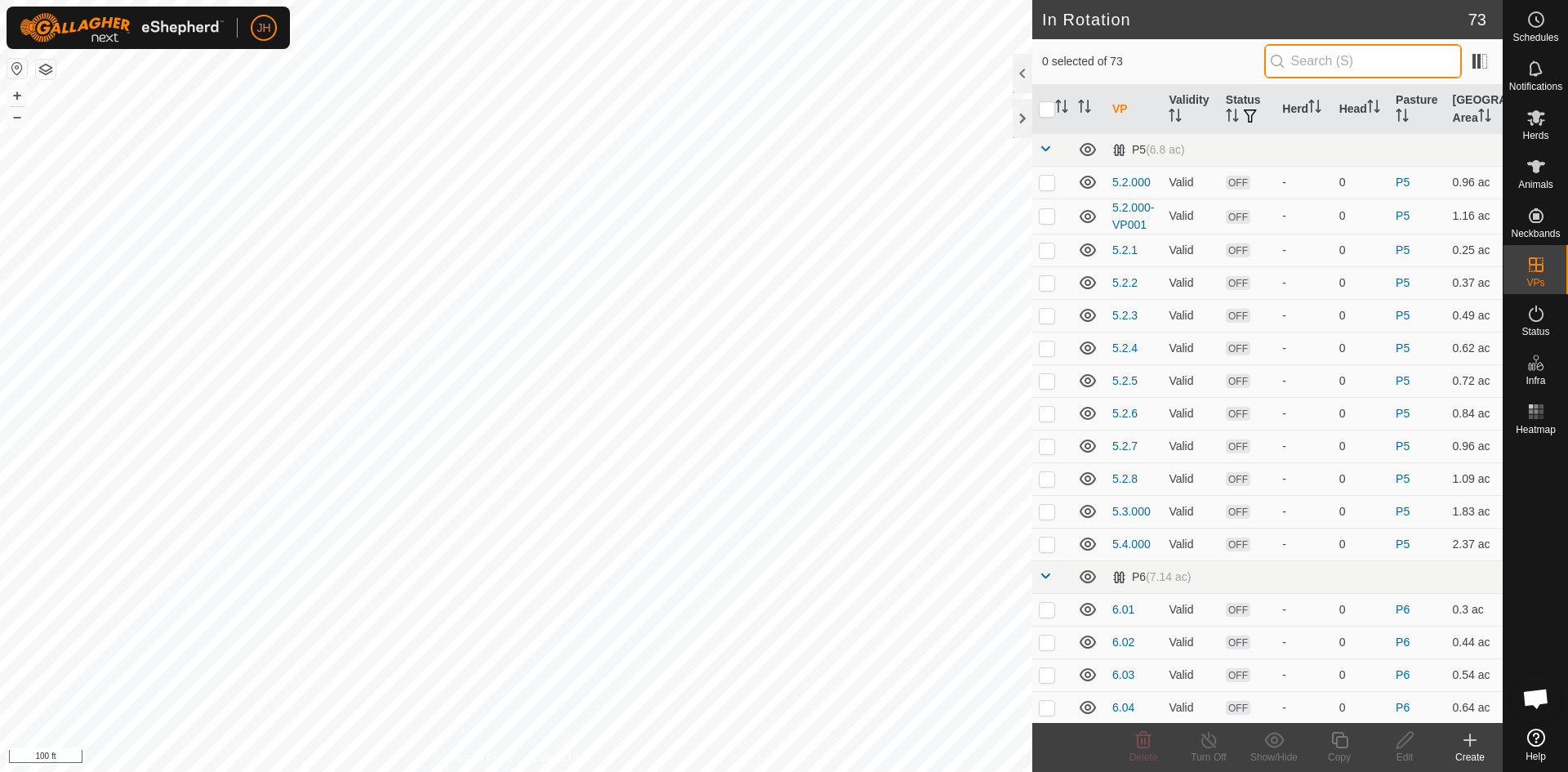
click at [1283, 61] on input "text" at bounding box center [1362, 62] width 197 height 35
click at [1469, 750] on div "Create" at bounding box center [1469, 757] width 65 height 15
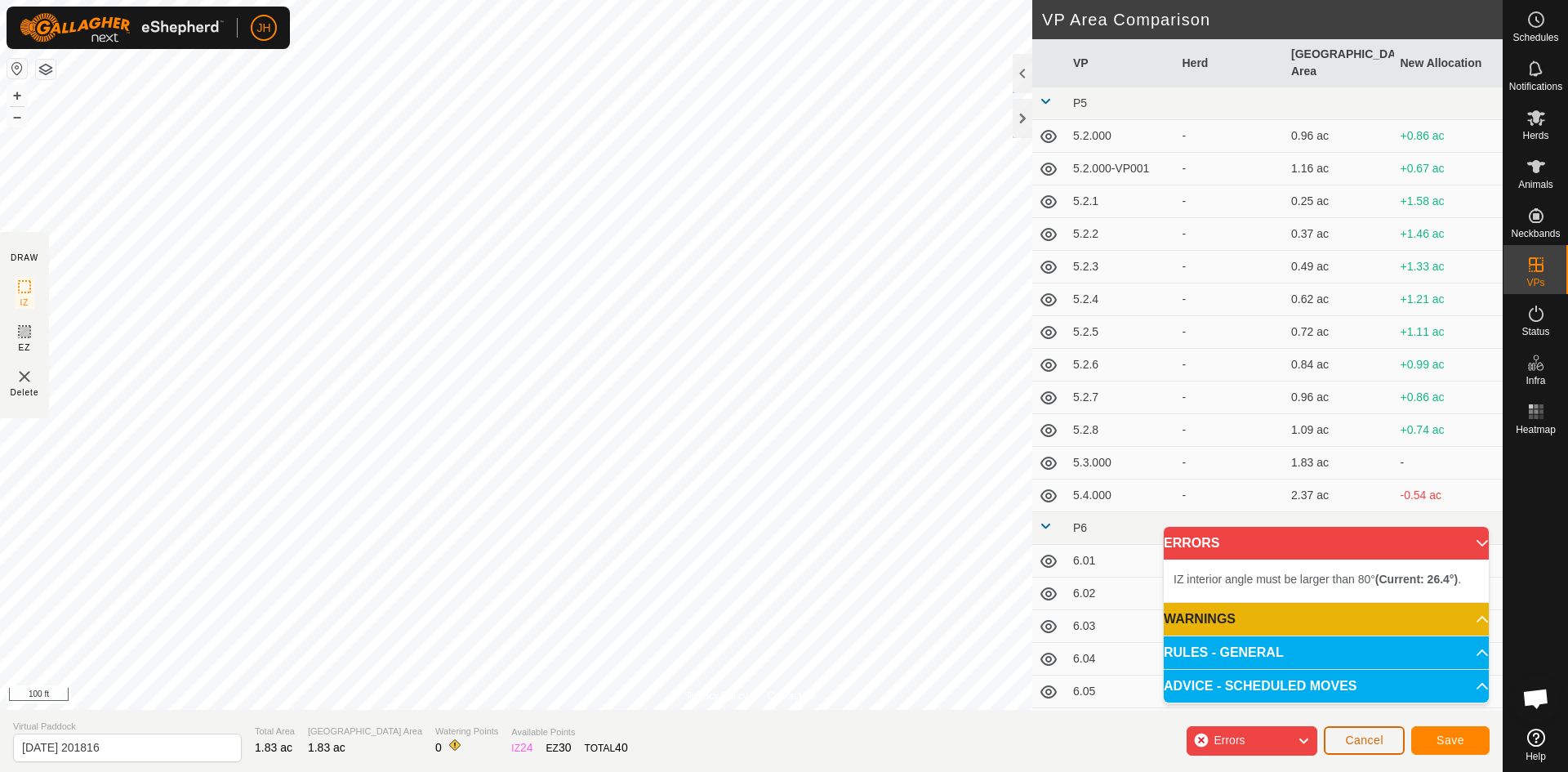
click at [1364, 744] on span "Cancel" at bounding box center [1364, 740] width 39 height 13
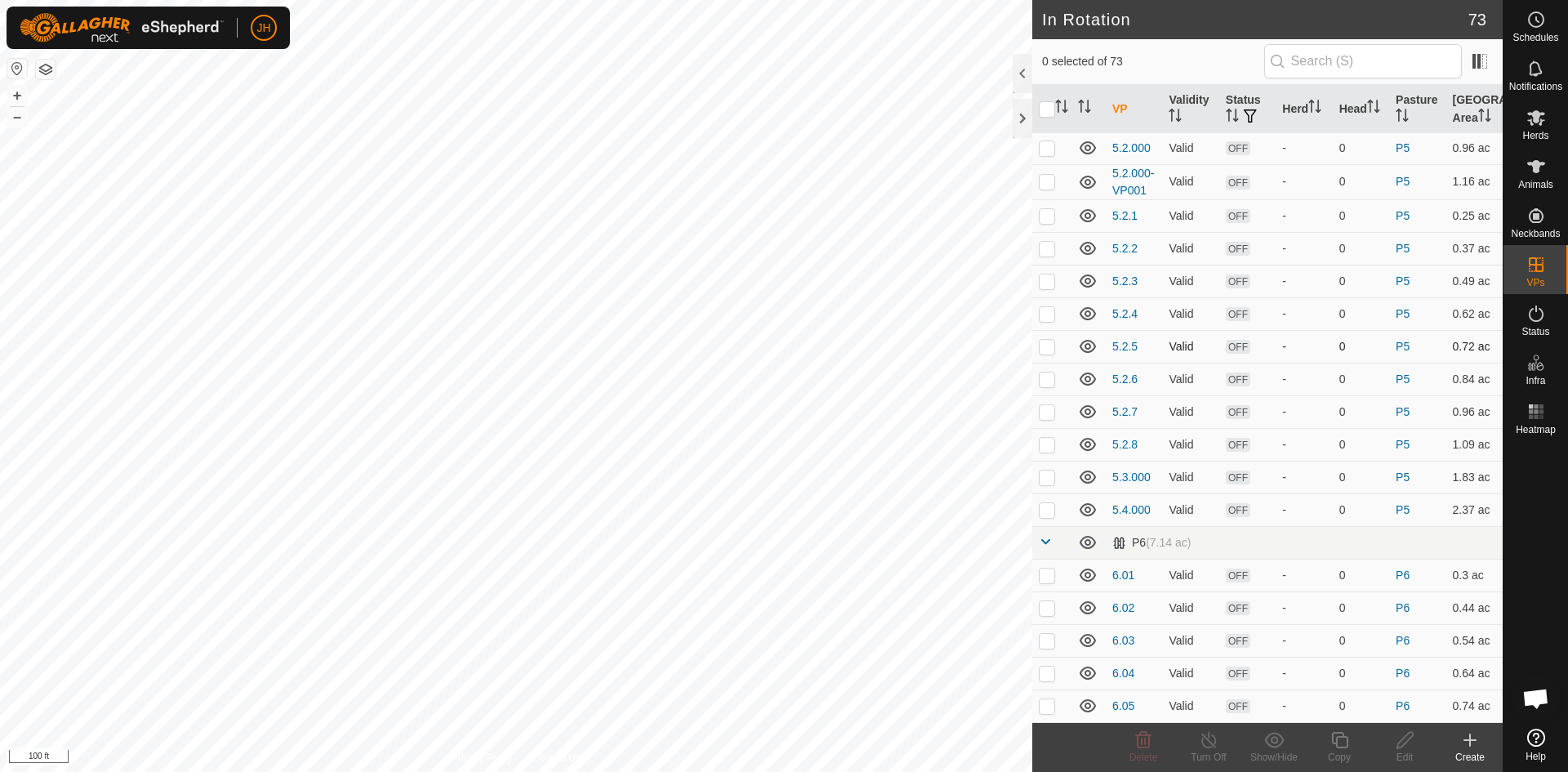
scroll to position [55, 0]
click at [1047, 560] on p-checkbox at bounding box center [1046, 554] width 16 height 13
checkbox input "true"
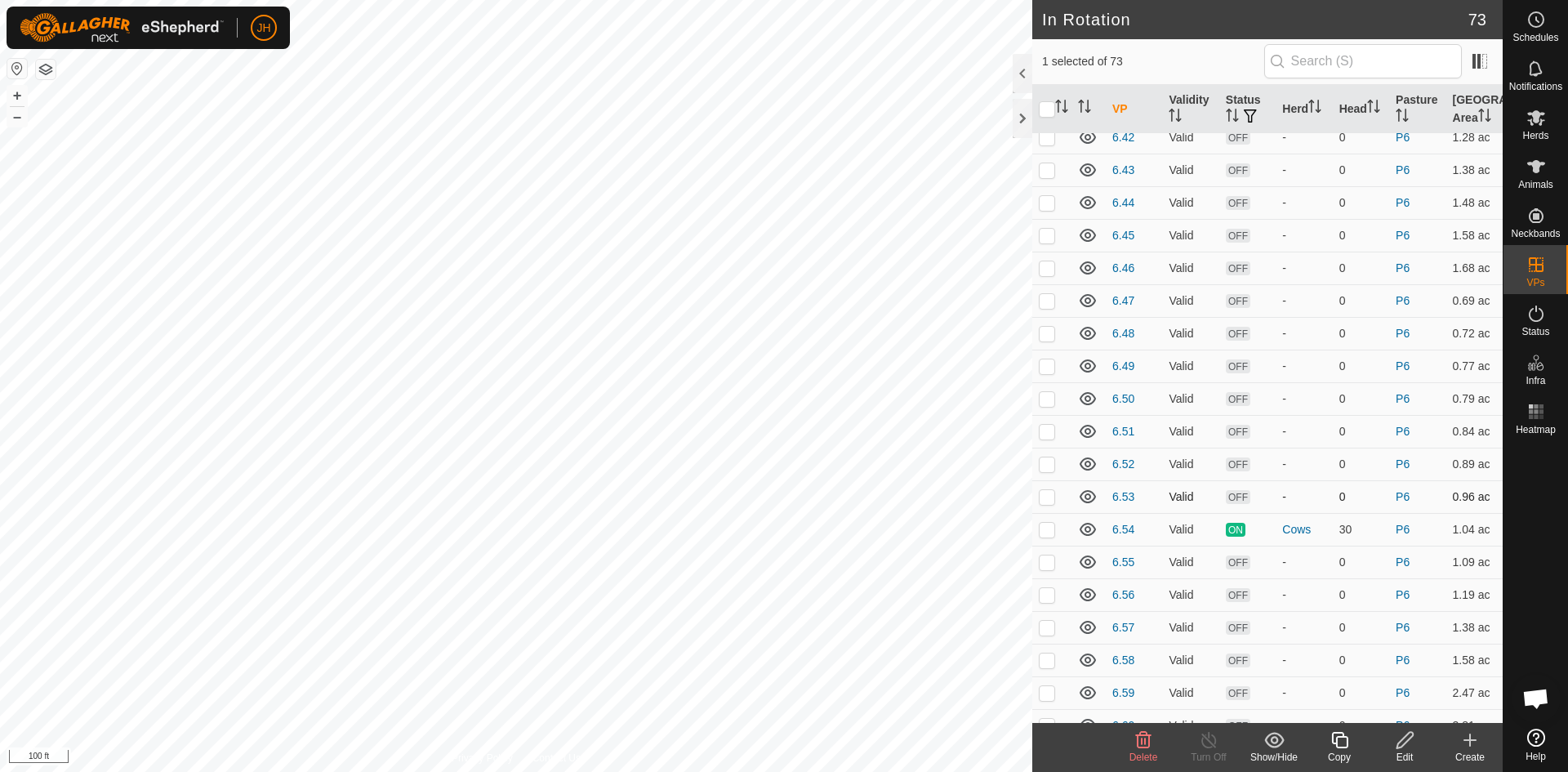
scroll to position [1793, 0]
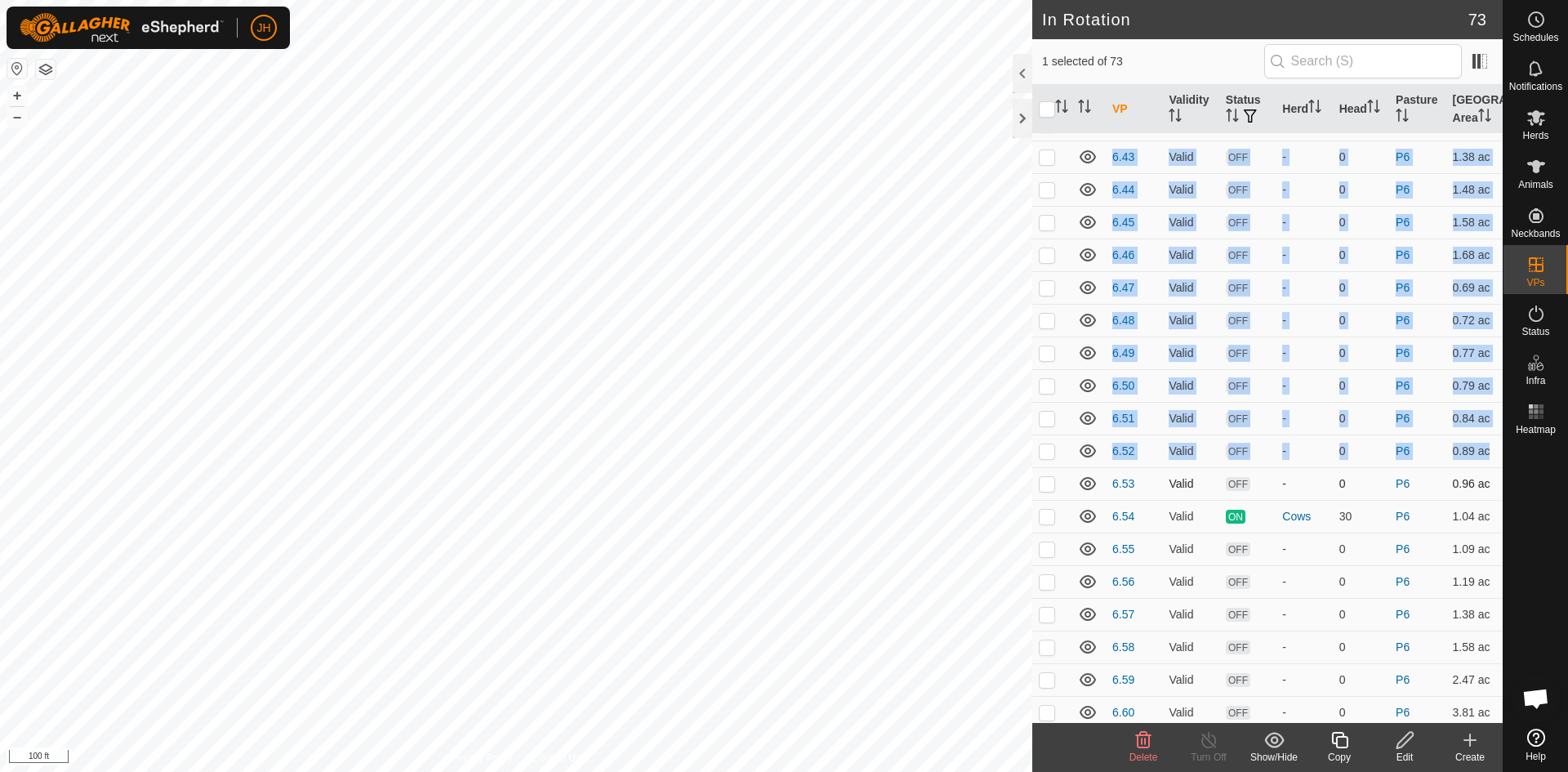
click at [1049, 489] on p-checkbox at bounding box center [1046, 484] width 16 height 13
checkbox input "true"
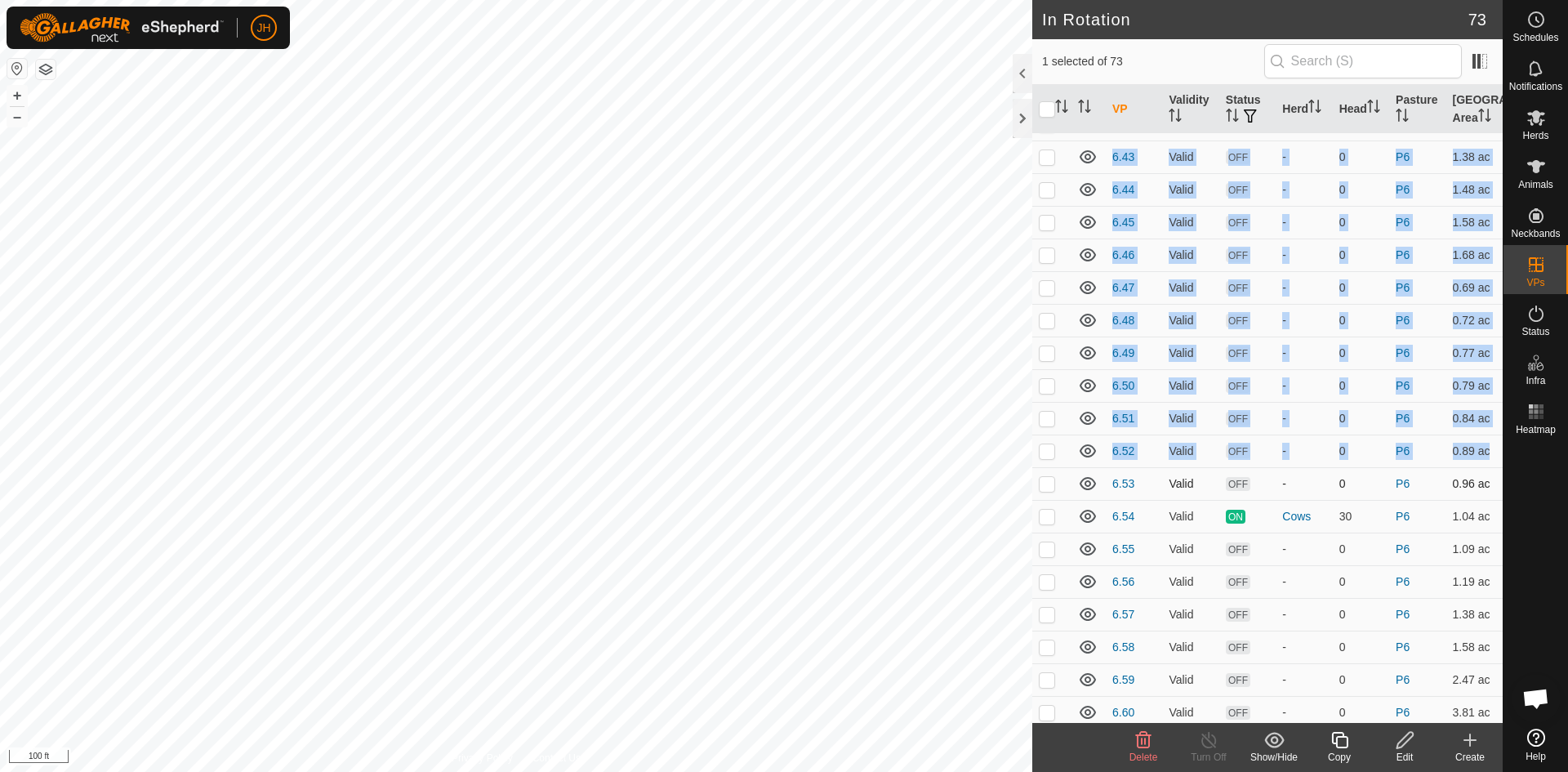
checkbox input "true"
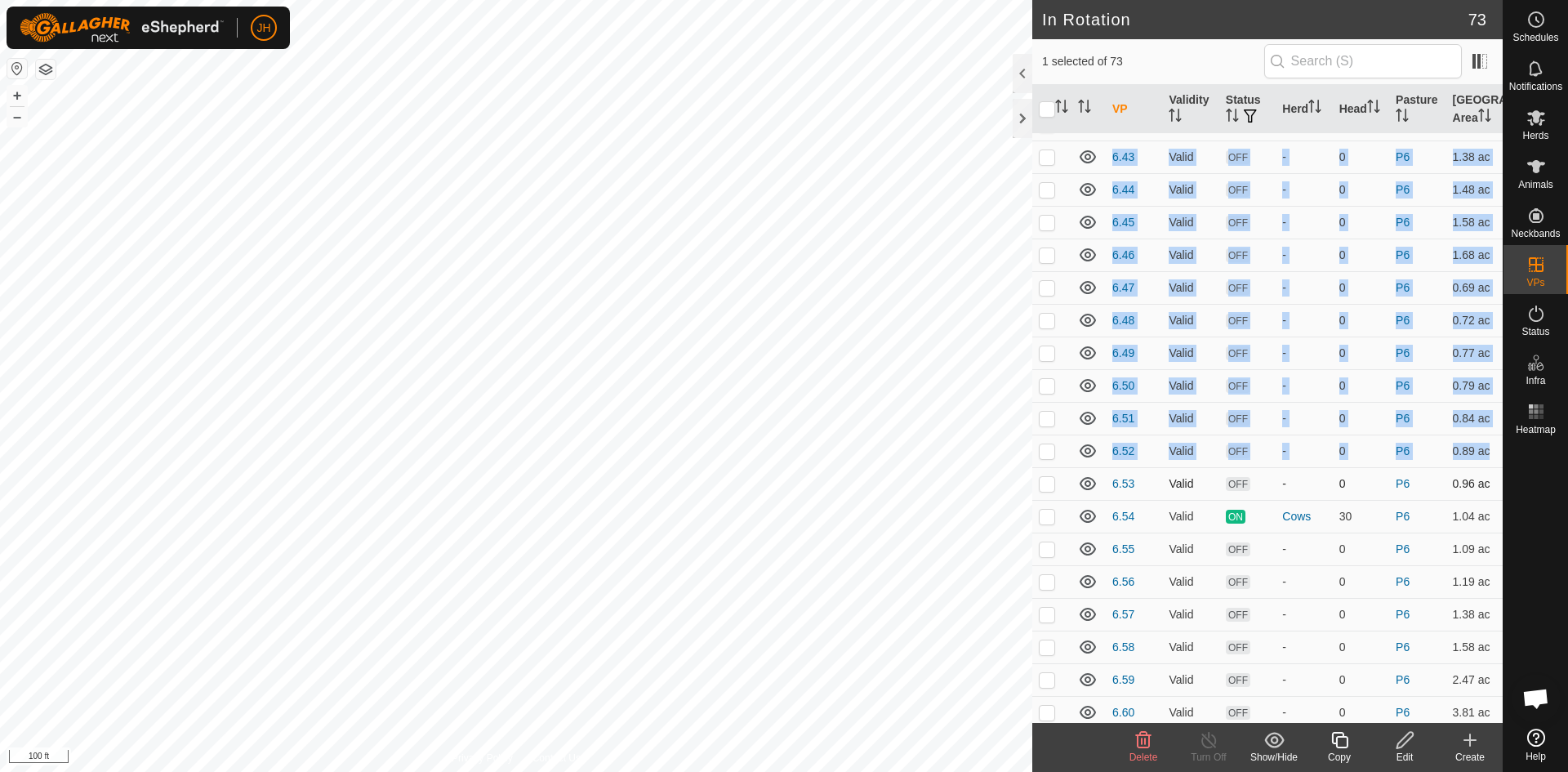
checkbox input "true"
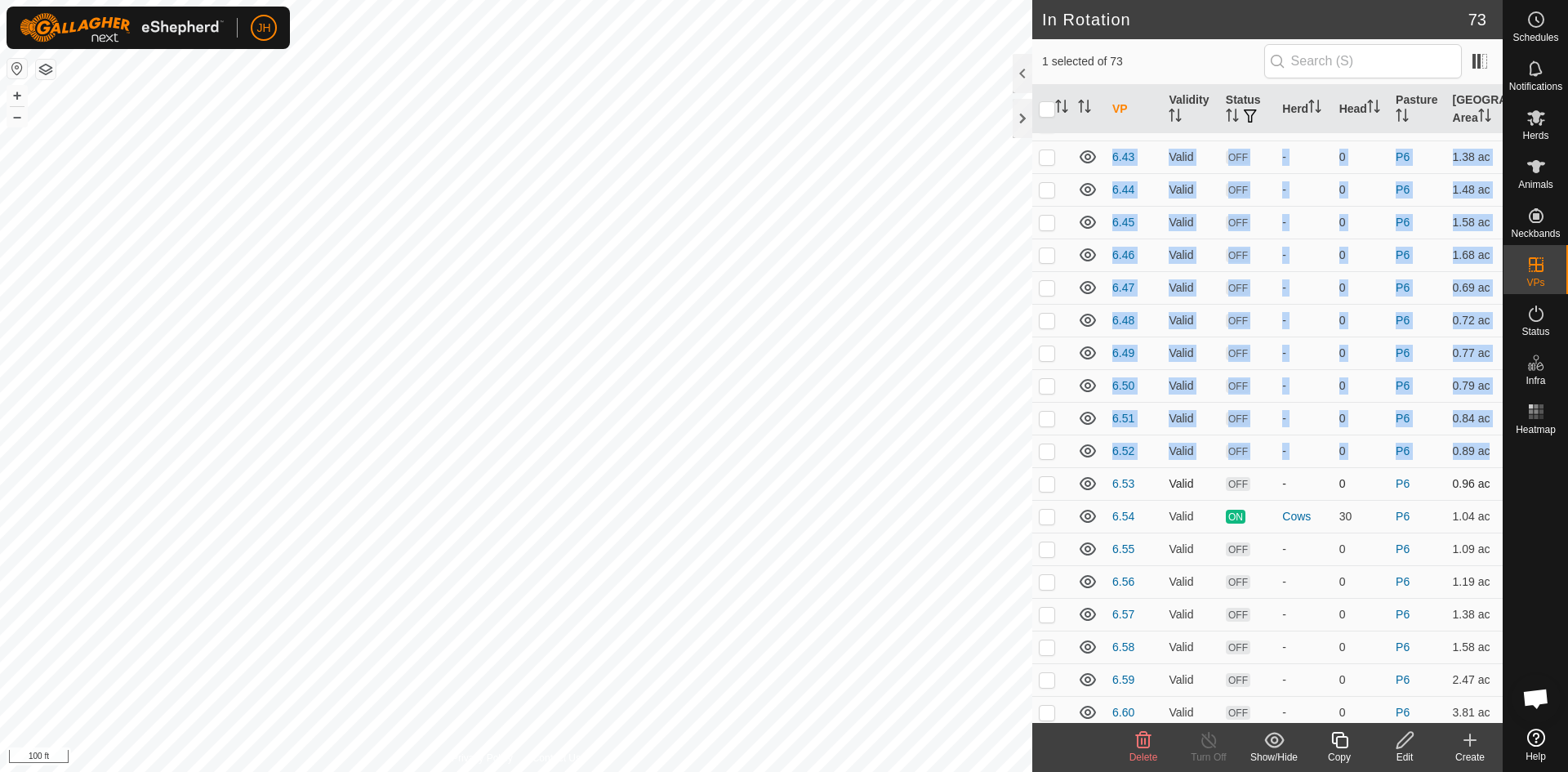
checkbox input "true"
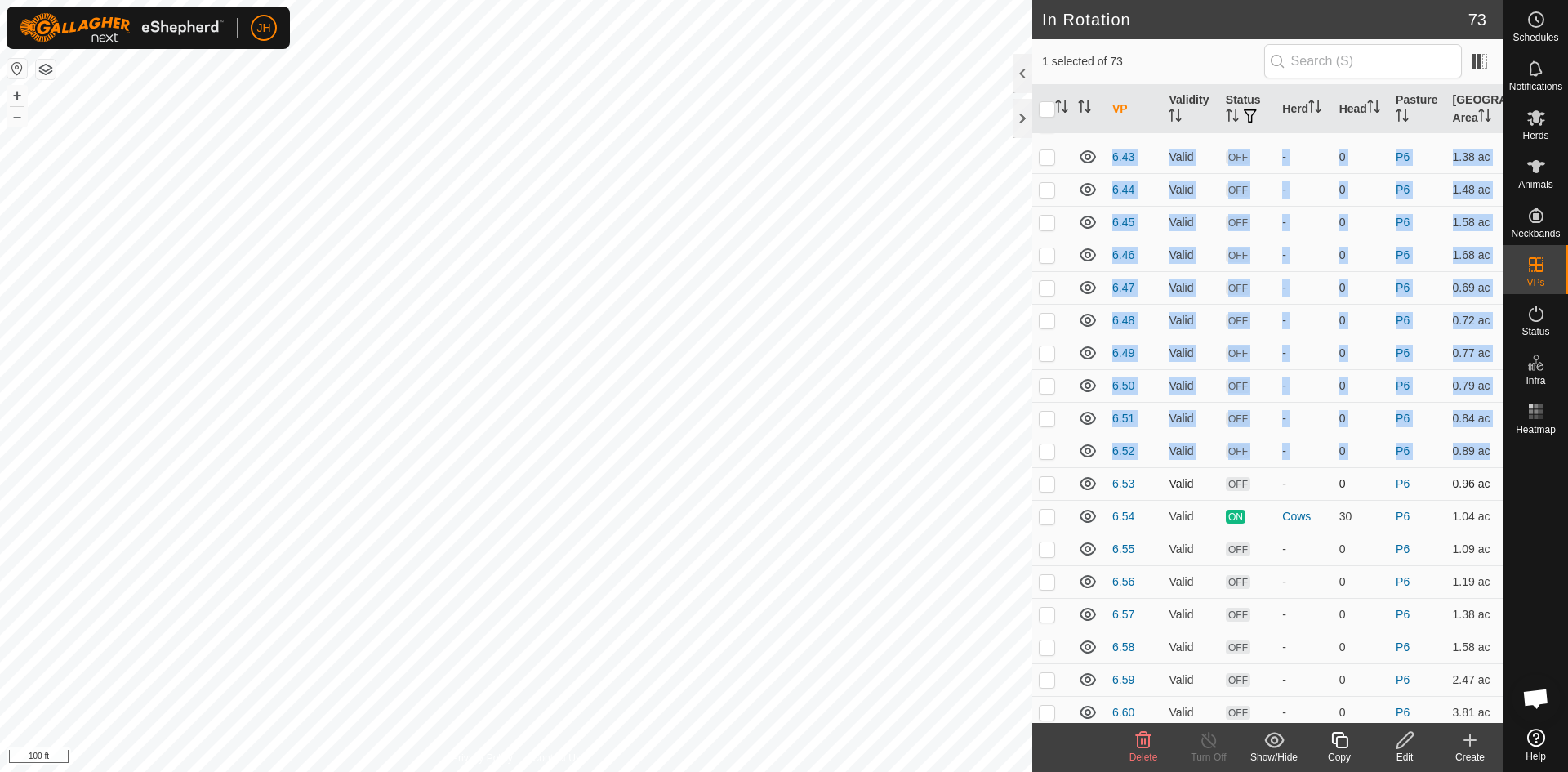
checkbox input "true"
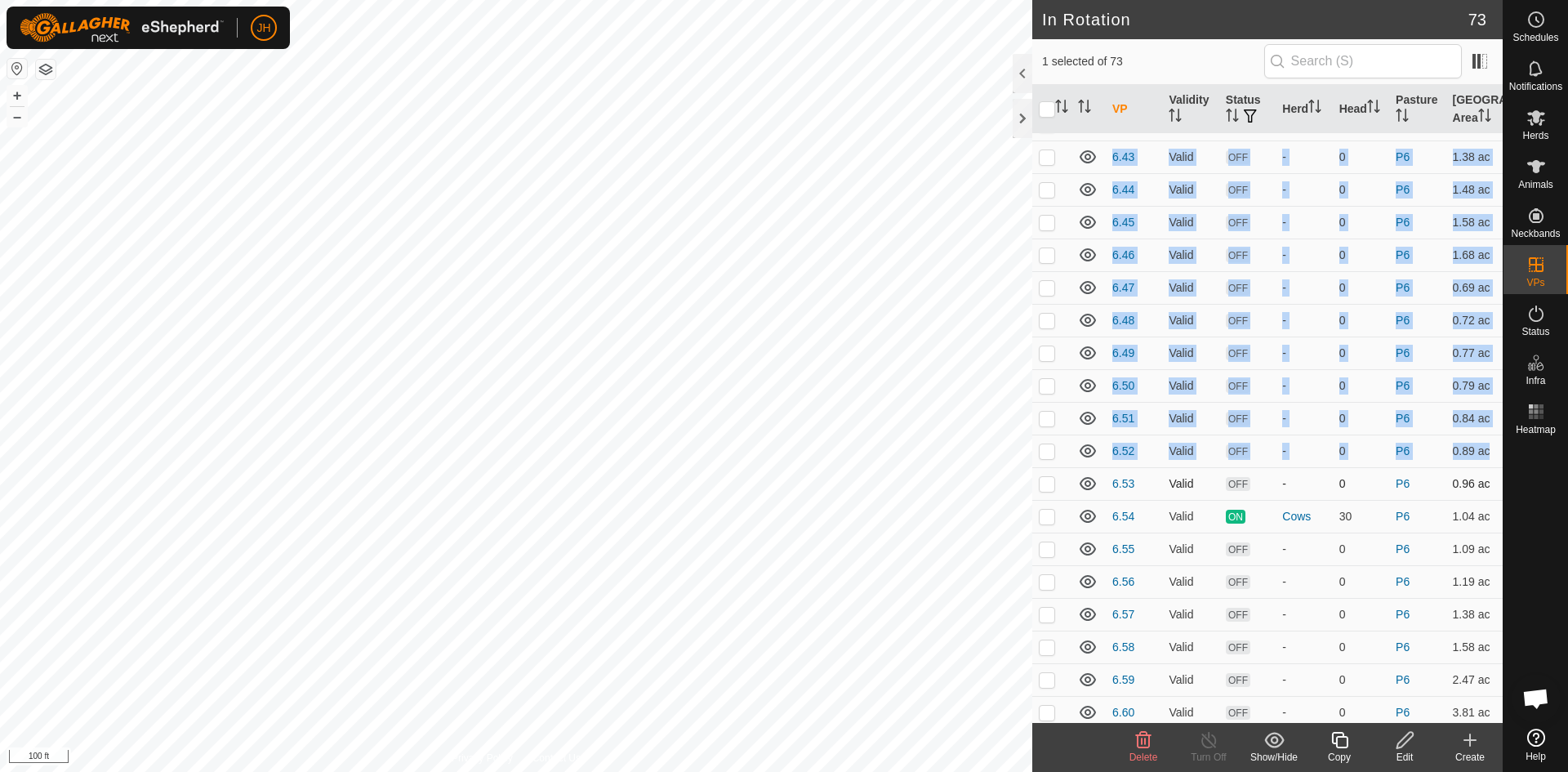
checkbox input "true"
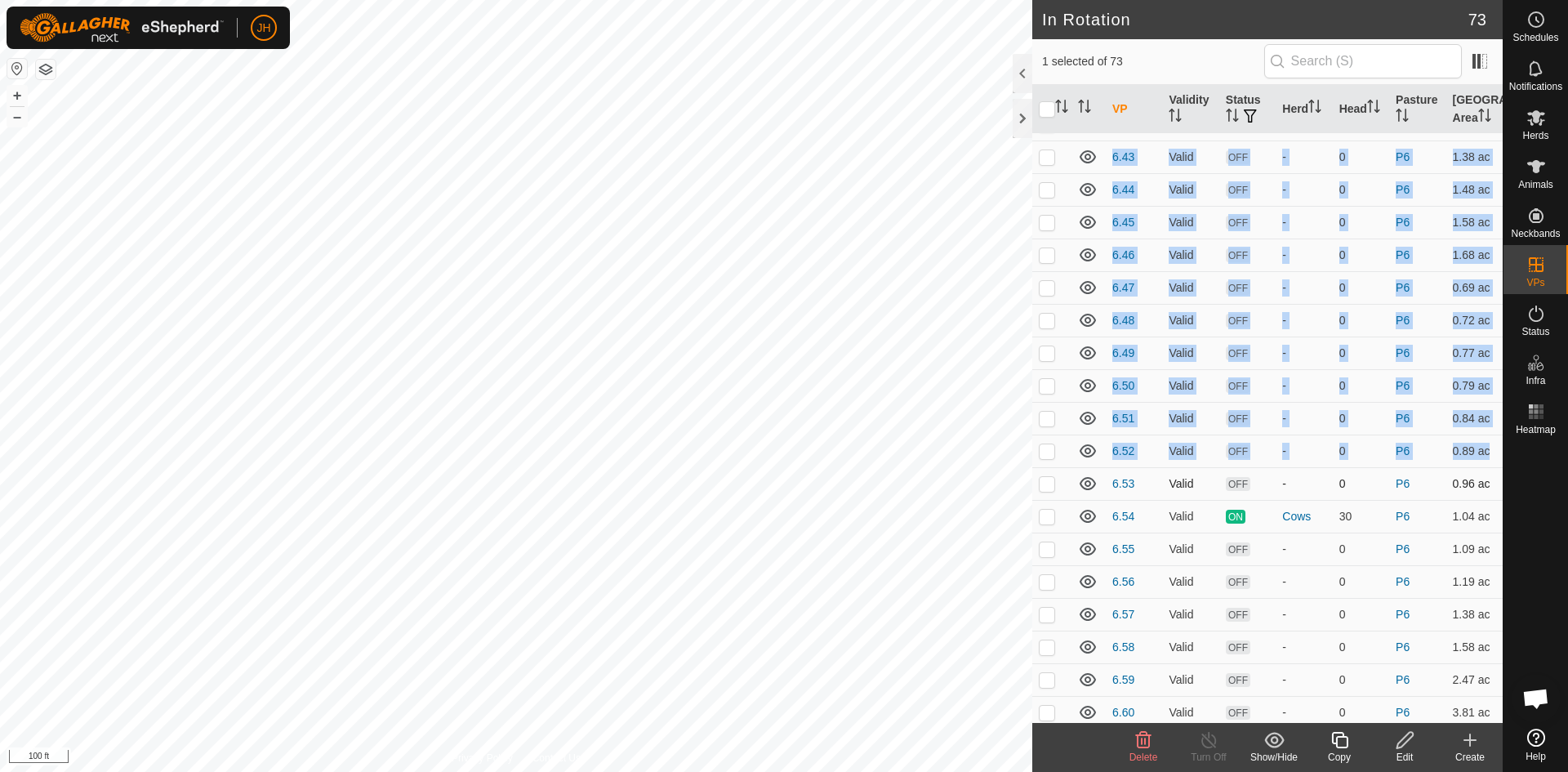
checkbox input "true"
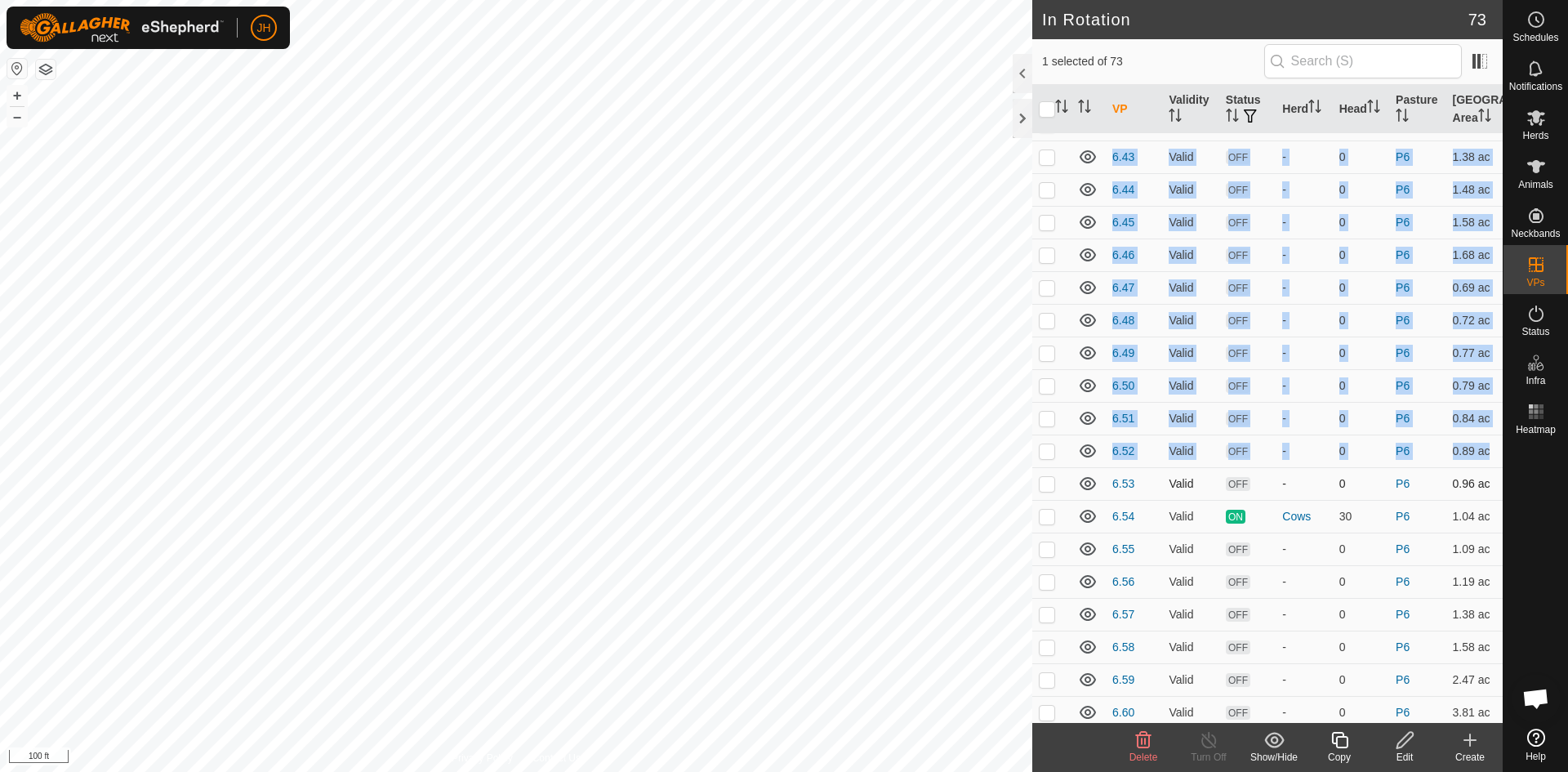
checkbox input "true"
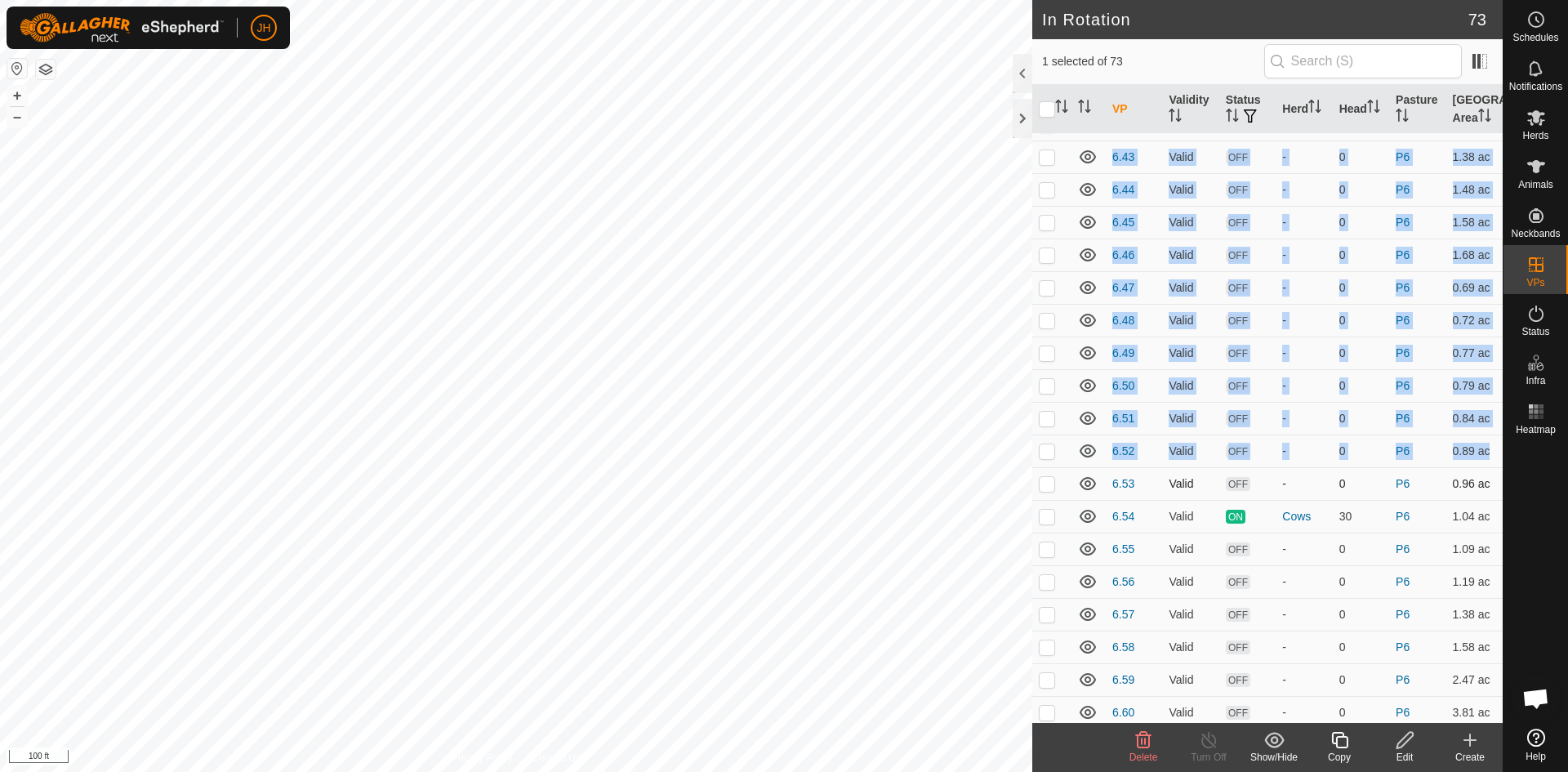
checkbox input "true"
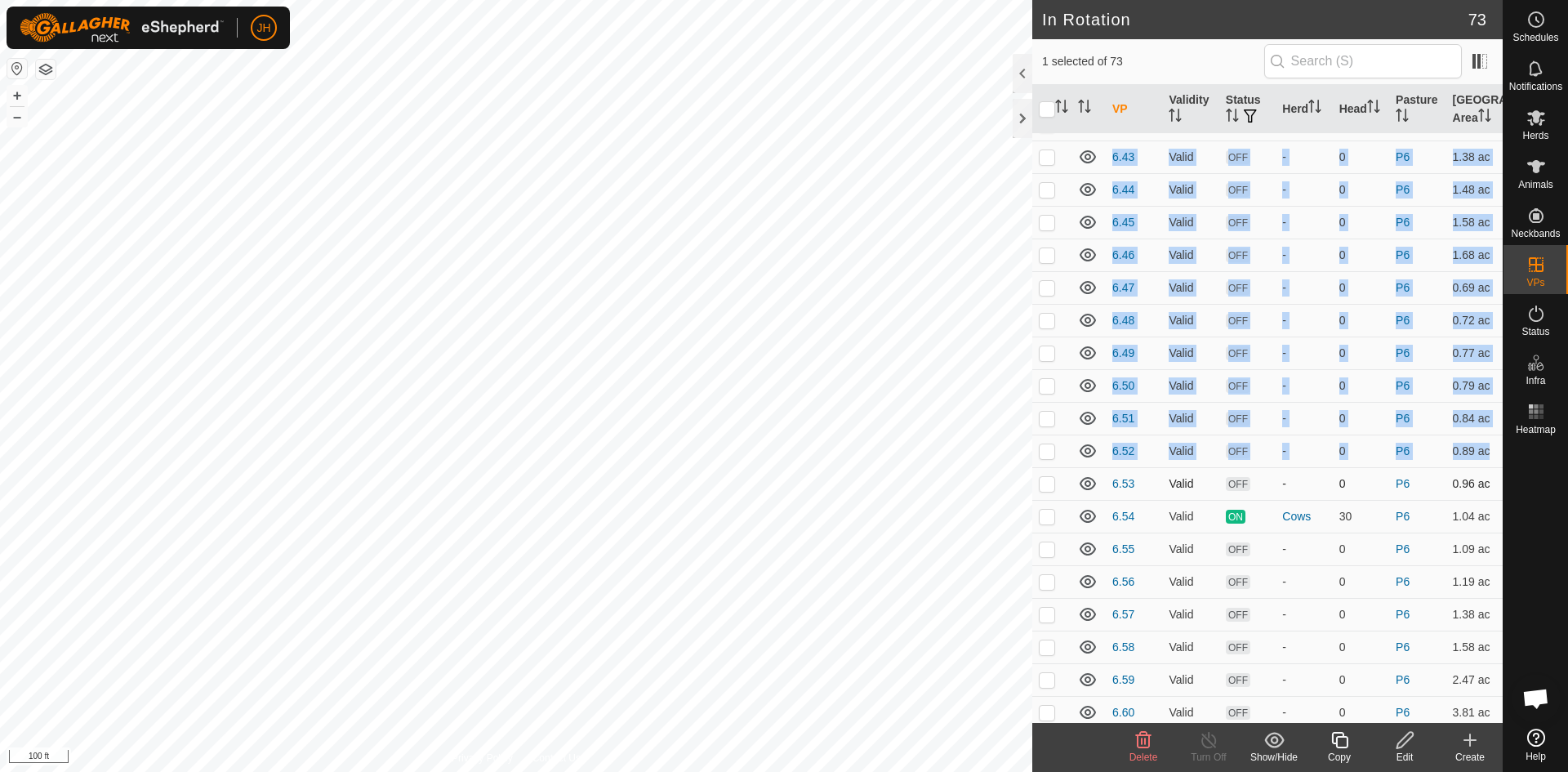
checkbox input "true"
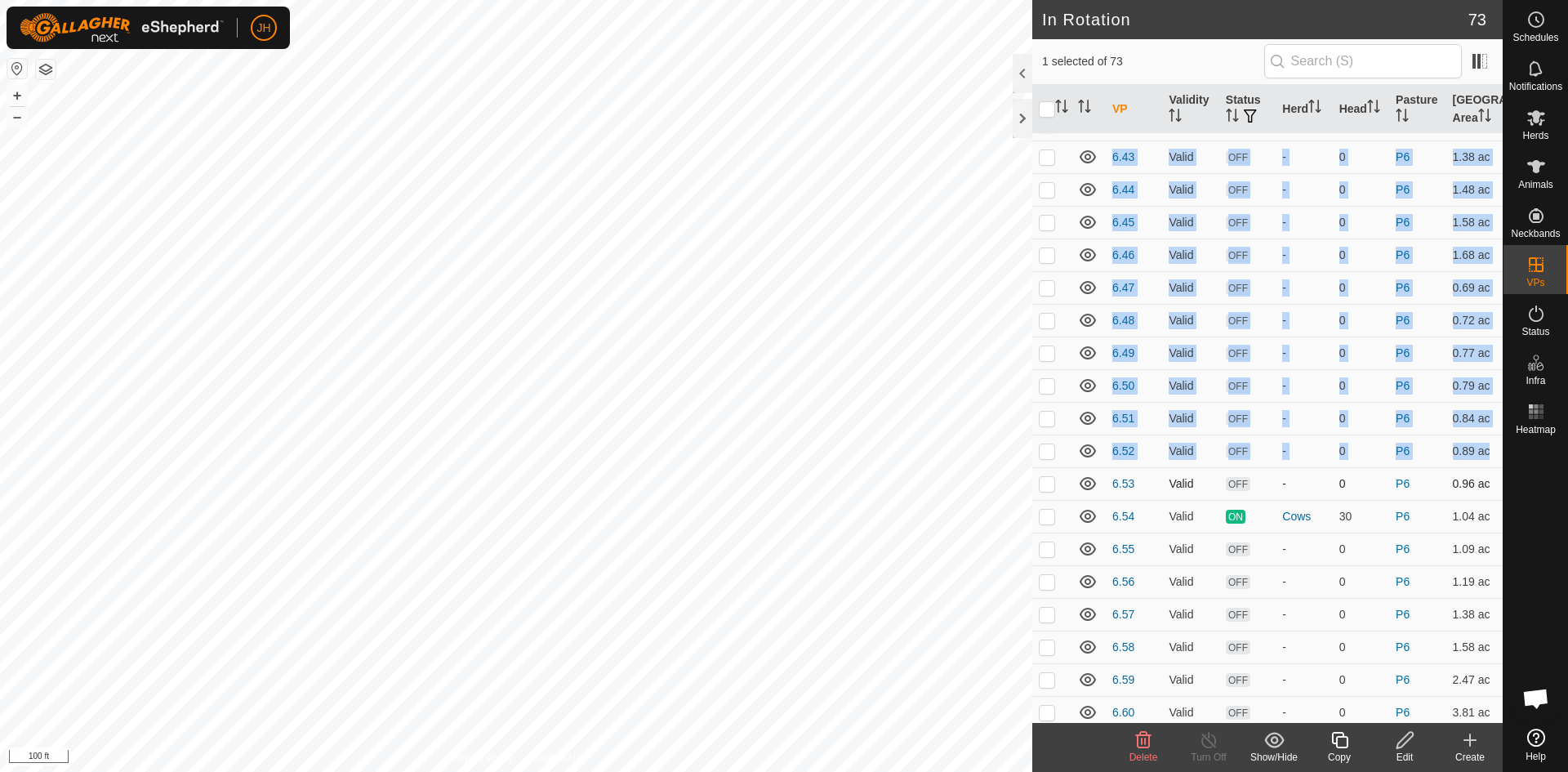
checkbox input "true"
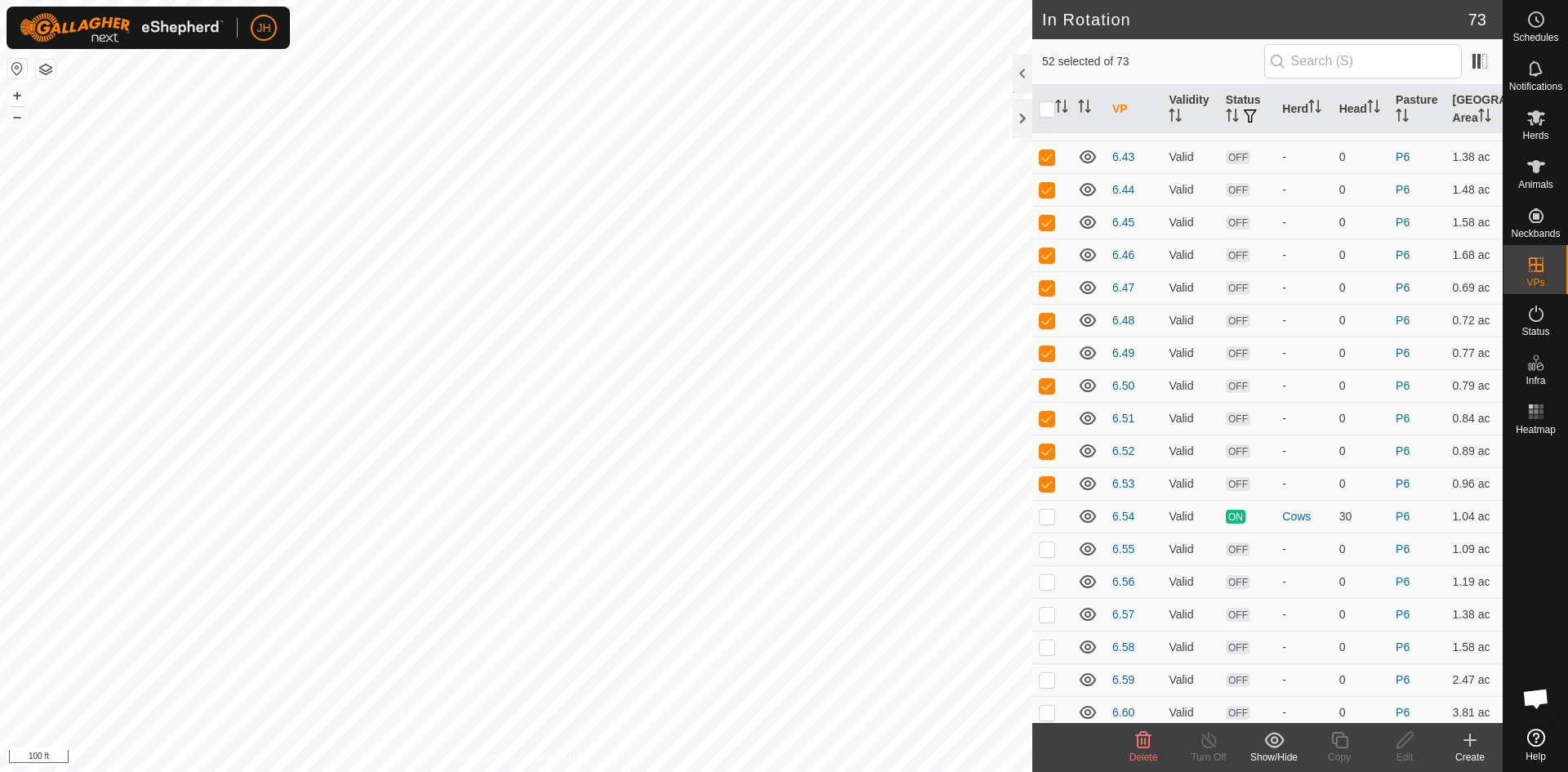
click at [1274, 746] on icon at bounding box center [1273, 739] width 20 height 16
click at [1329, 705] on link "Move to 'In Storage'" at bounding box center [1323, 705] width 162 height 33
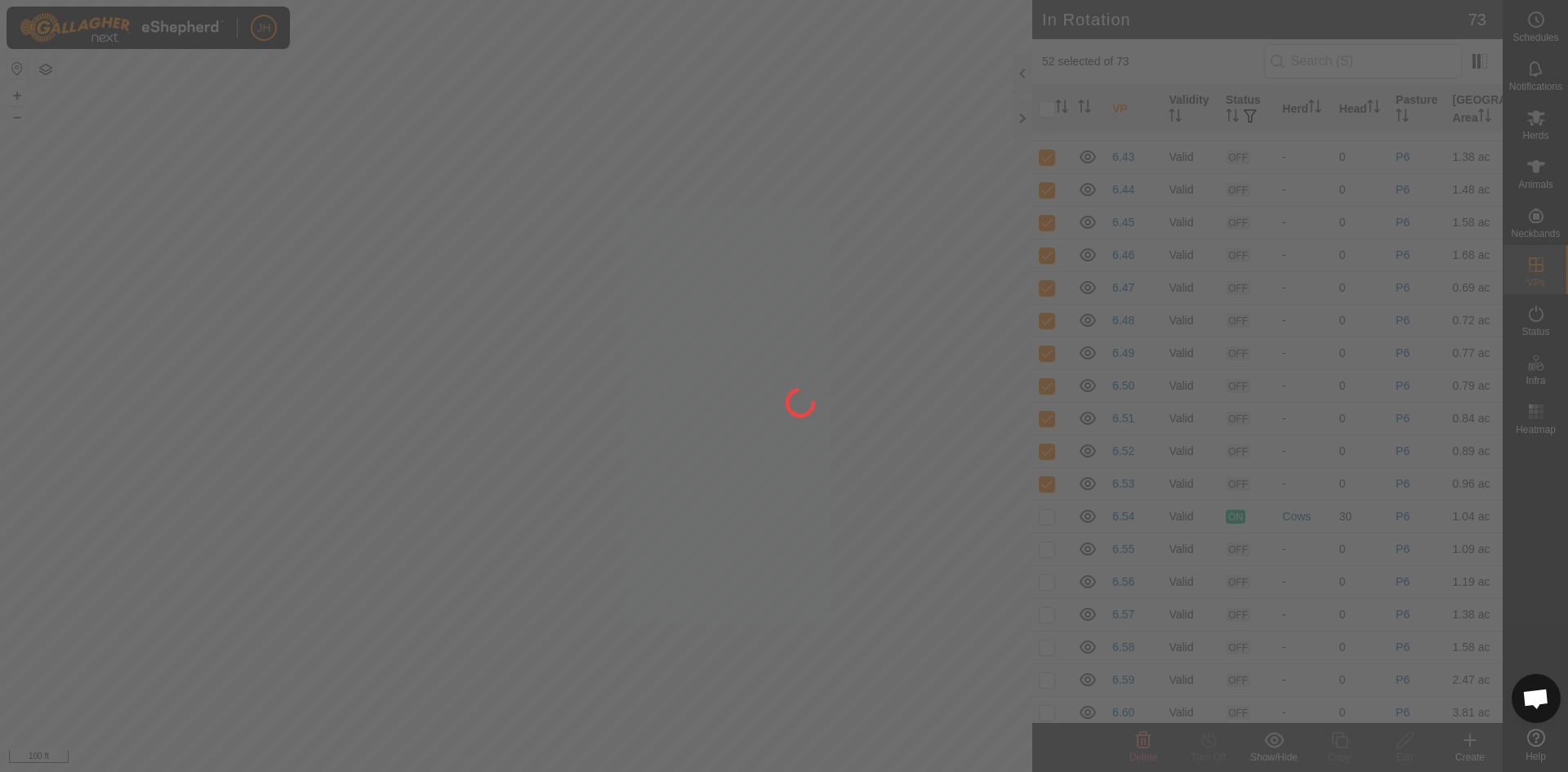
checkbox input "false"
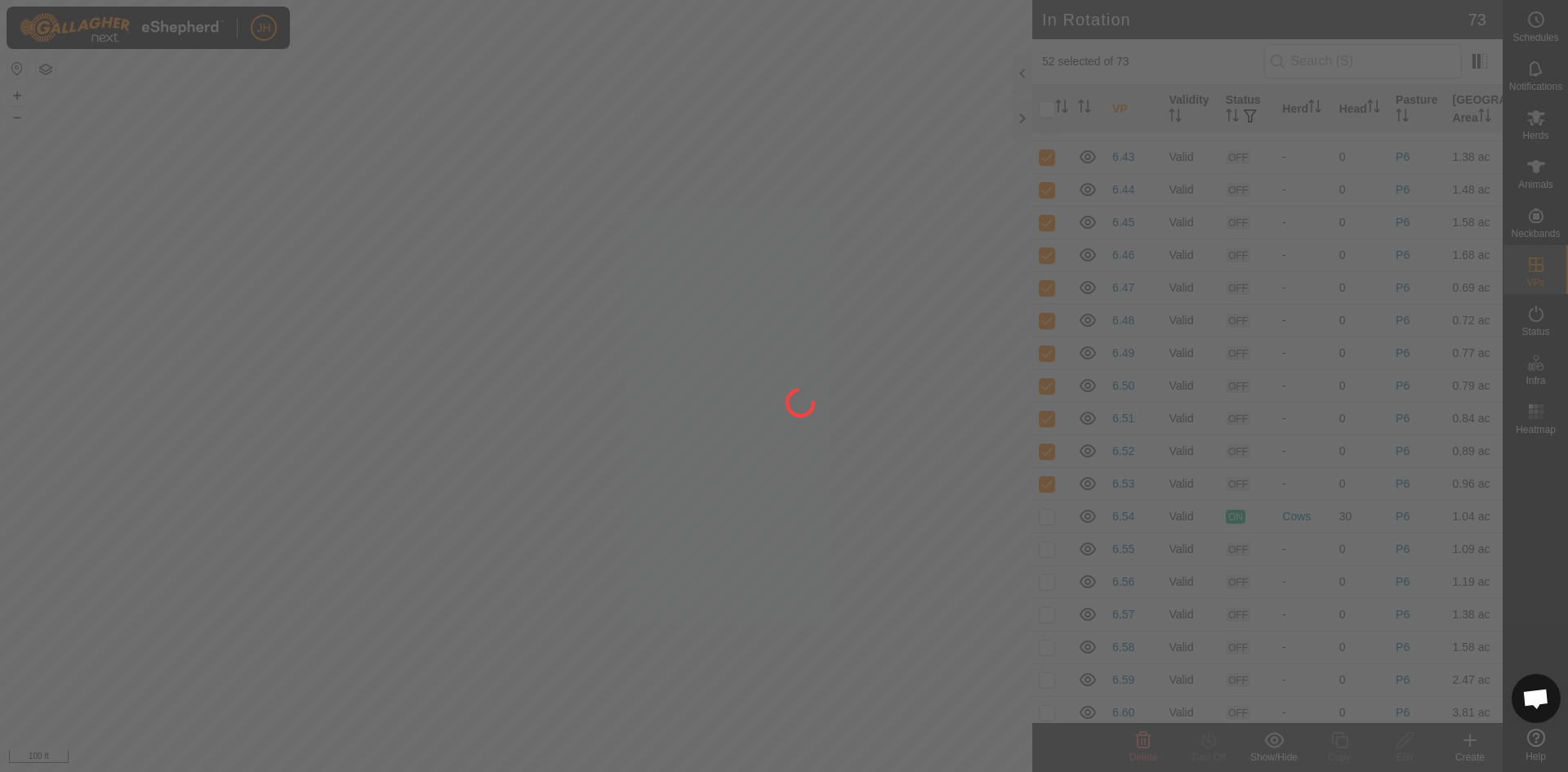
checkbox input "false"
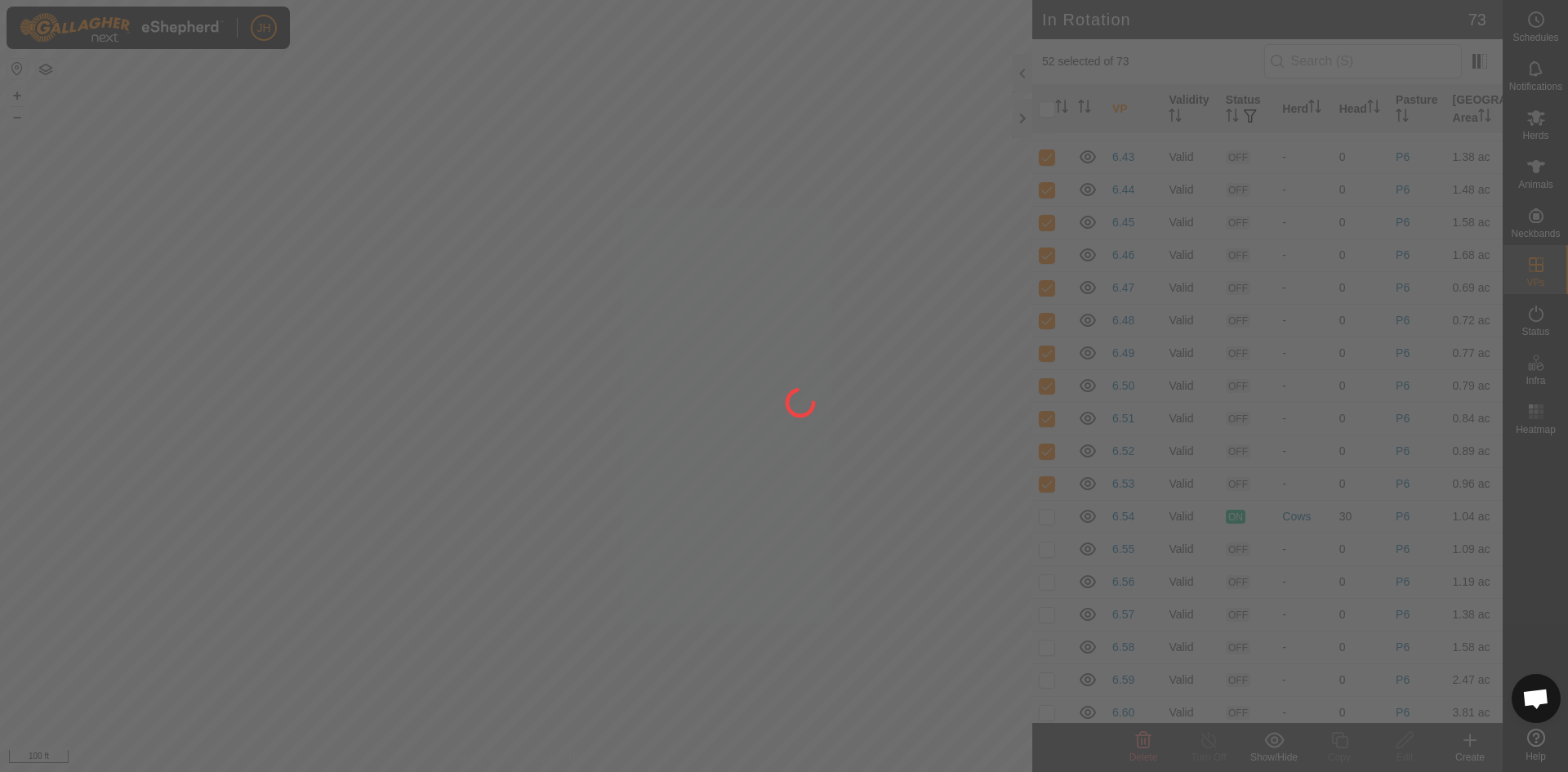
checkbox input "false"
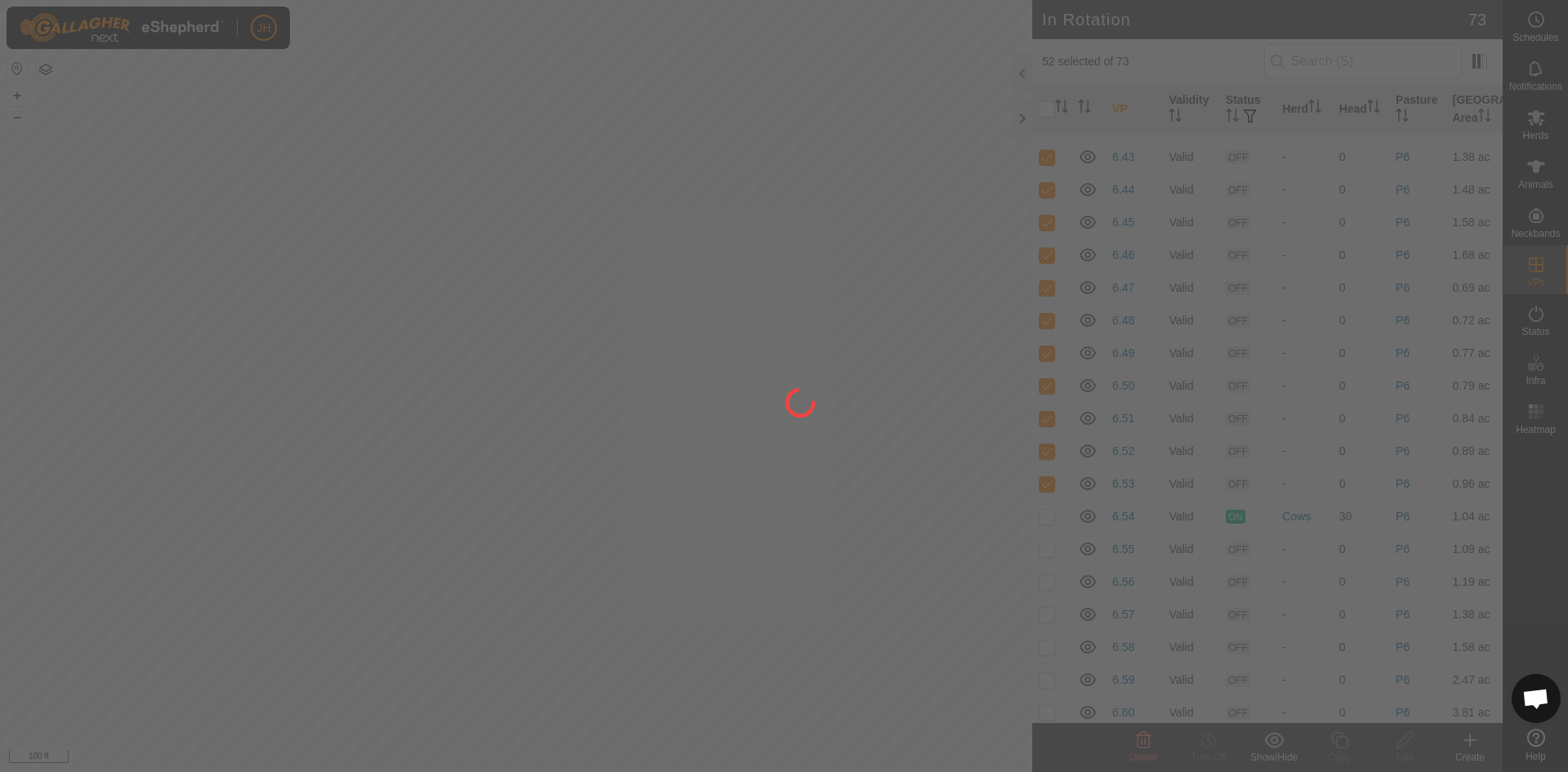
checkbox input "false"
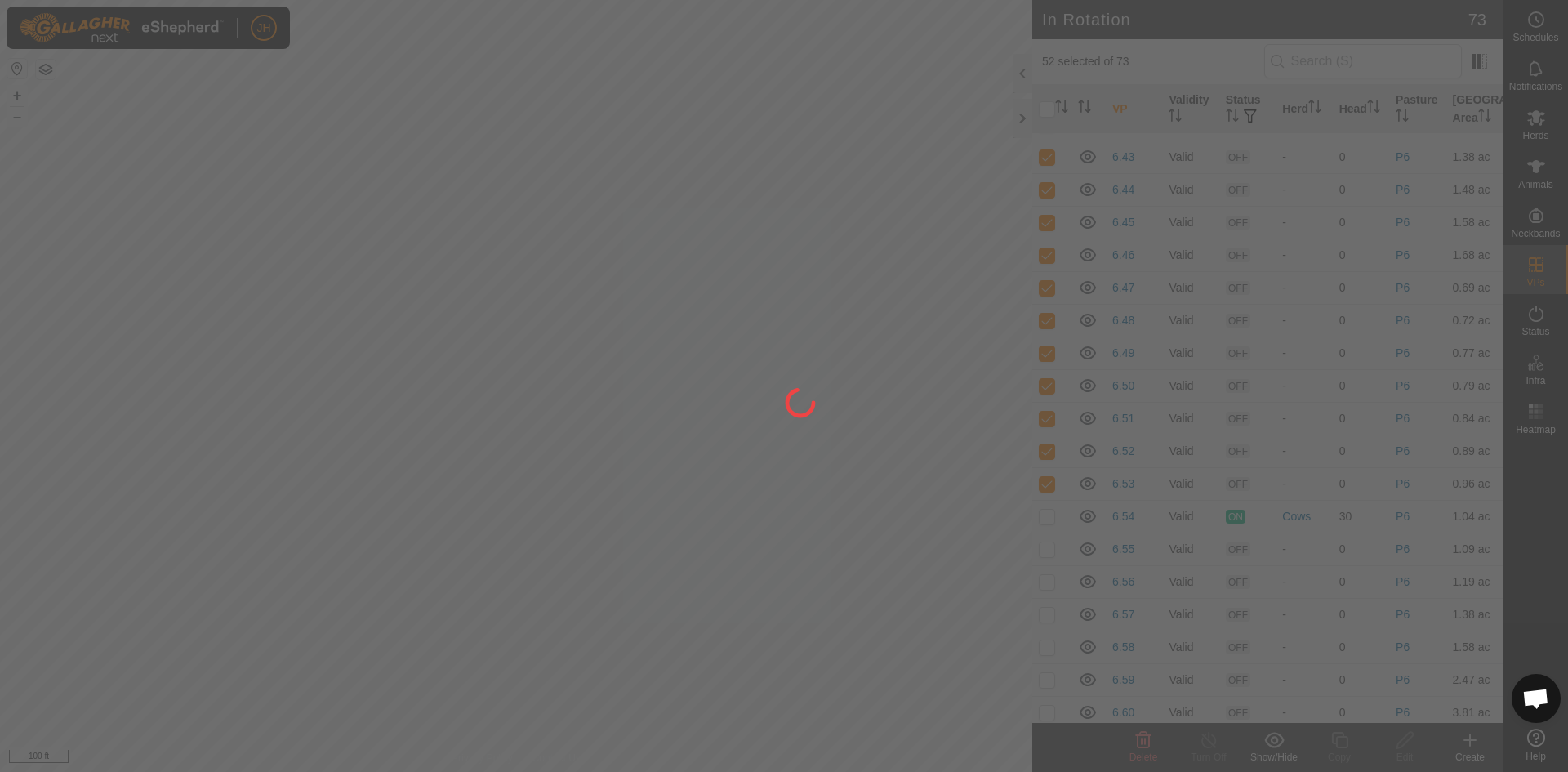
checkbox input "false"
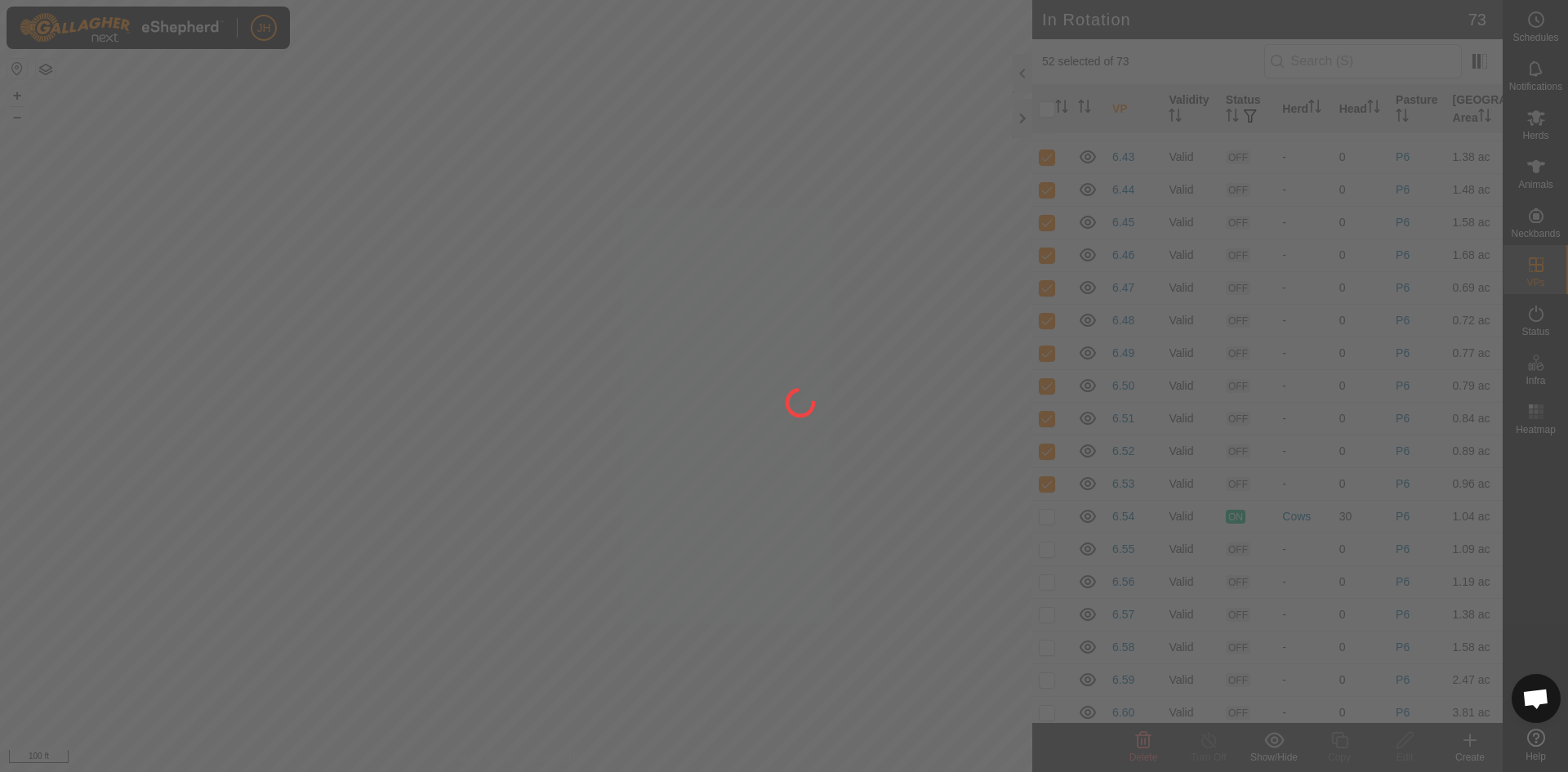
checkbox input "false"
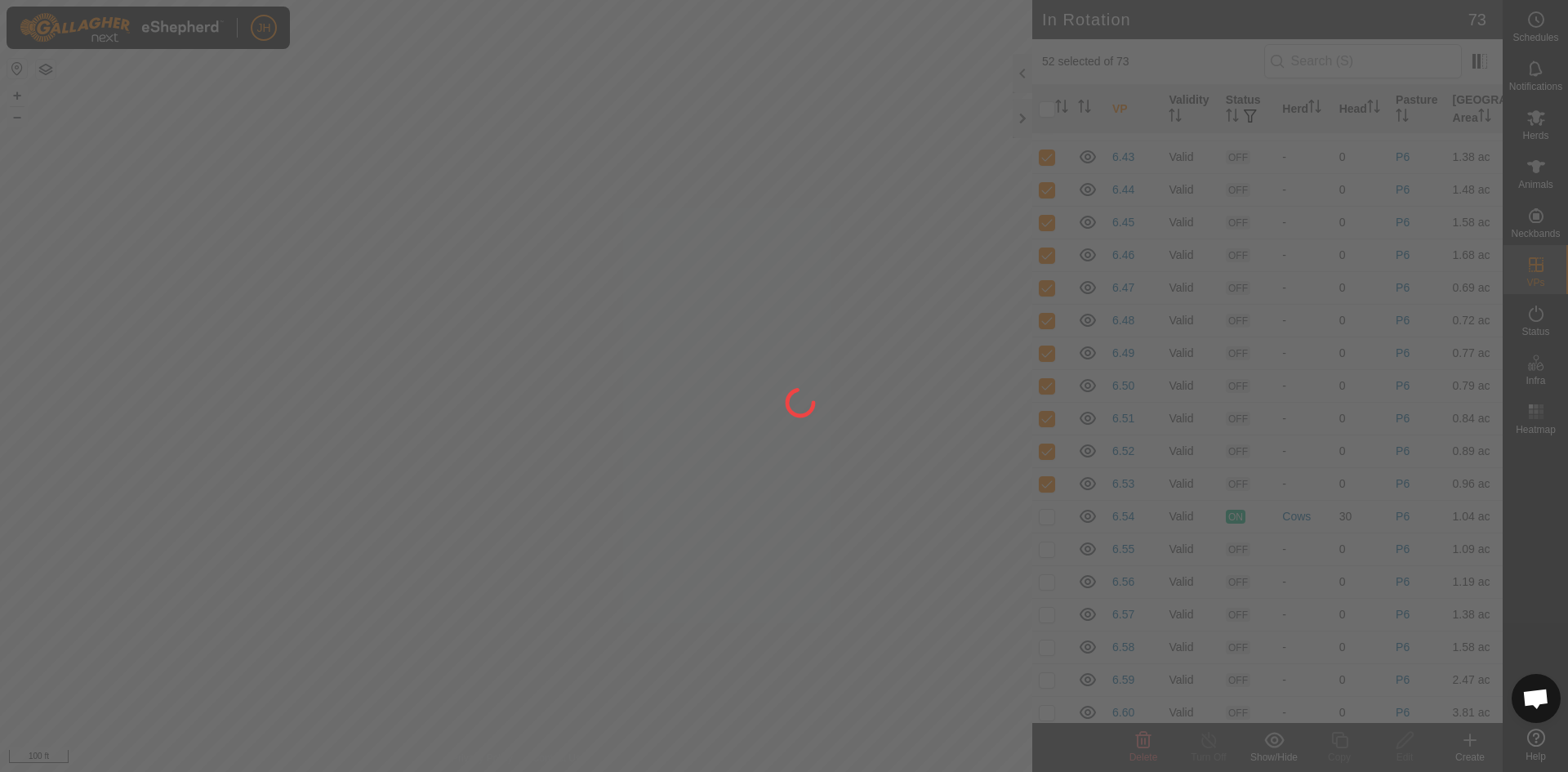
checkbox input "false"
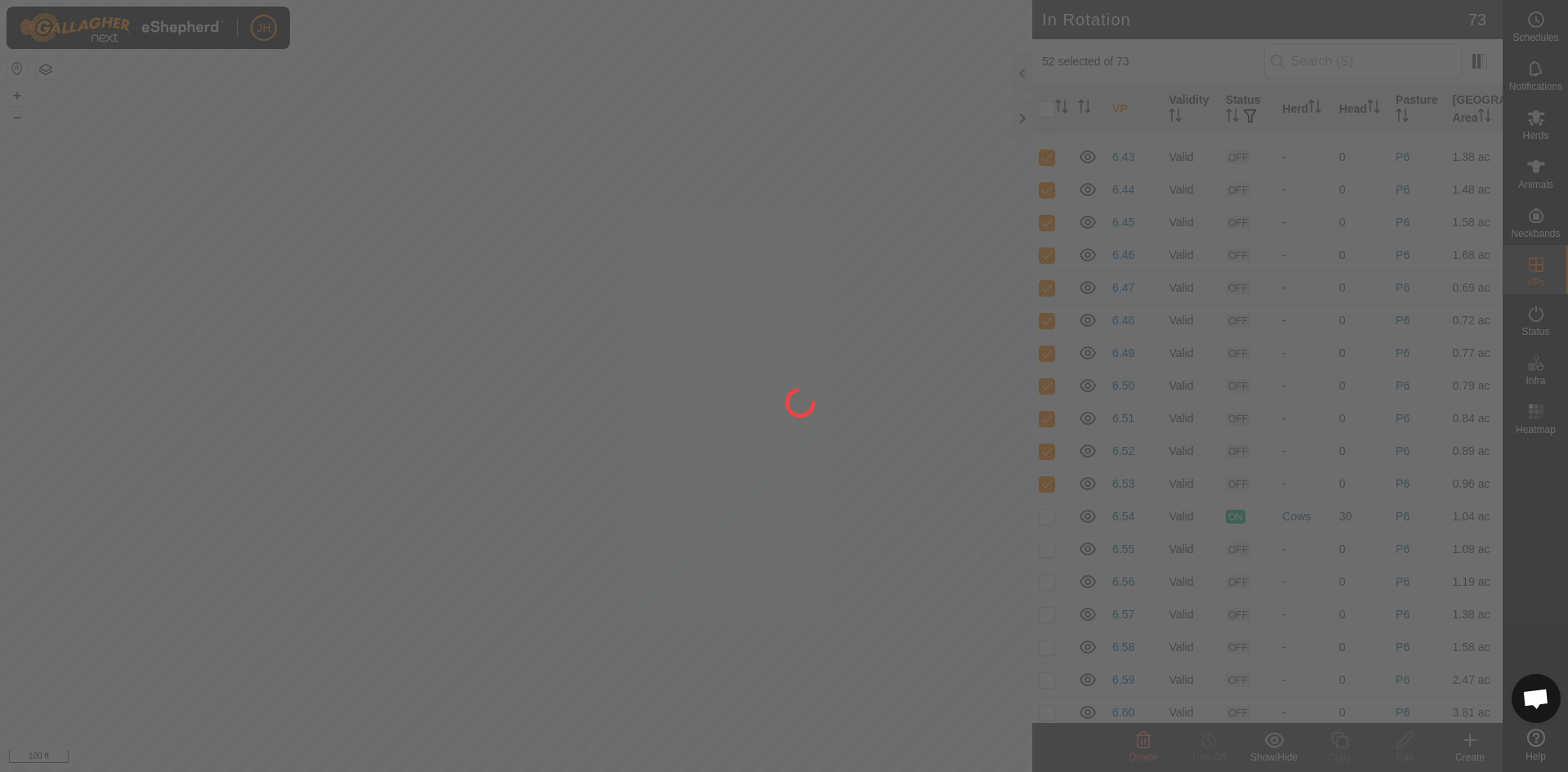
checkbox input "false"
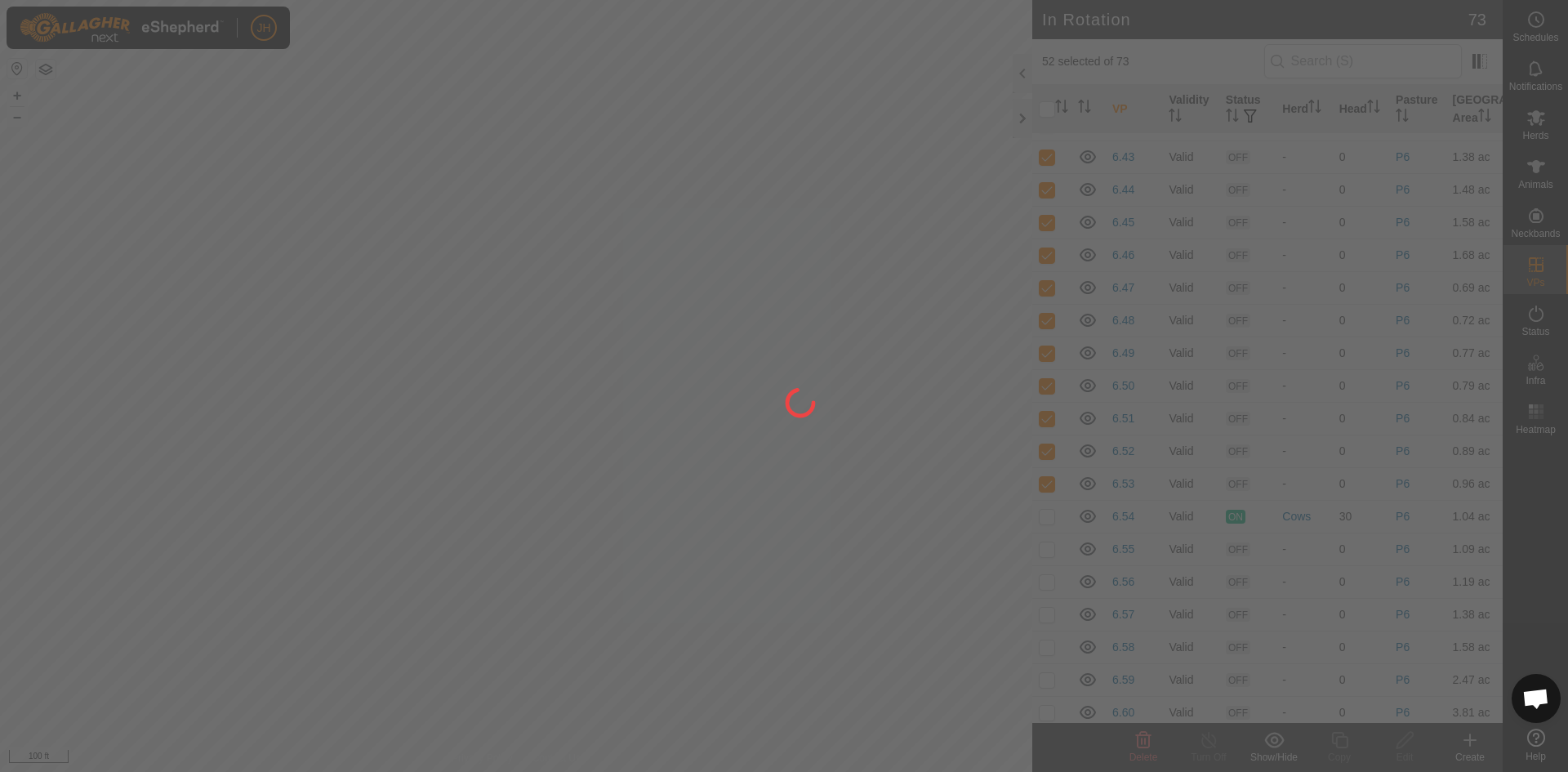
checkbox input "false"
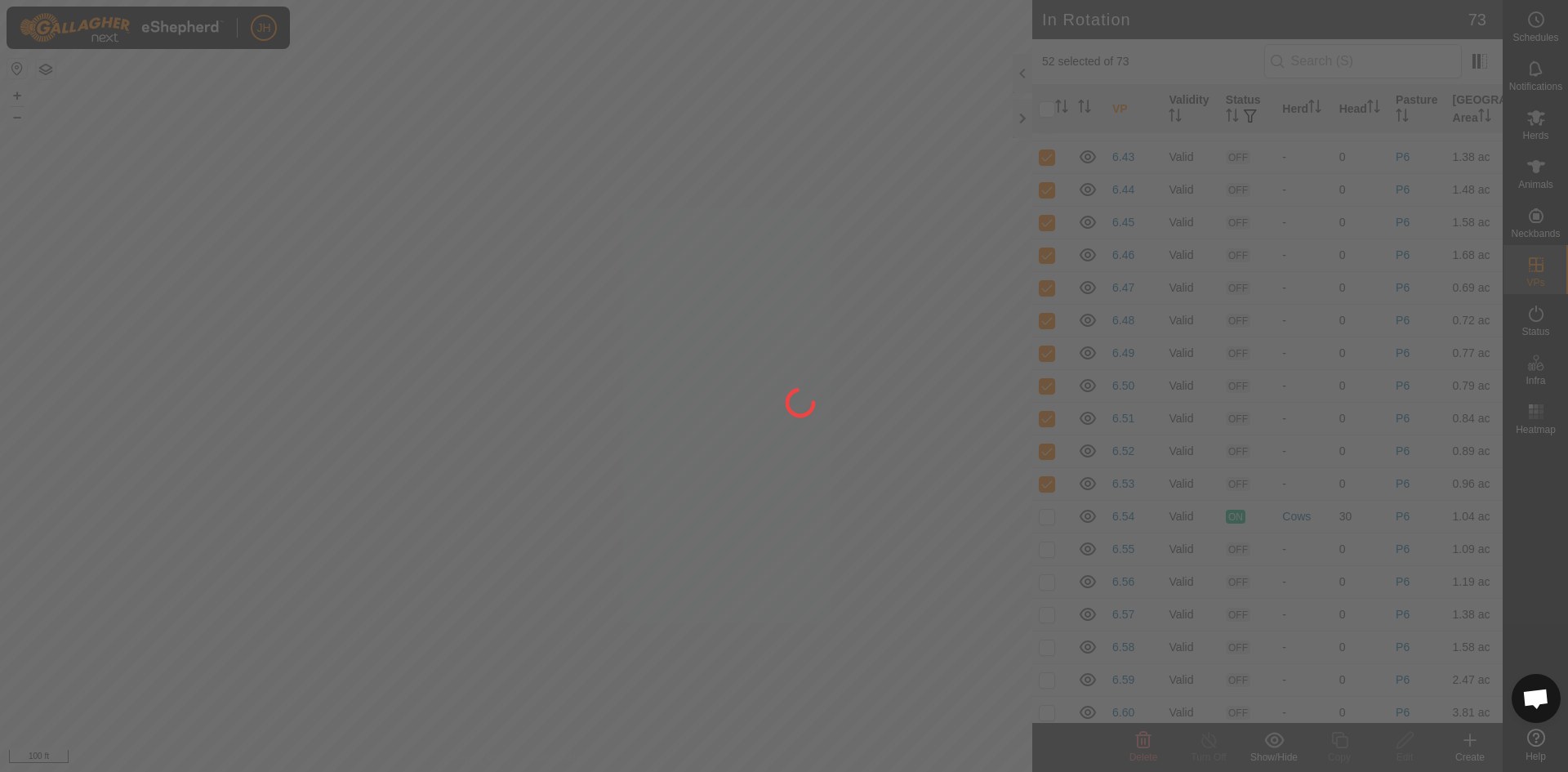
checkbox input "false"
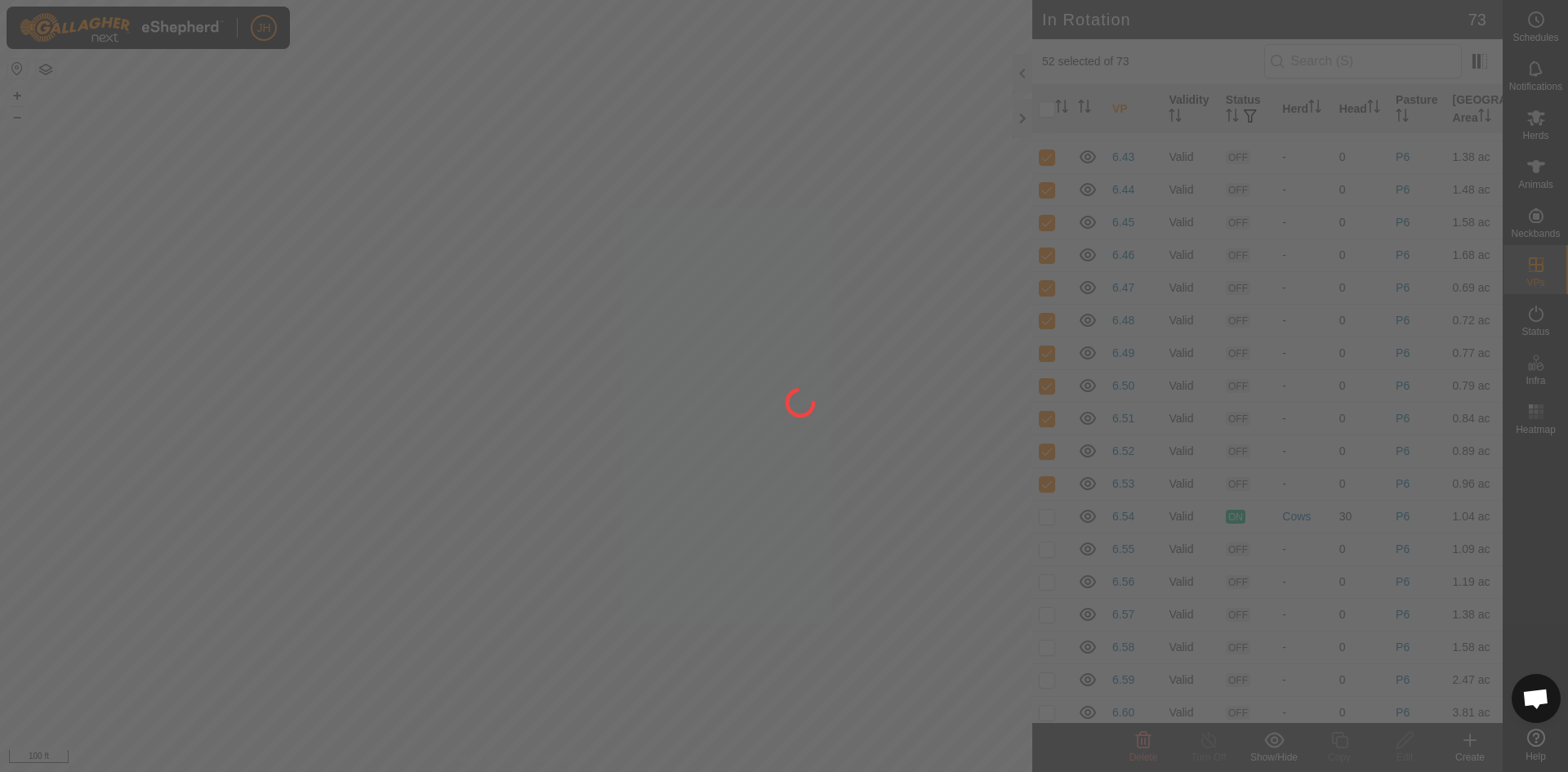
checkbox input "false"
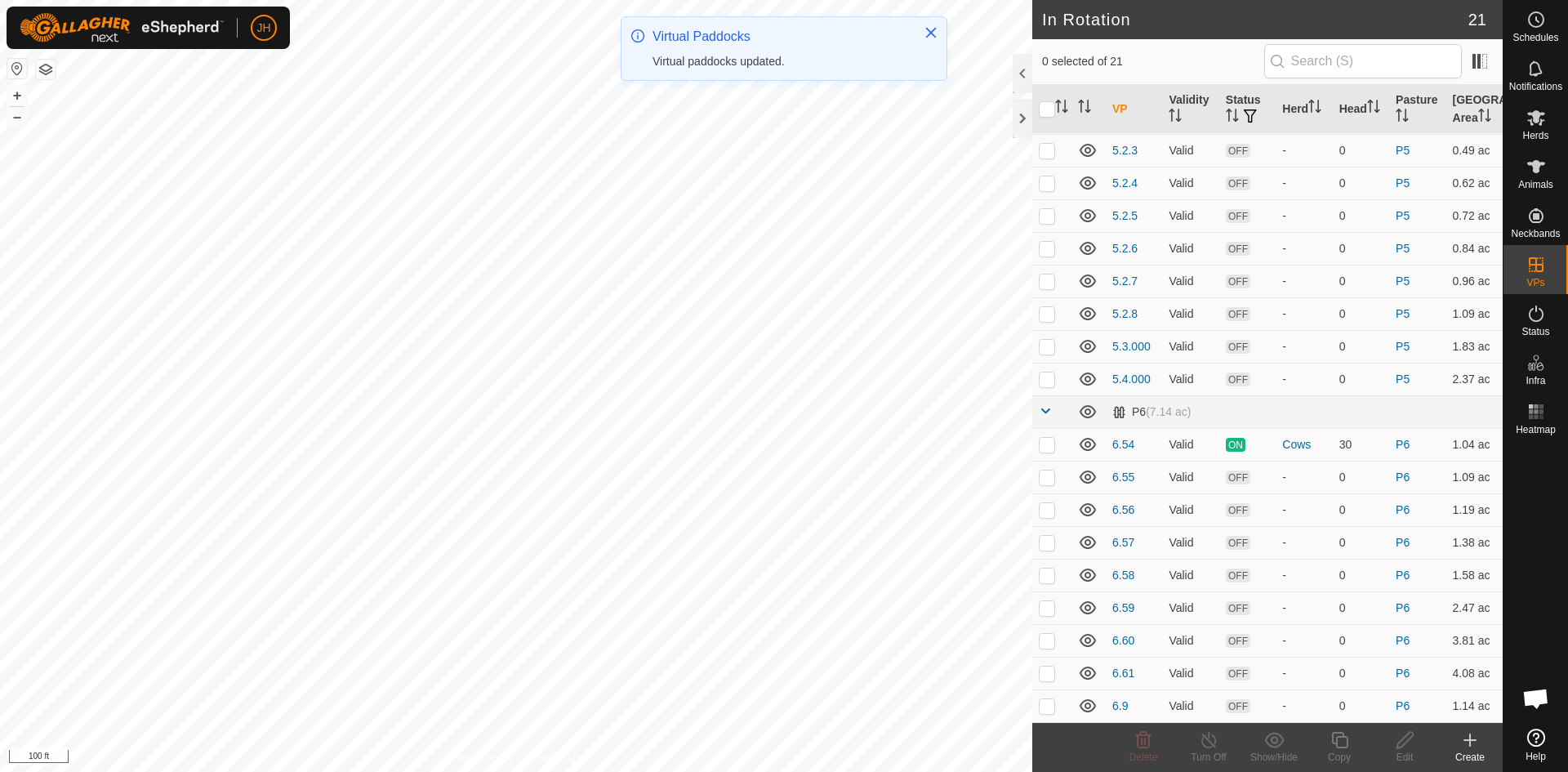
scroll to position [165, 0]
